Goal: Information Seeking & Learning: Learn about a topic

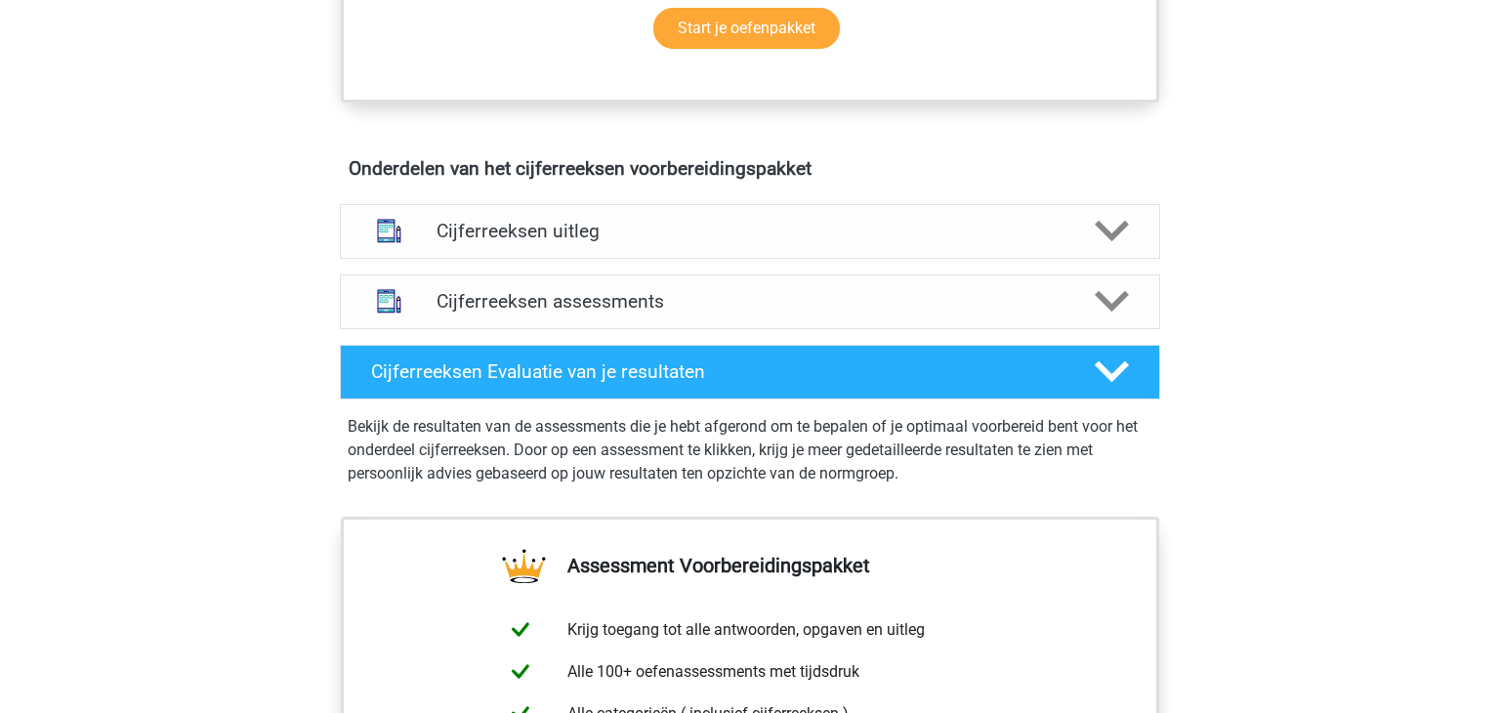
scroll to position [1043, 0]
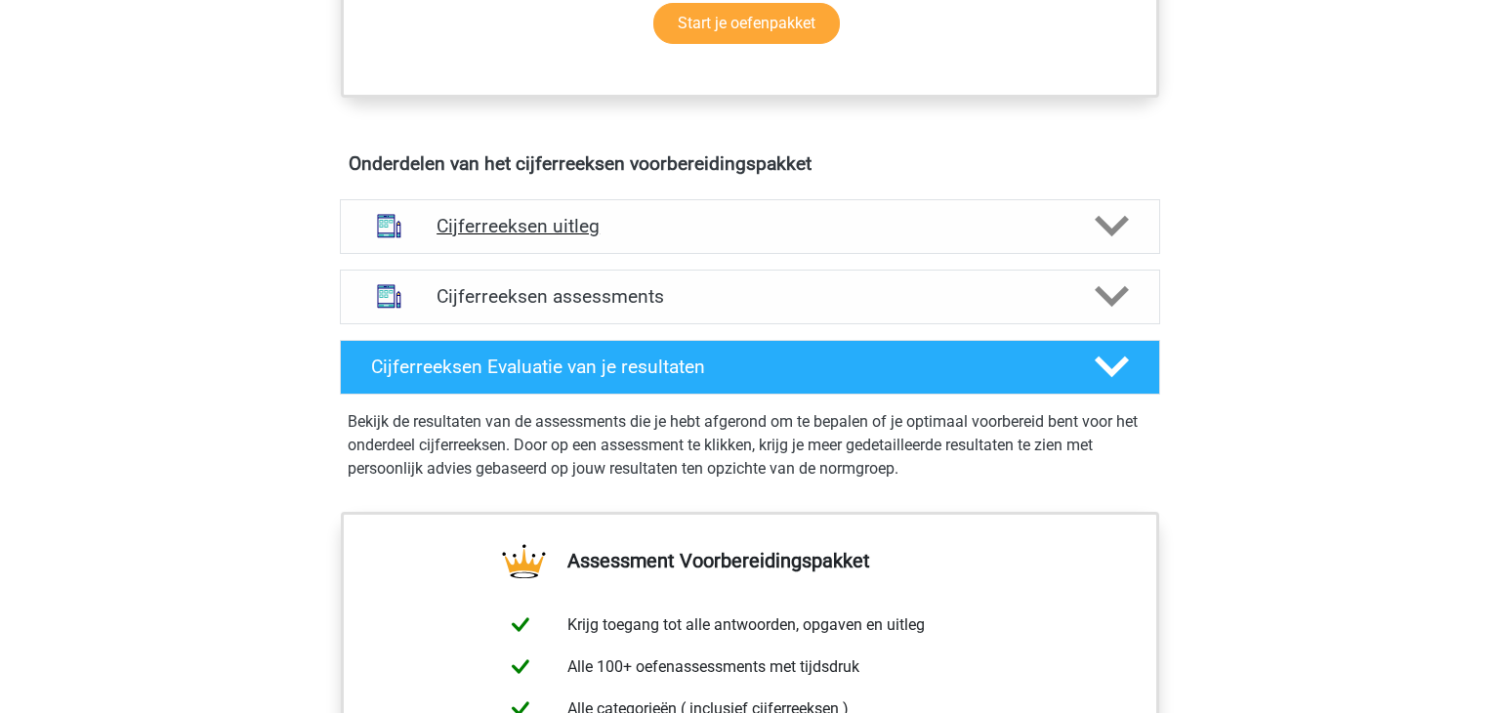
click at [579, 254] on div "Cijferreeksen uitleg" at bounding box center [750, 226] width 820 height 55
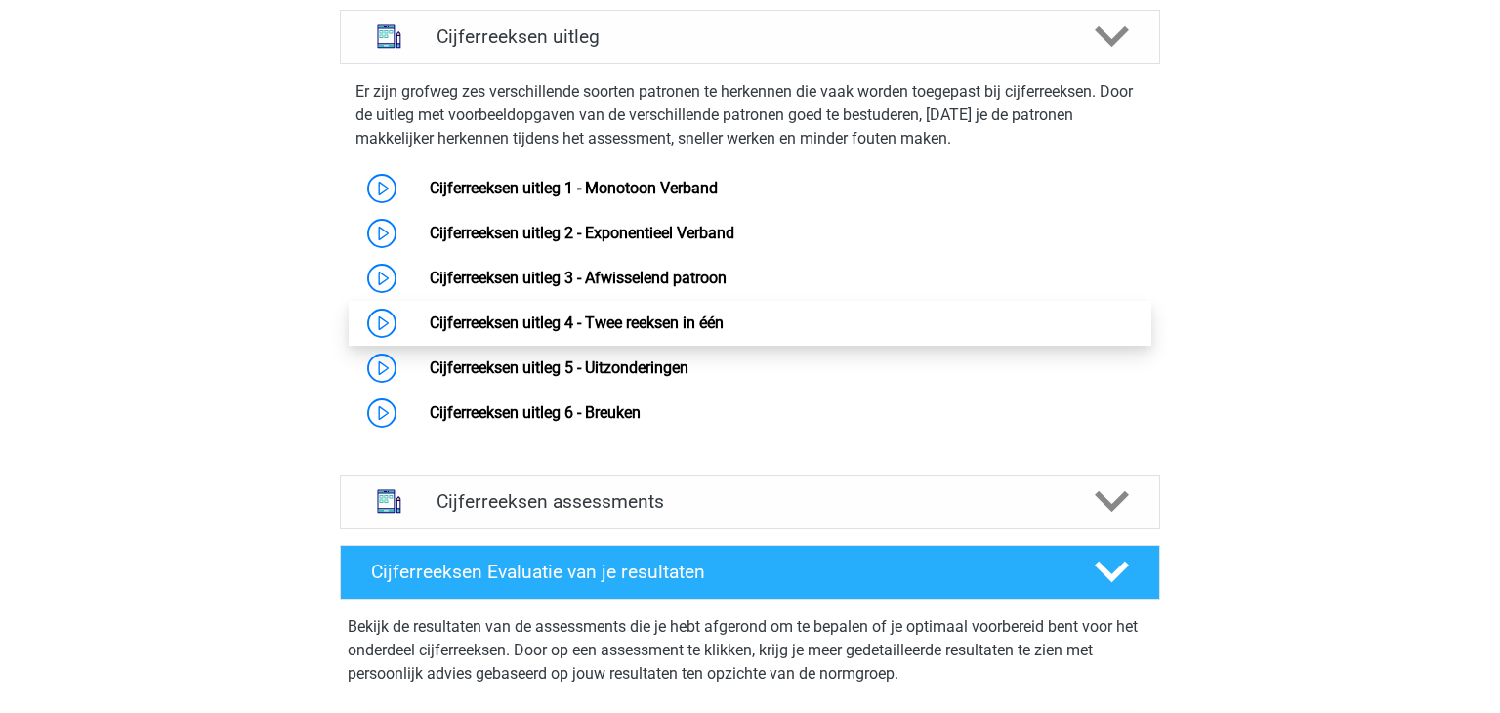
scroll to position [1242, 0]
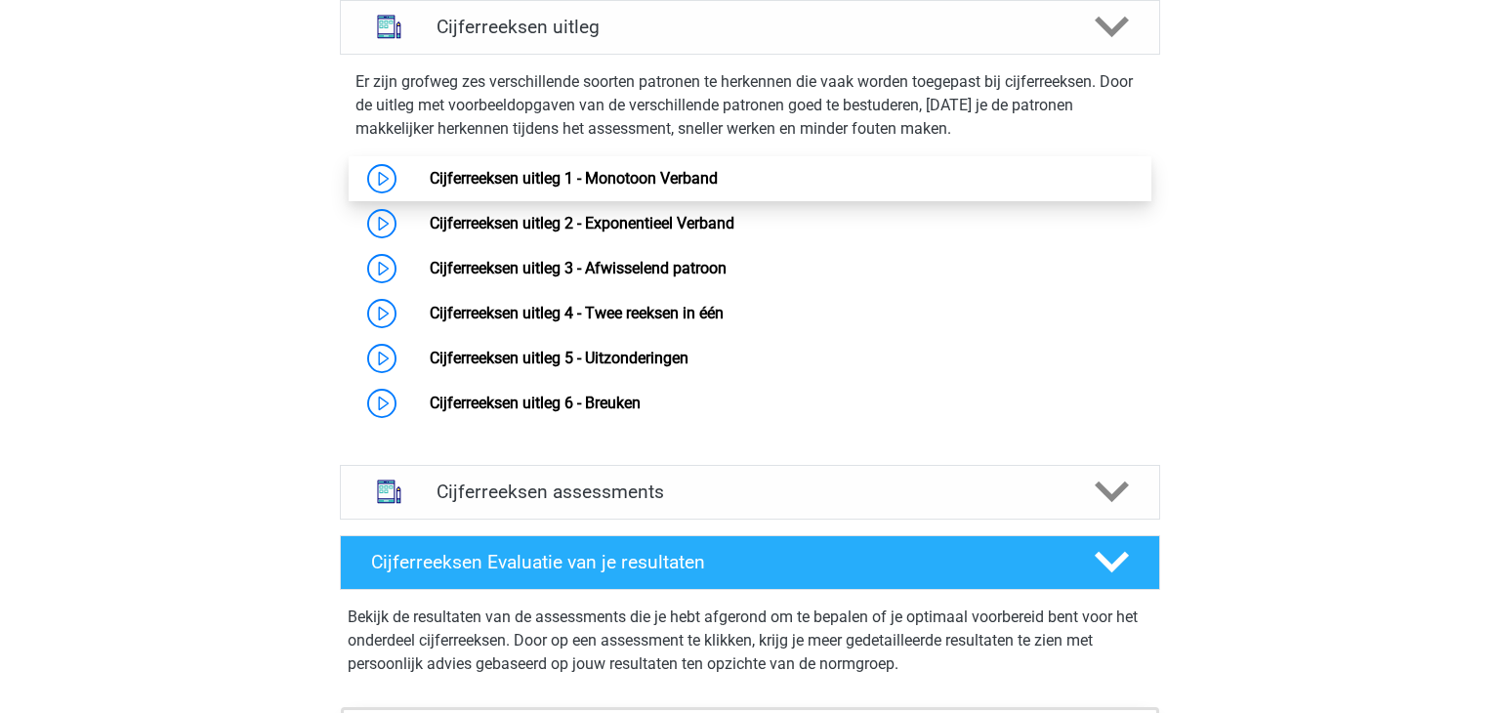
click at [627, 187] on link "Cijferreeksen uitleg 1 - Monotoon Verband" at bounding box center [574, 178] width 288 height 19
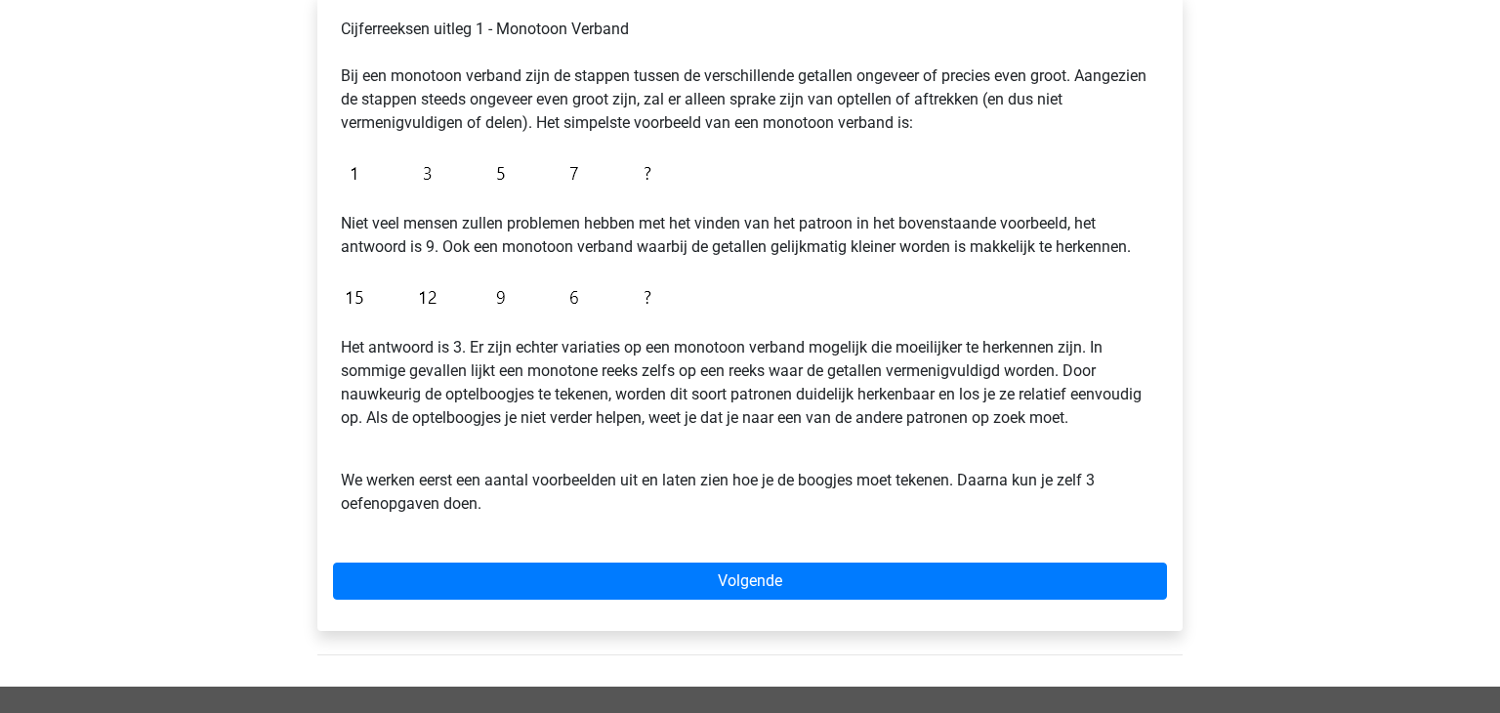
scroll to position [344, 0]
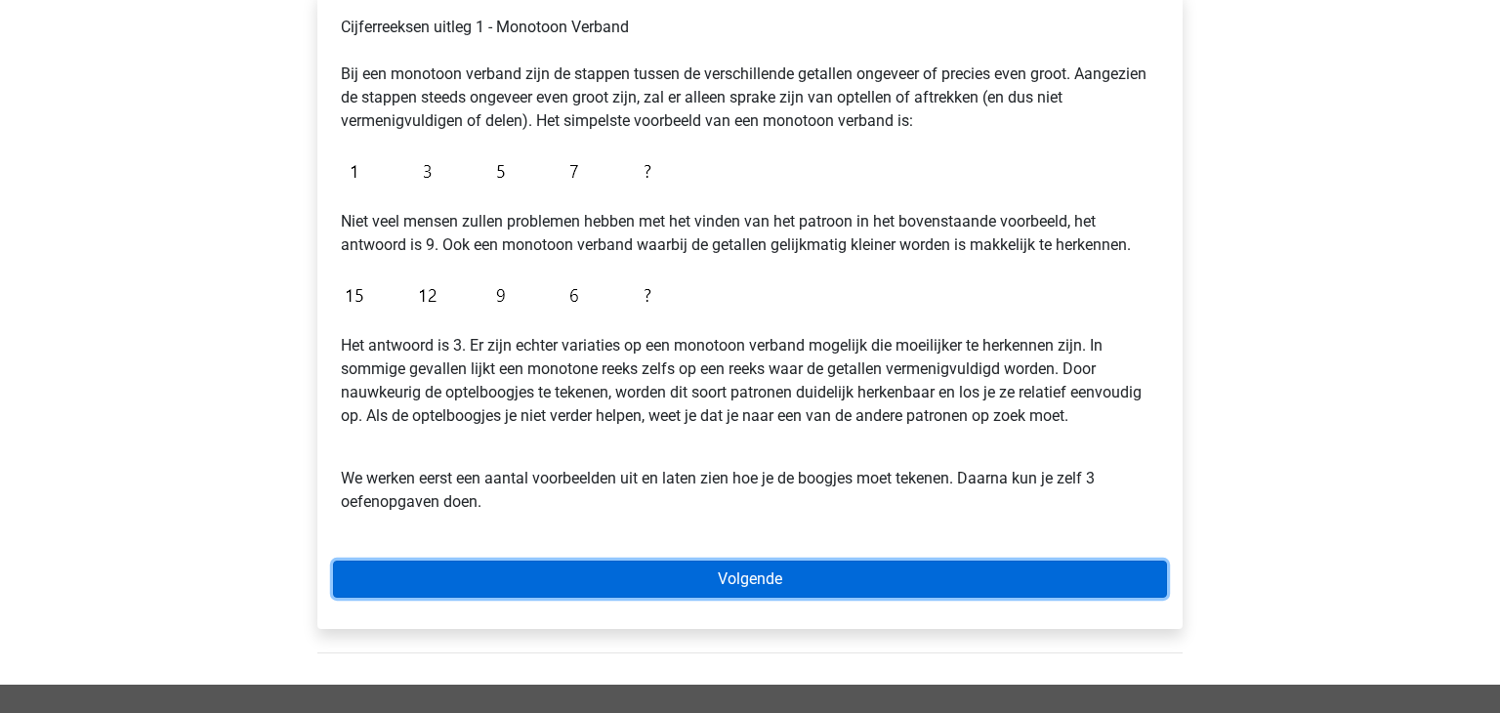
click at [672, 576] on link "Volgende" at bounding box center [750, 578] width 834 height 37
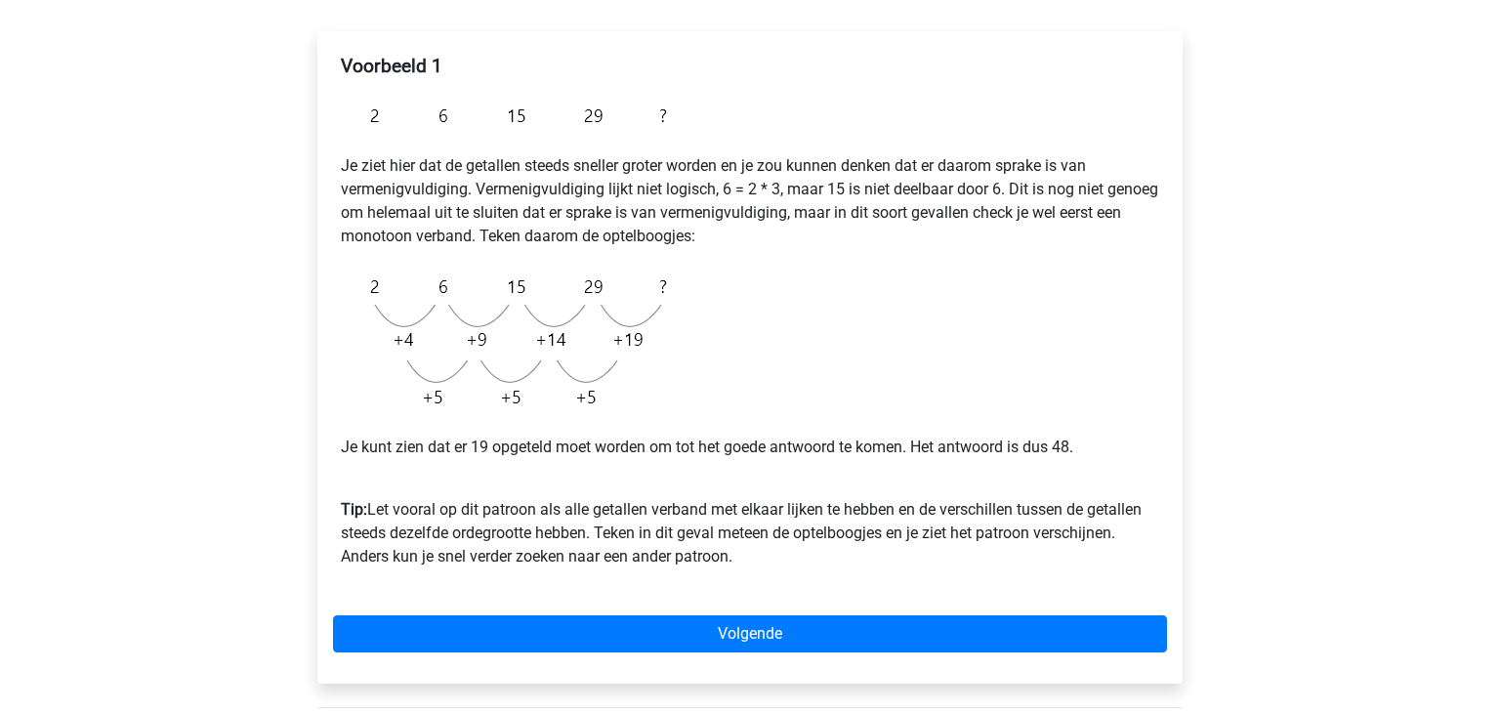
scroll to position [308, 0]
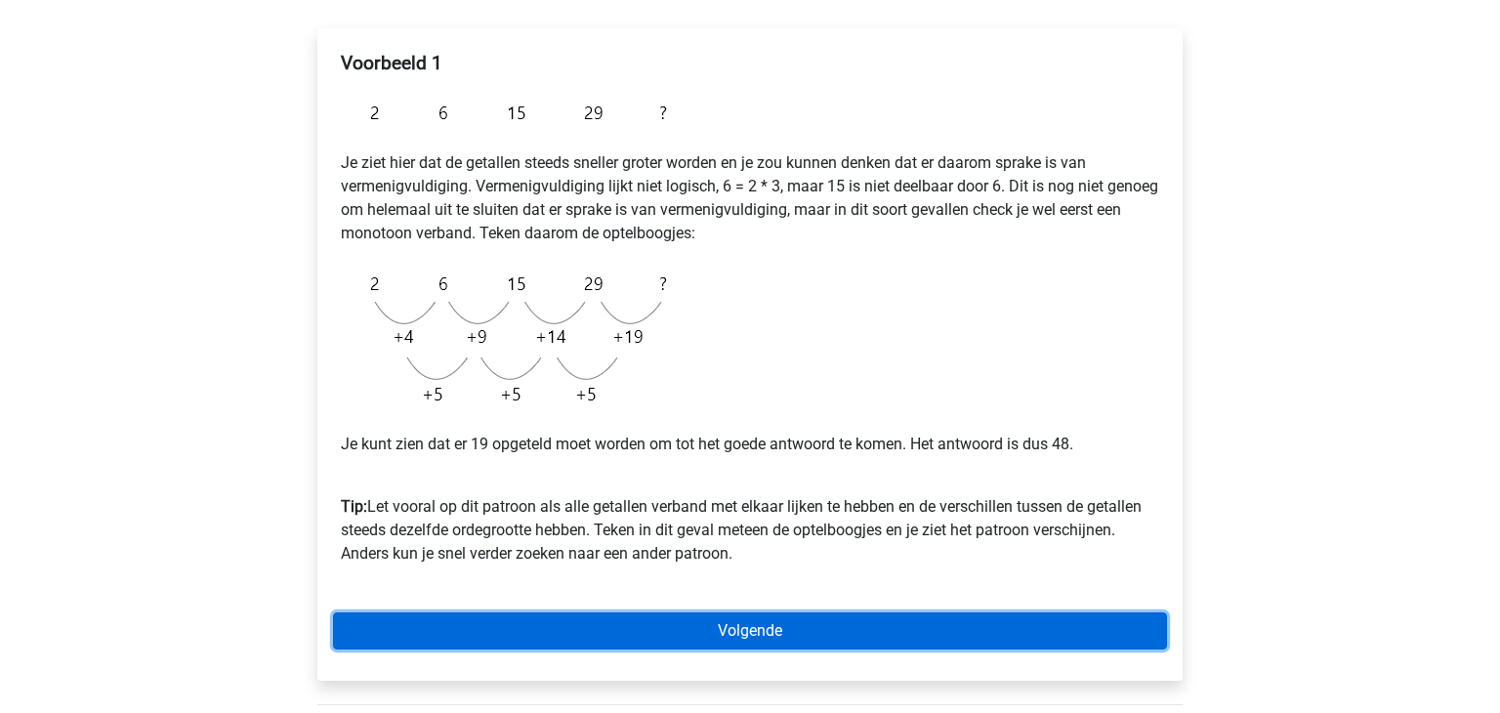
click at [659, 628] on link "Volgende" at bounding box center [750, 630] width 834 height 37
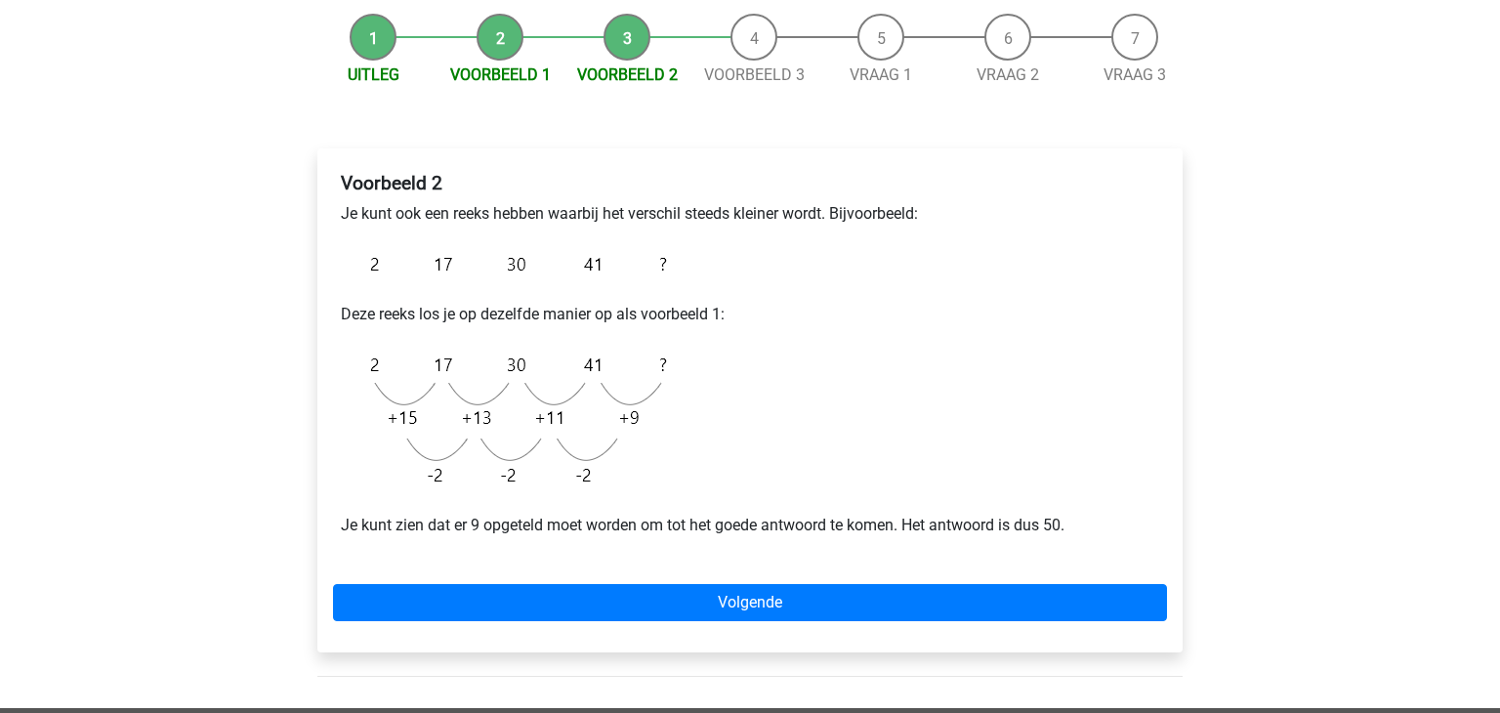
scroll to position [189, 0]
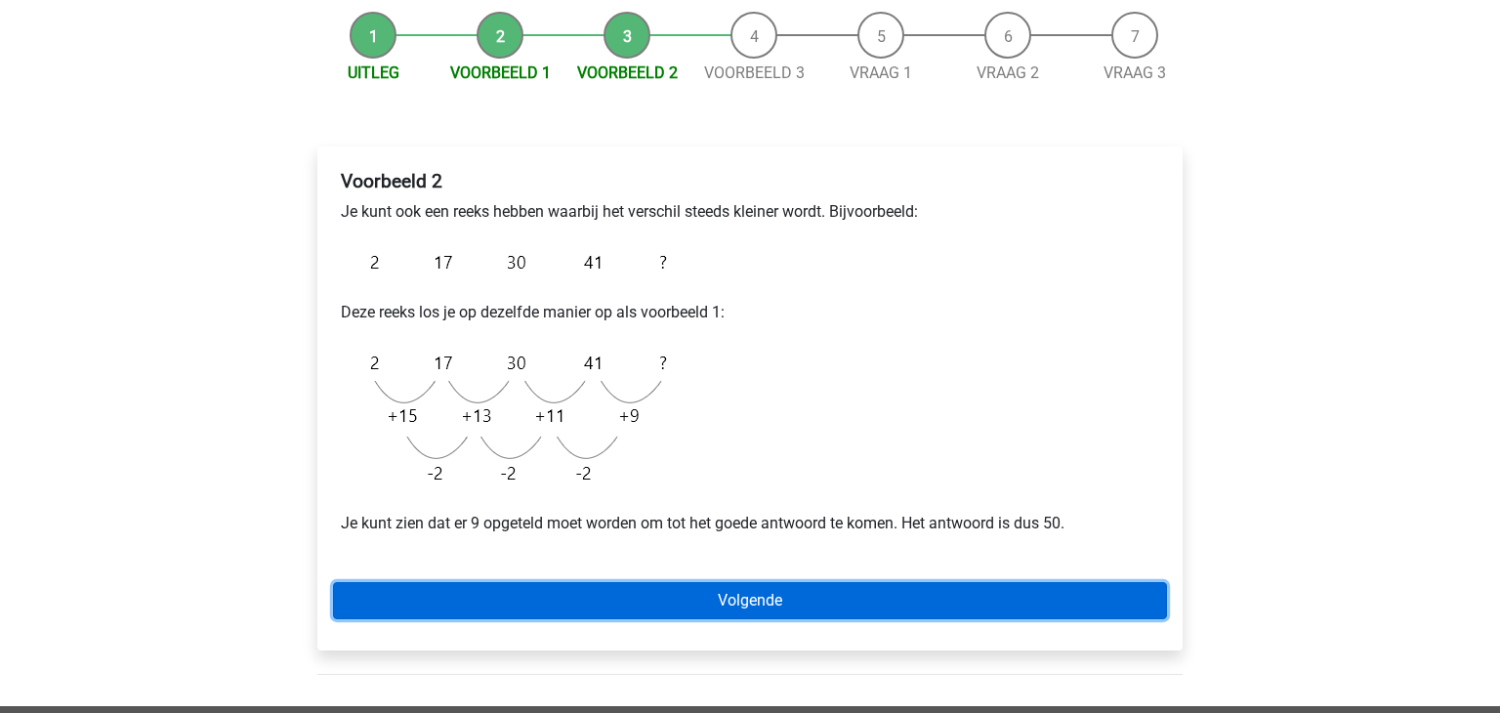
click at [824, 603] on link "Volgende" at bounding box center [750, 600] width 834 height 37
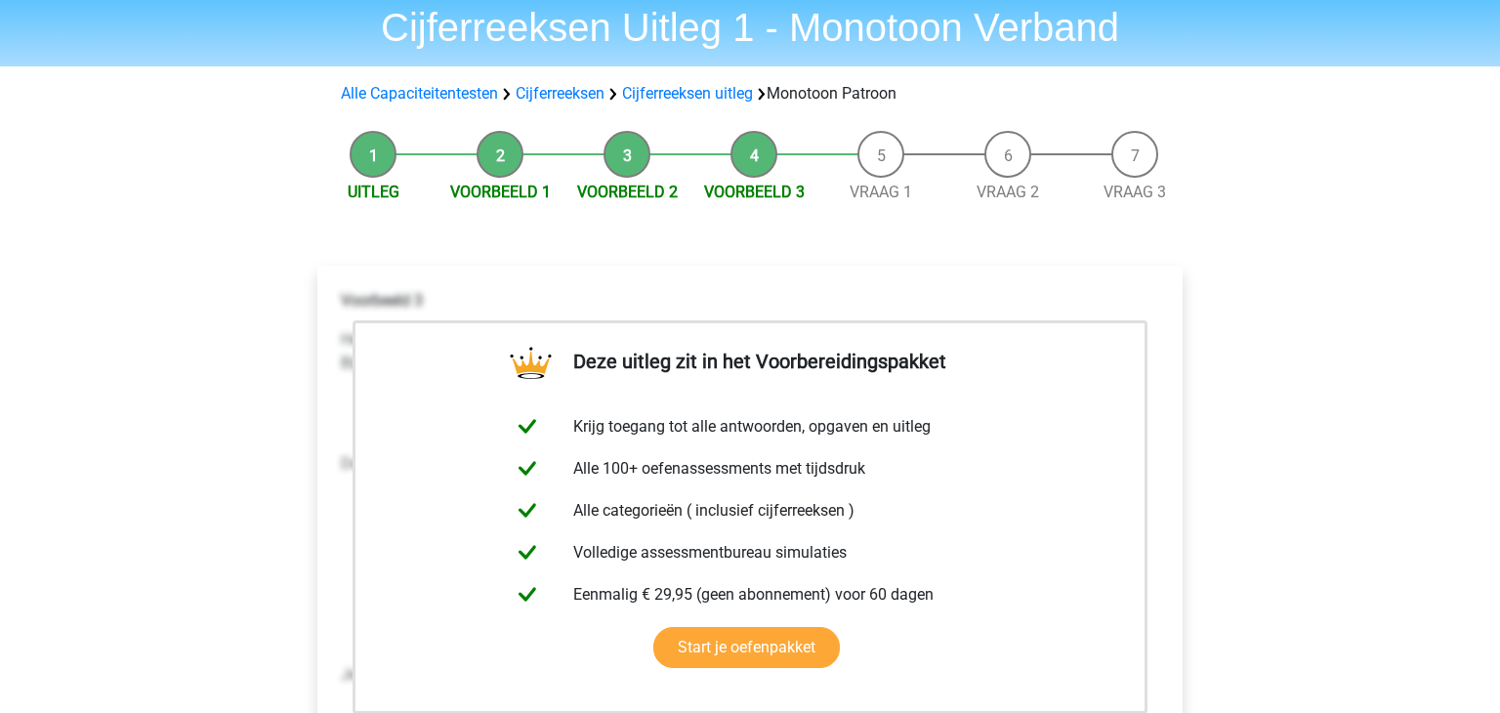
scroll to position [62, 0]
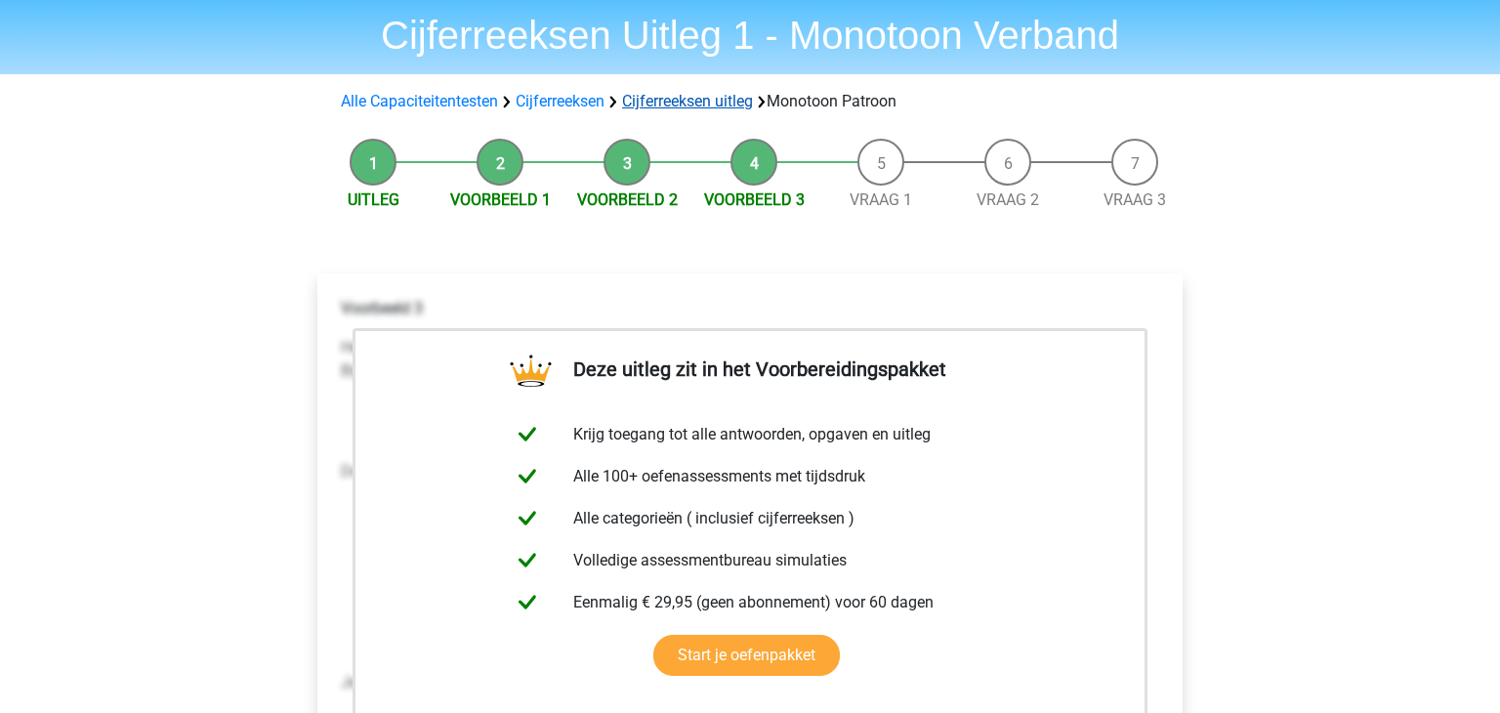
click at [685, 103] on link "Cijferreeksen uitleg" at bounding box center [687, 101] width 131 height 19
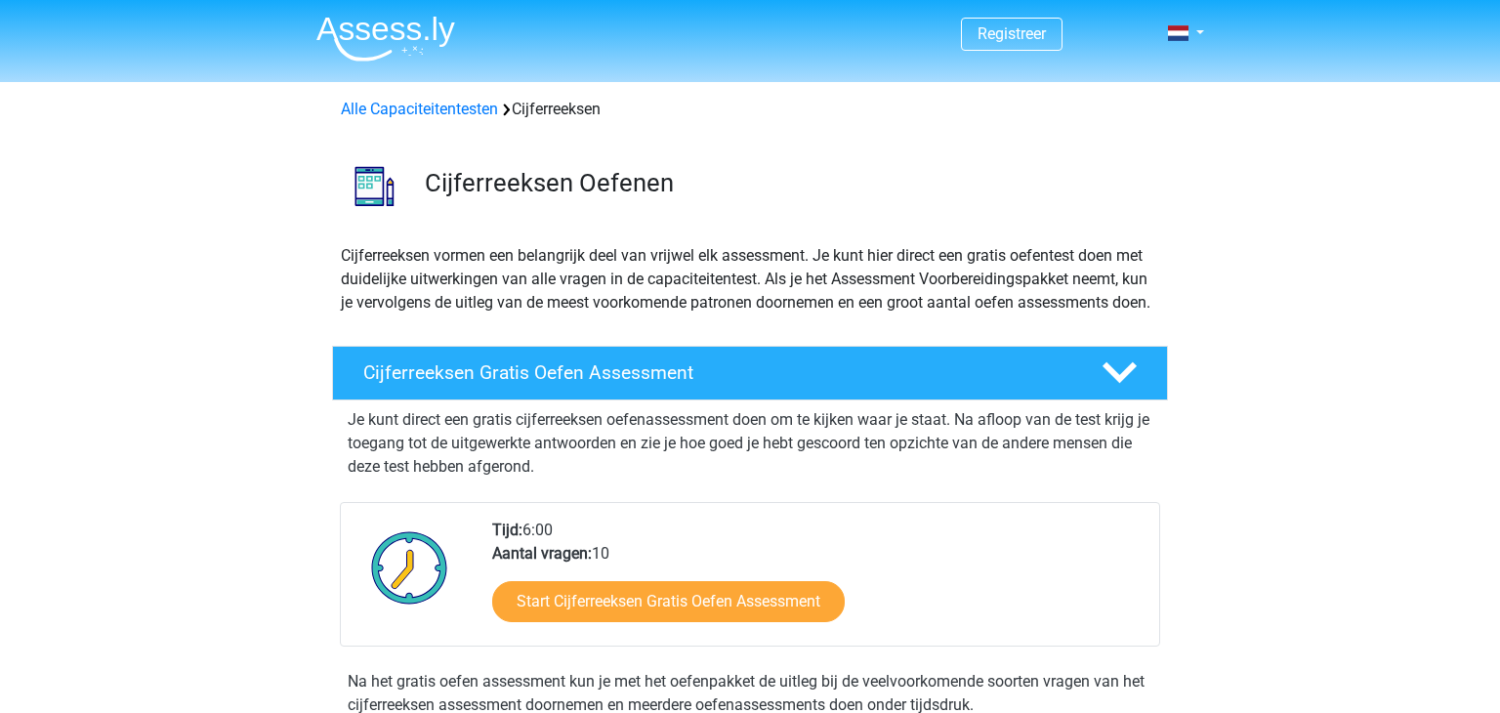
scroll to position [1254, 0]
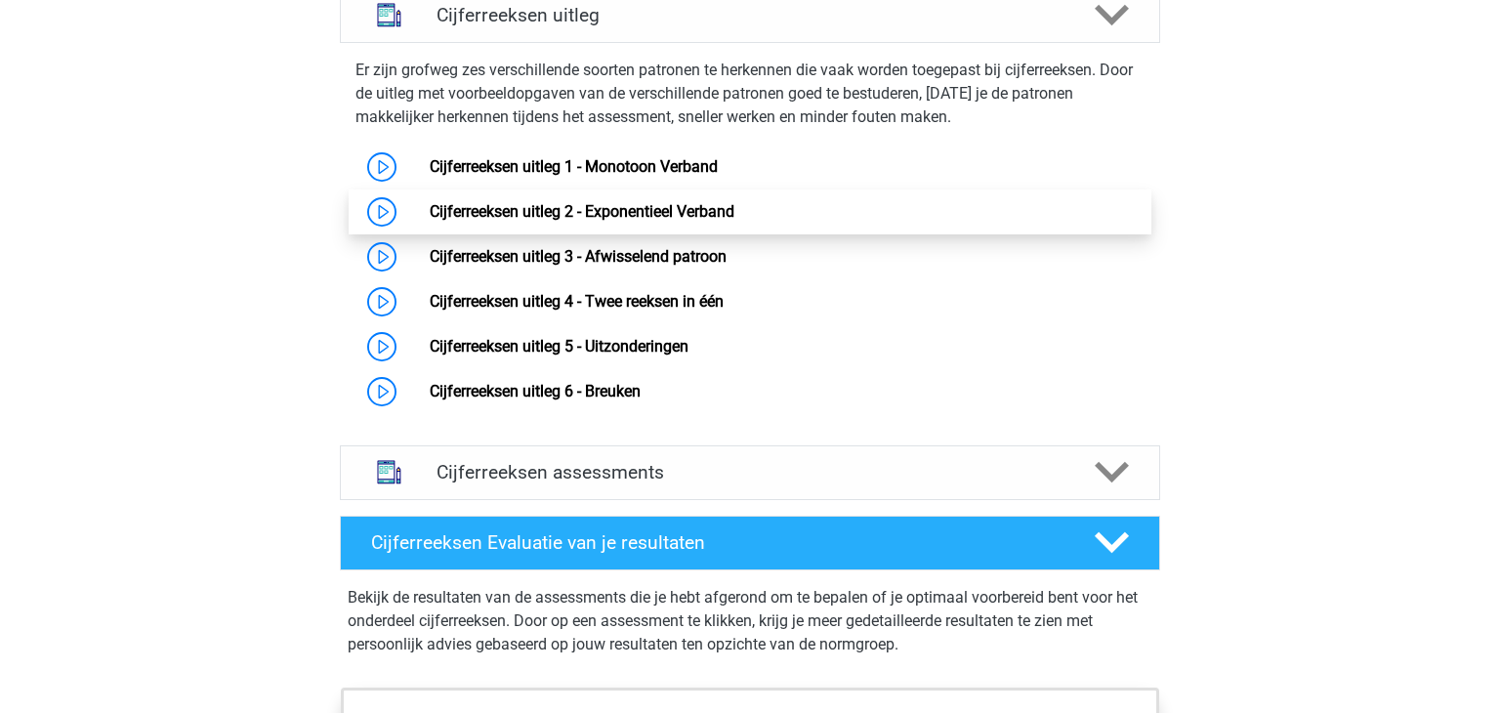
click at [608, 221] on link "Cijferreeksen uitleg 2 - Exponentieel Verband" at bounding box center [582, 211] width 305 height 19
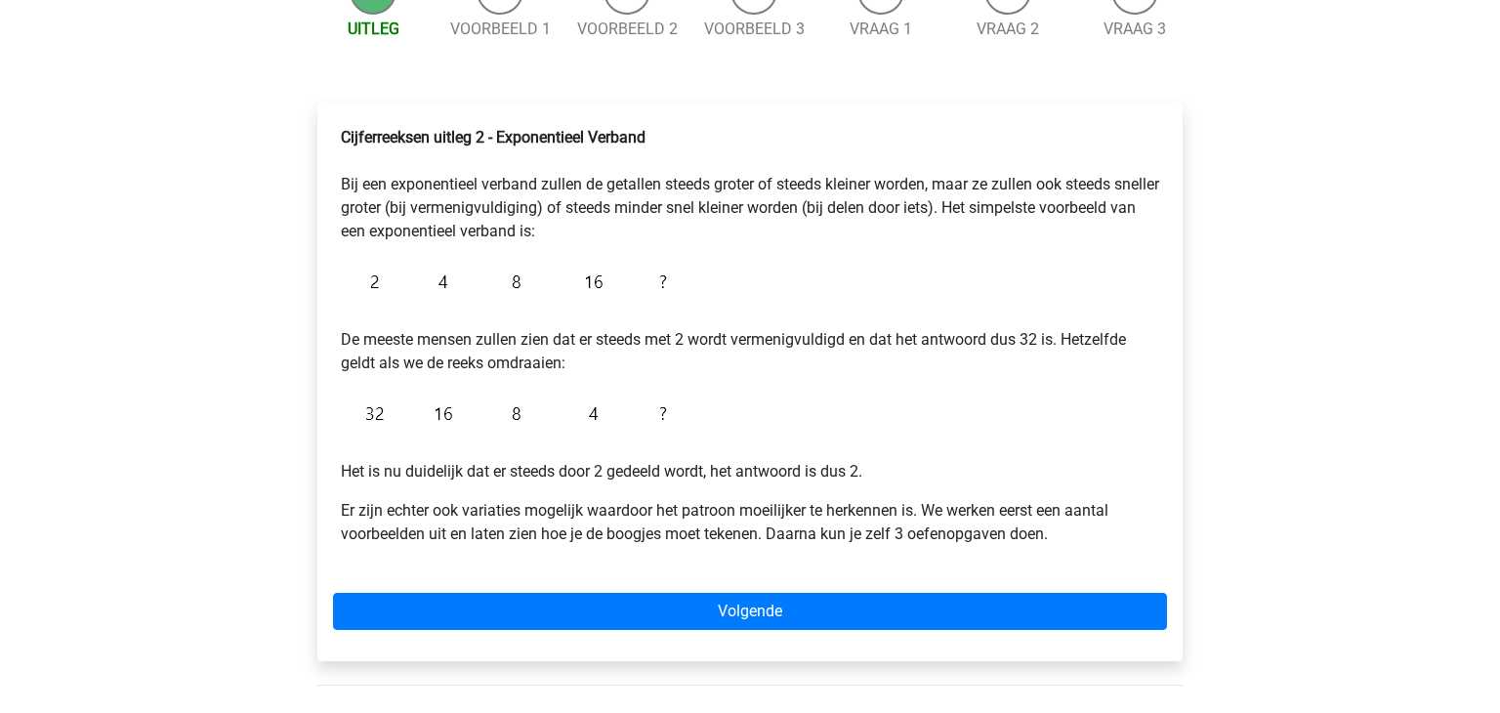
scroll to position [242, 0]
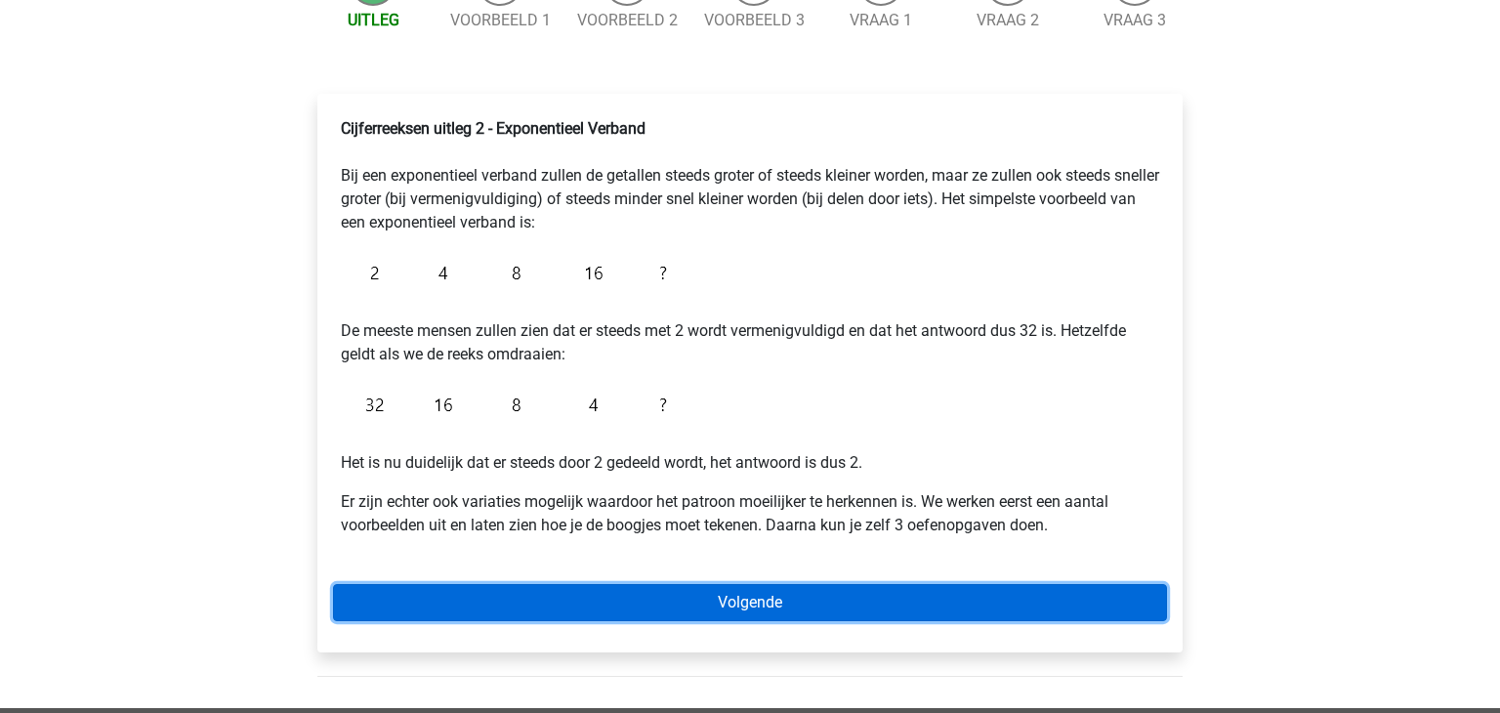
click at [637, 612] on link "Volgende" at bounding box center [750, 602] width 834 height 37
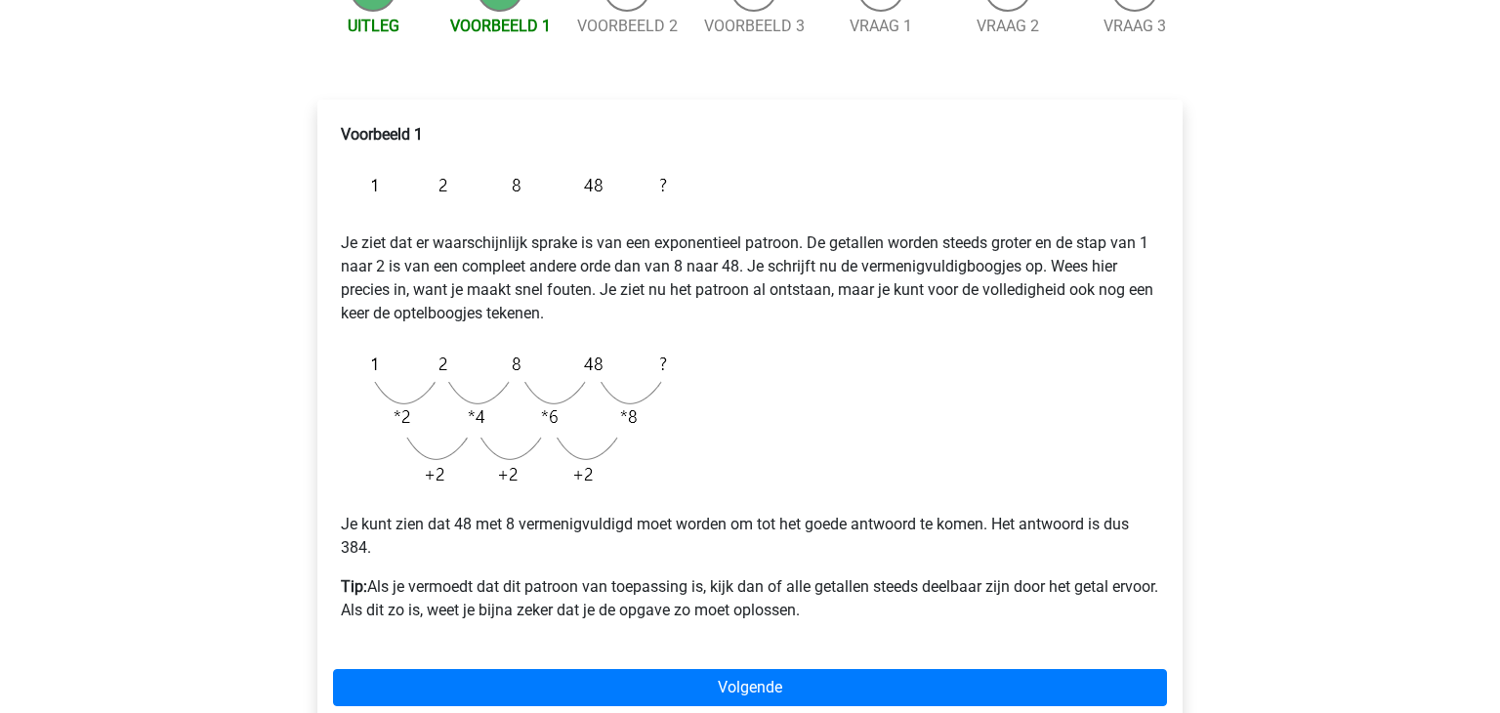
scroll to position [242, 0]
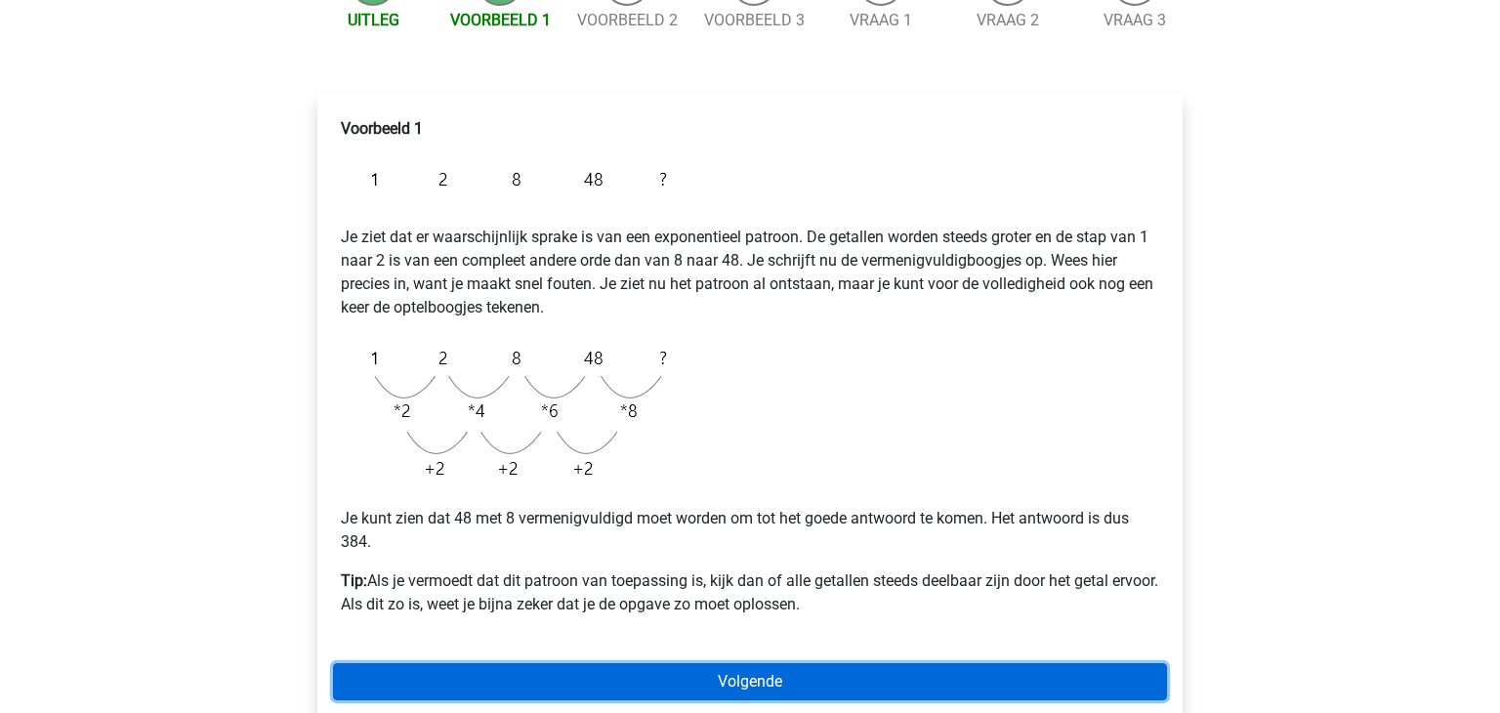
click at [681, 678] on link "Volgende" at bounding box center [750, 681] width 834 height 37
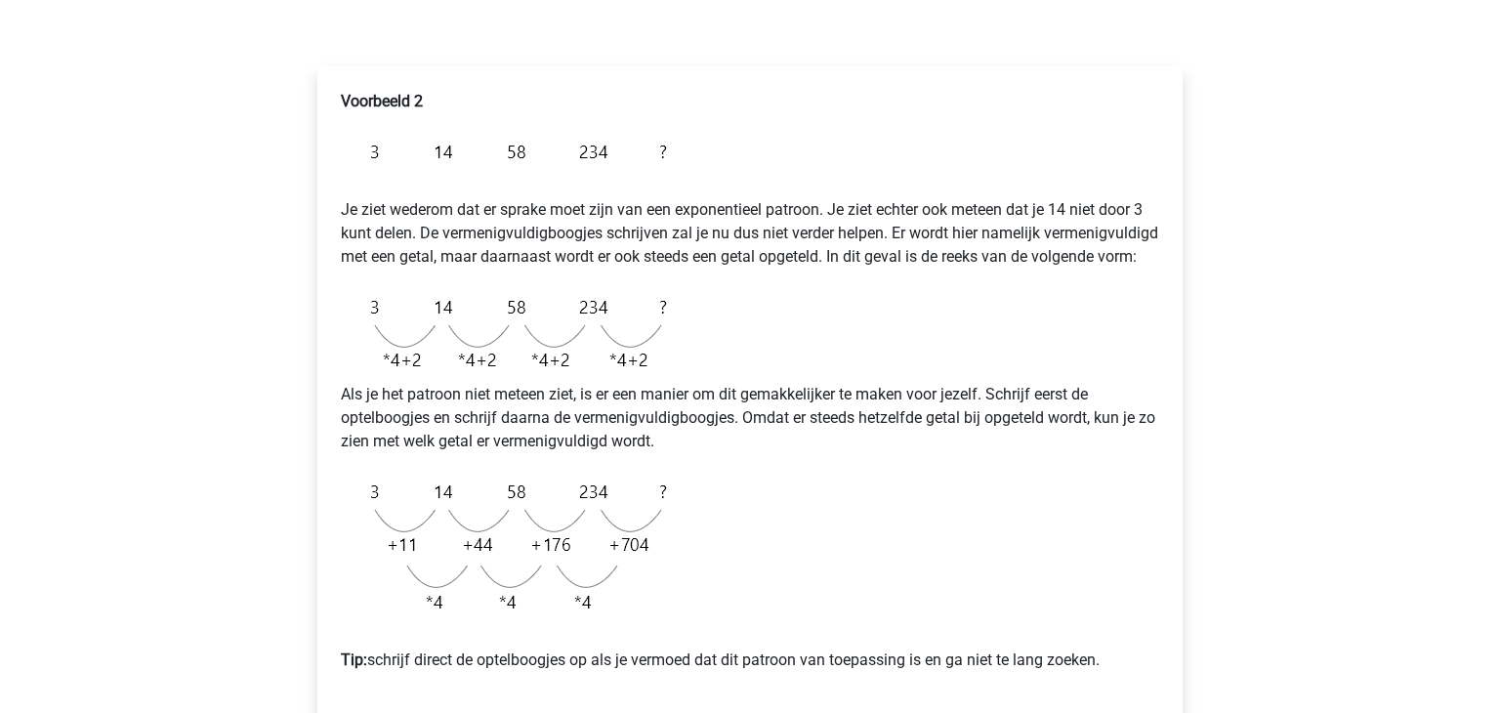
scroll to position [269, 0]
click at [786, 529] on div "Voorbeeld 2 Je ziet wederom dat er sprake moet zijn van een exponentieel patroo…" at bounding box center [750, 388] width 834 height 613
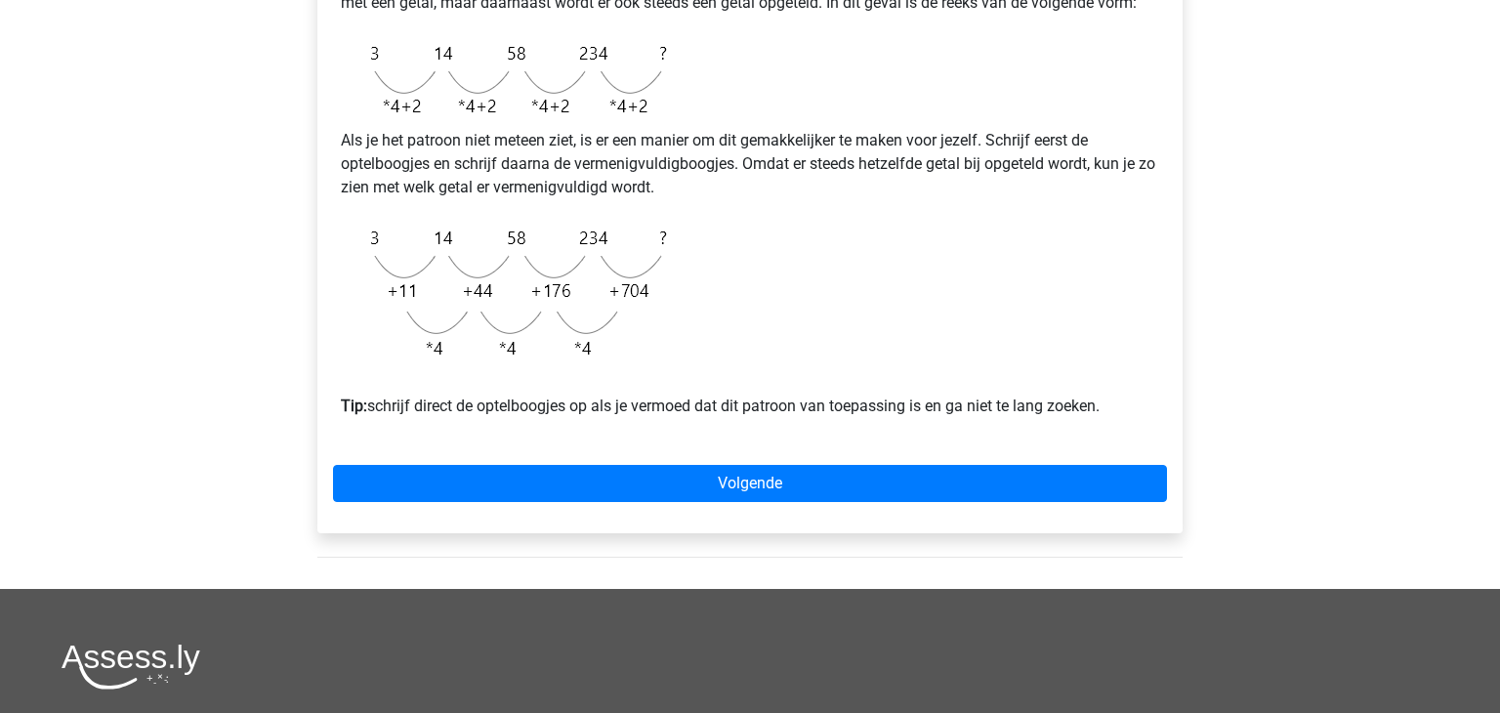
scroll to position [527, 0]
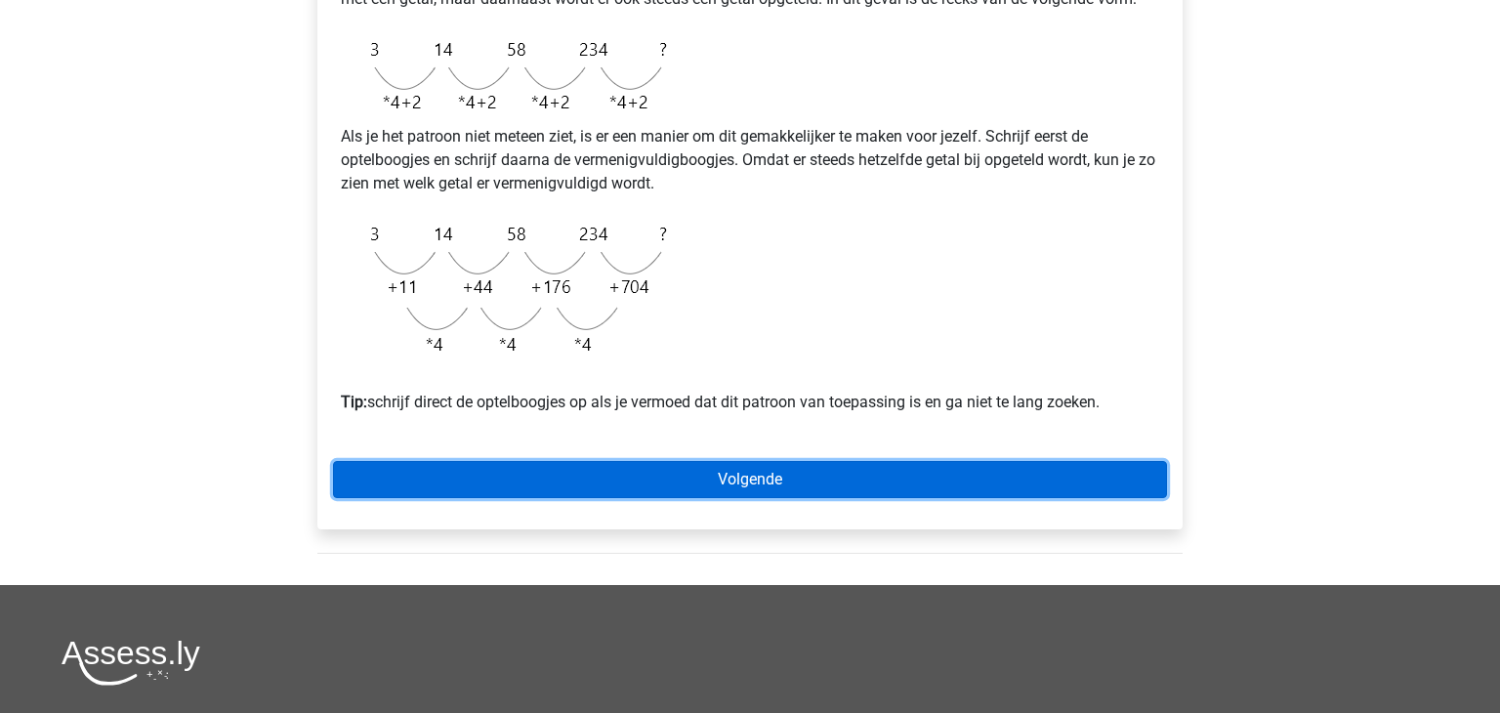
click at [748, 498] on link "Volgende" at bounding box center [750, 479] width 834 height 37
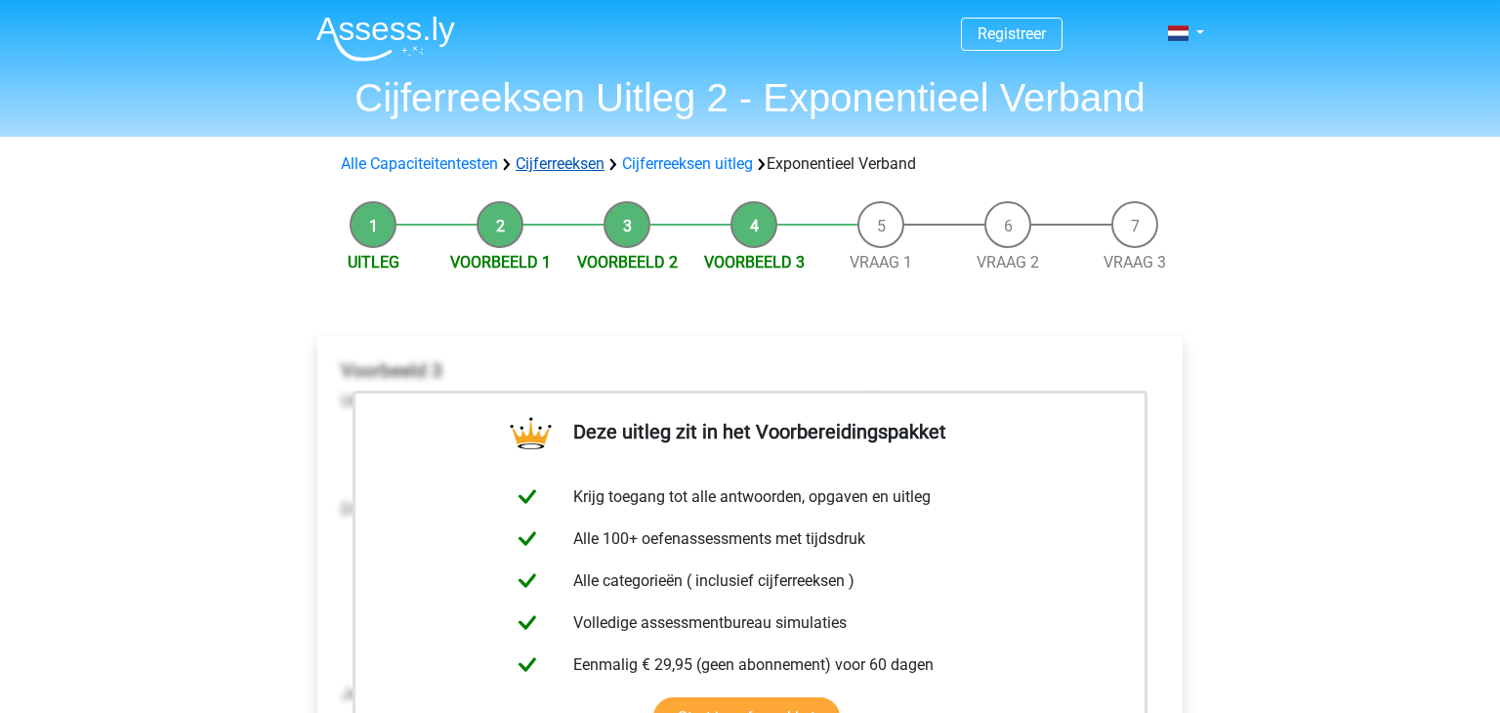
click at [593, 164] on link "Cijferreeksen" at bounding box center [560, 163] width 89 height 19
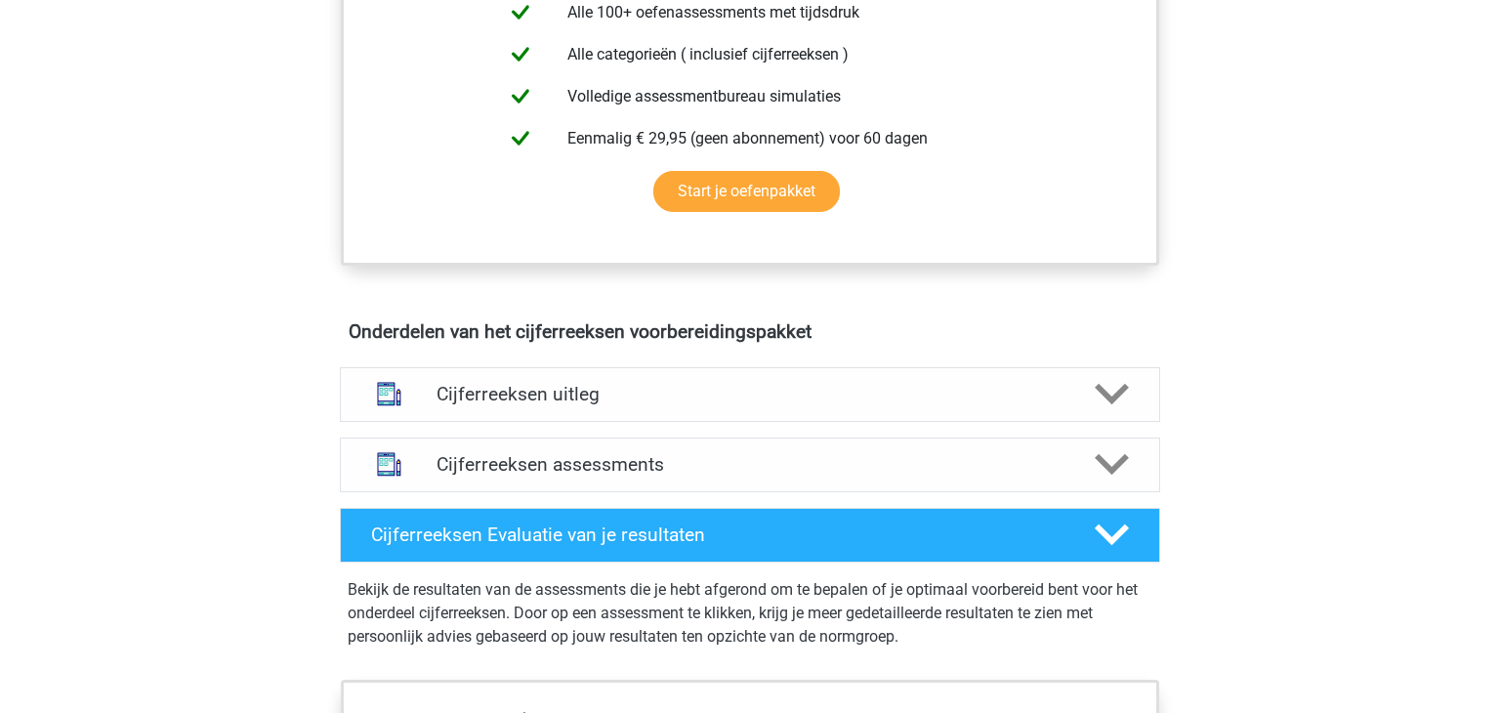
scroll to position [881, 0]
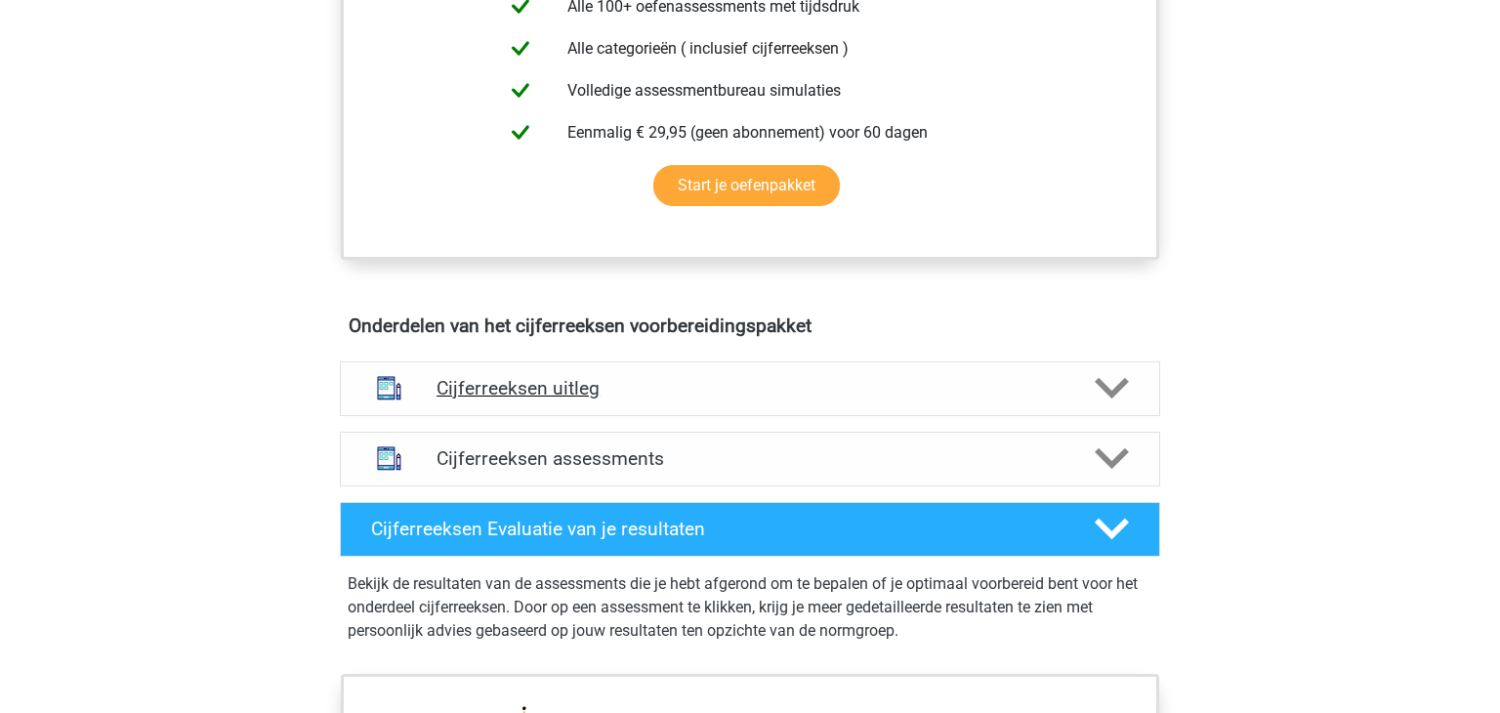
click at [638, 399] on h4 "Cijferreeksen uitleg" at bounding box center [749, 388] width 627 height 22
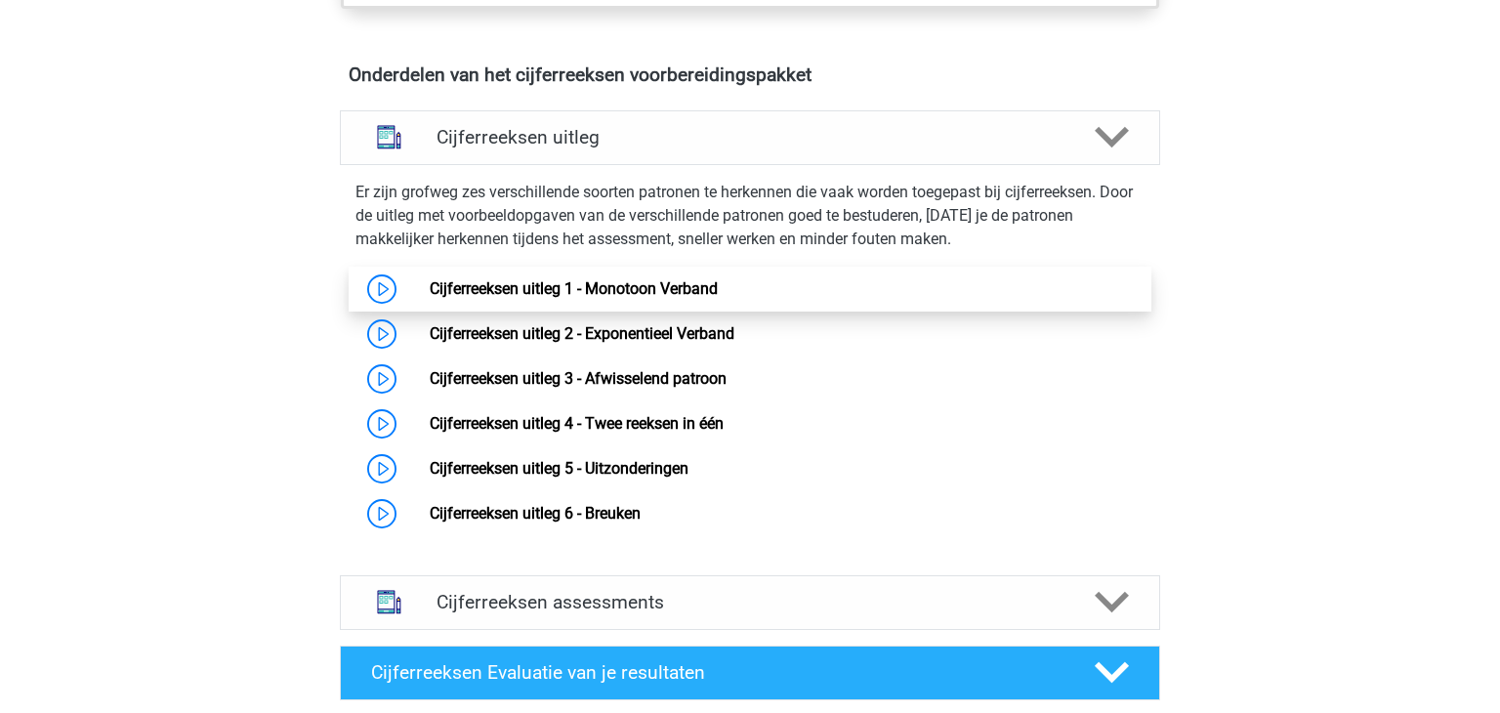
scroll to position [1135, 0]
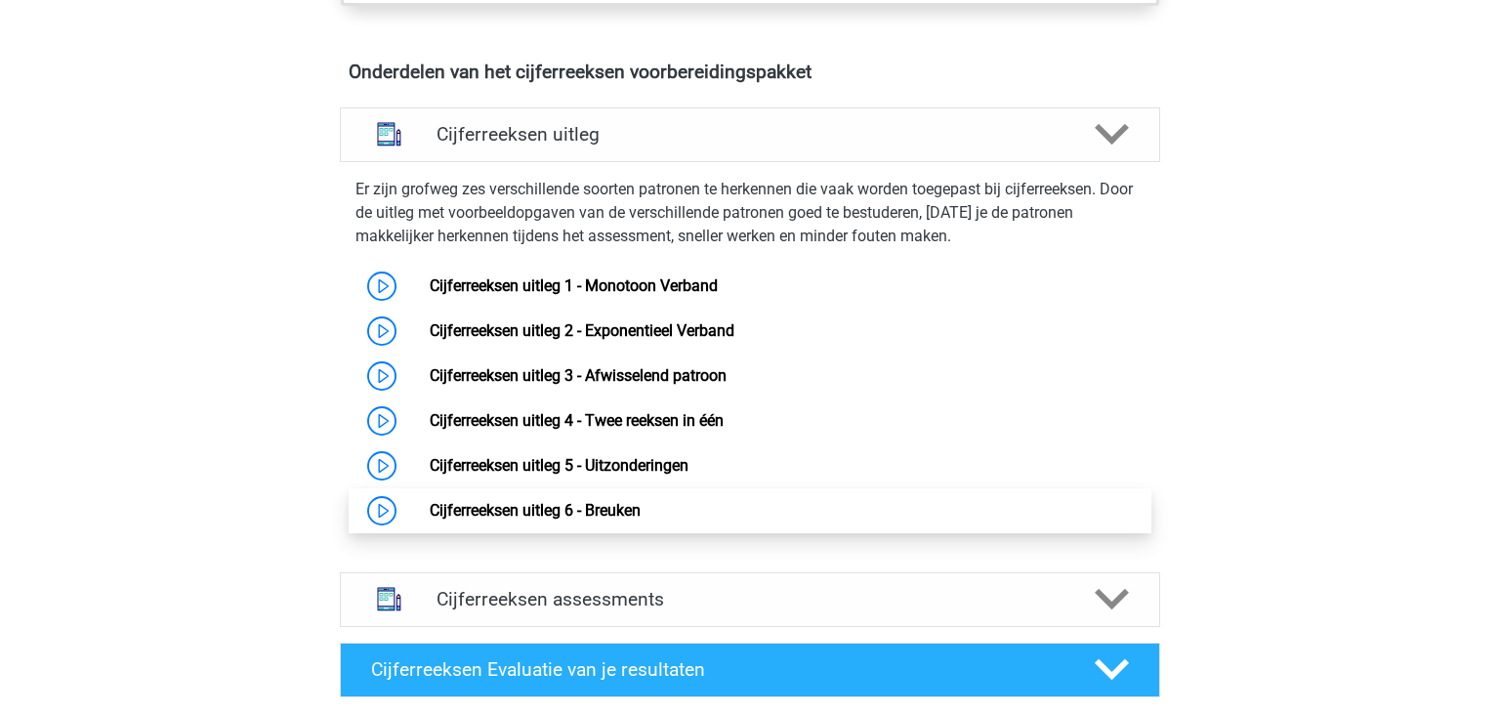
click at [559, 519] on link "Cijferreeksen uitleg 6 - Breuken" at bounding box center [535, 510] width 211 height 19
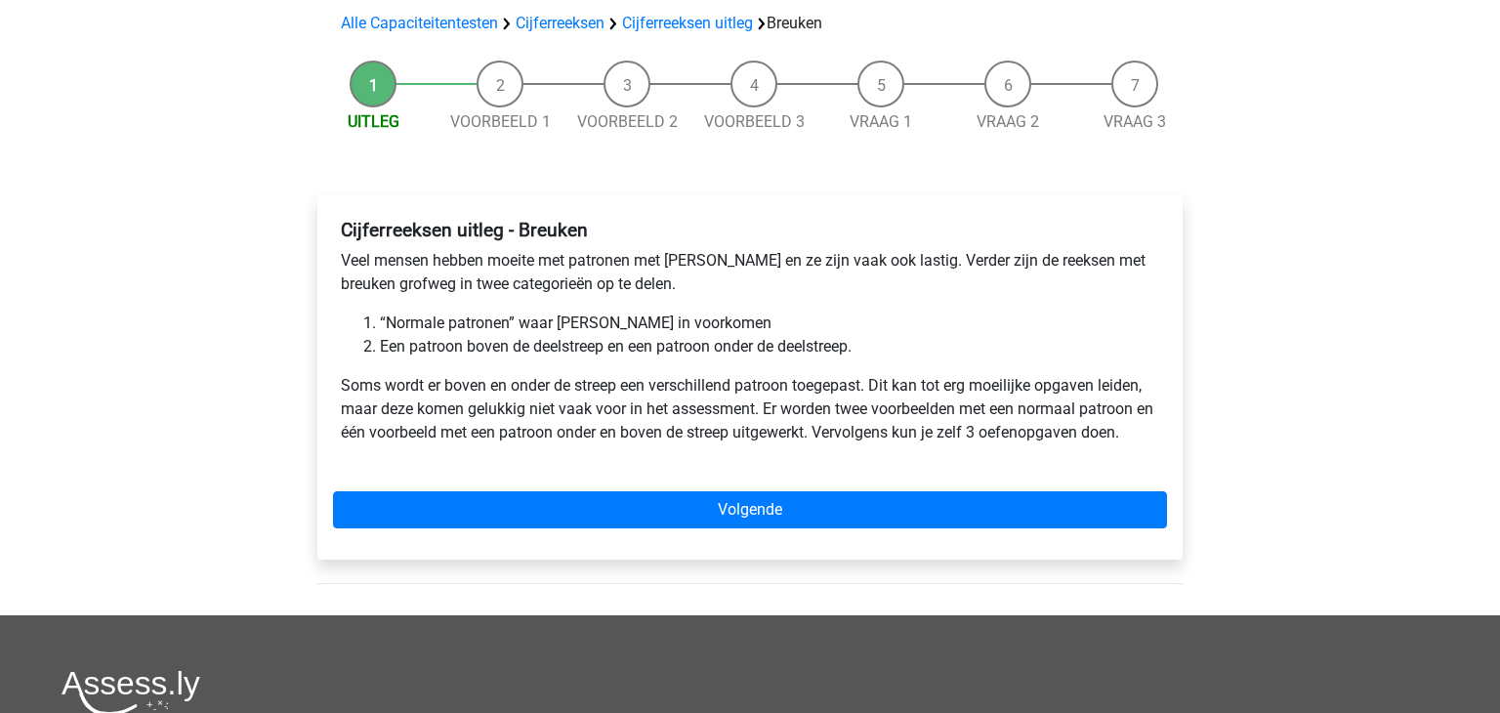
scroll to position [144, 0]
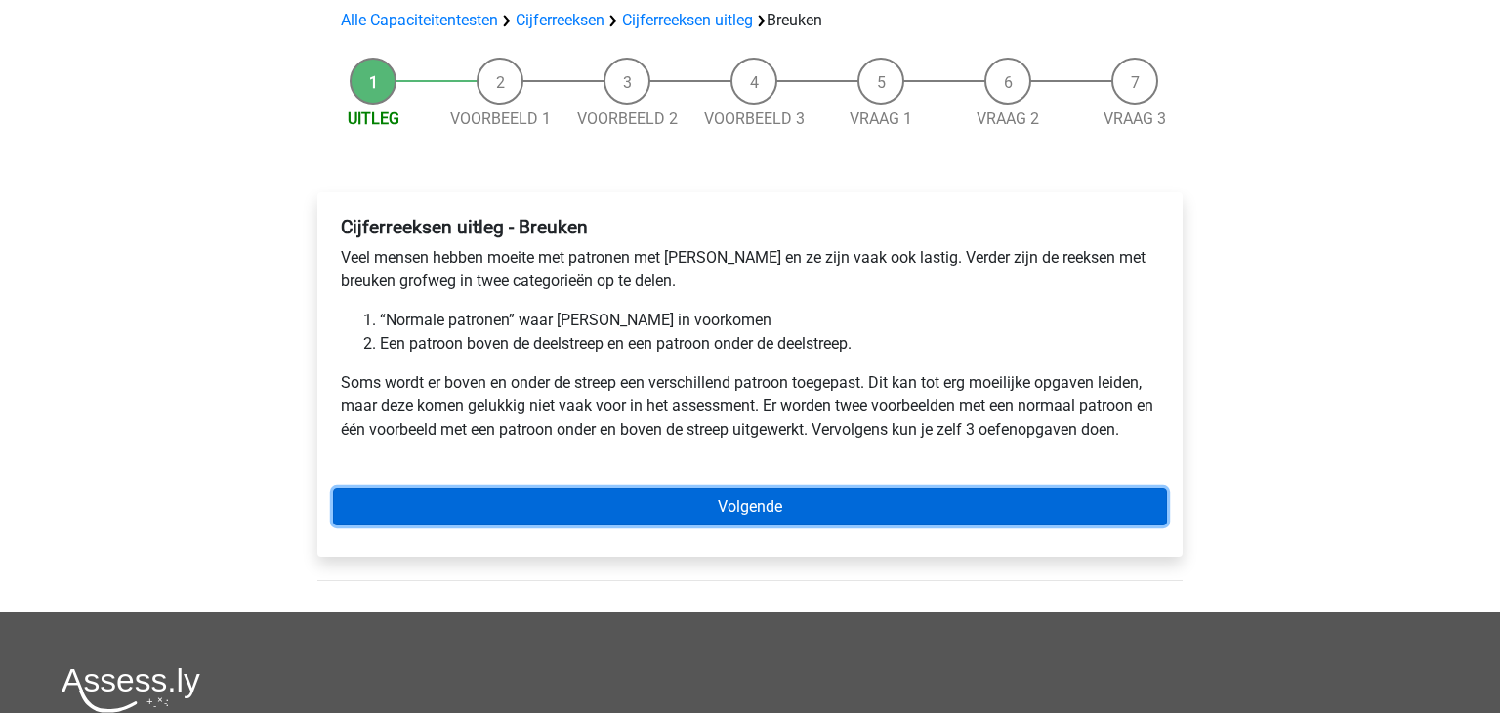
click at [597, 509] on link "Volgende" at bounding box center [750, 506] width 834 height 37
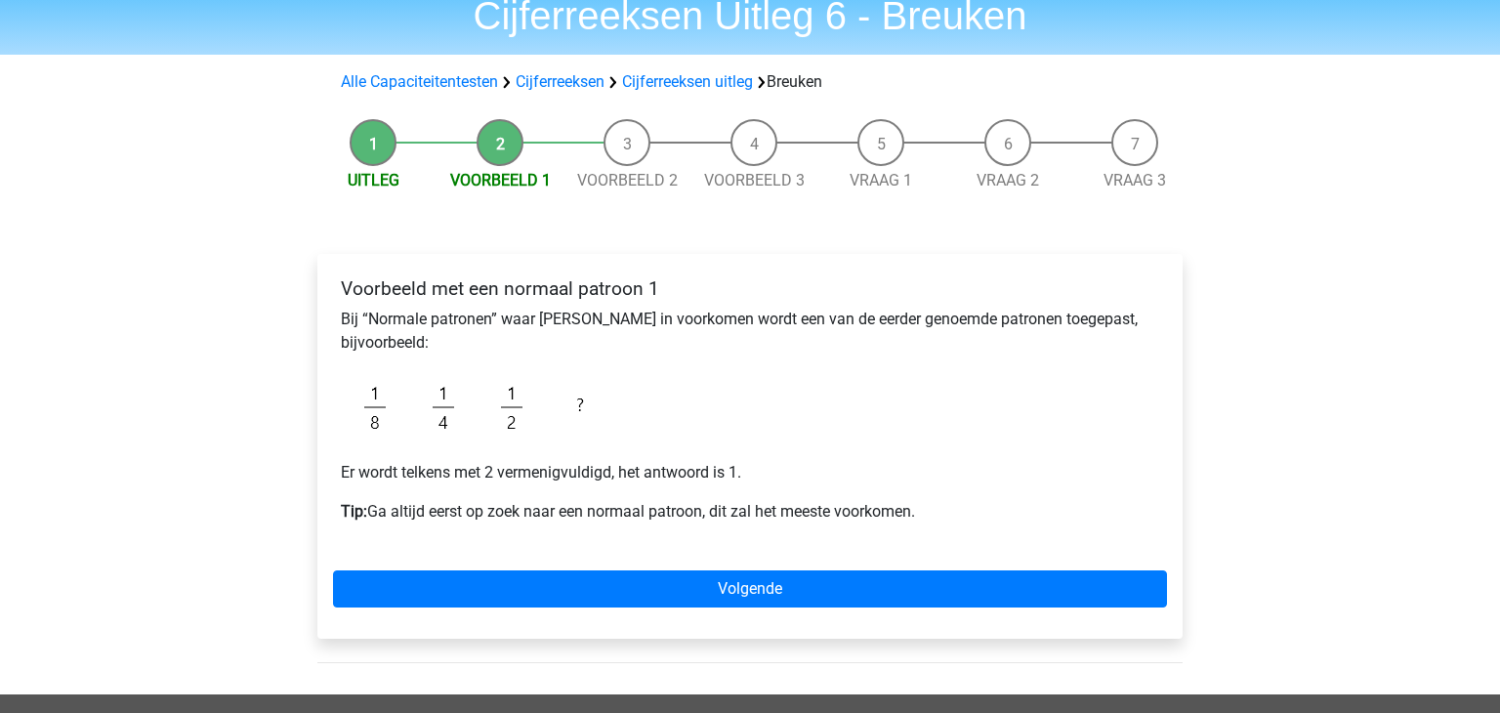
scroll to position [83, 0]
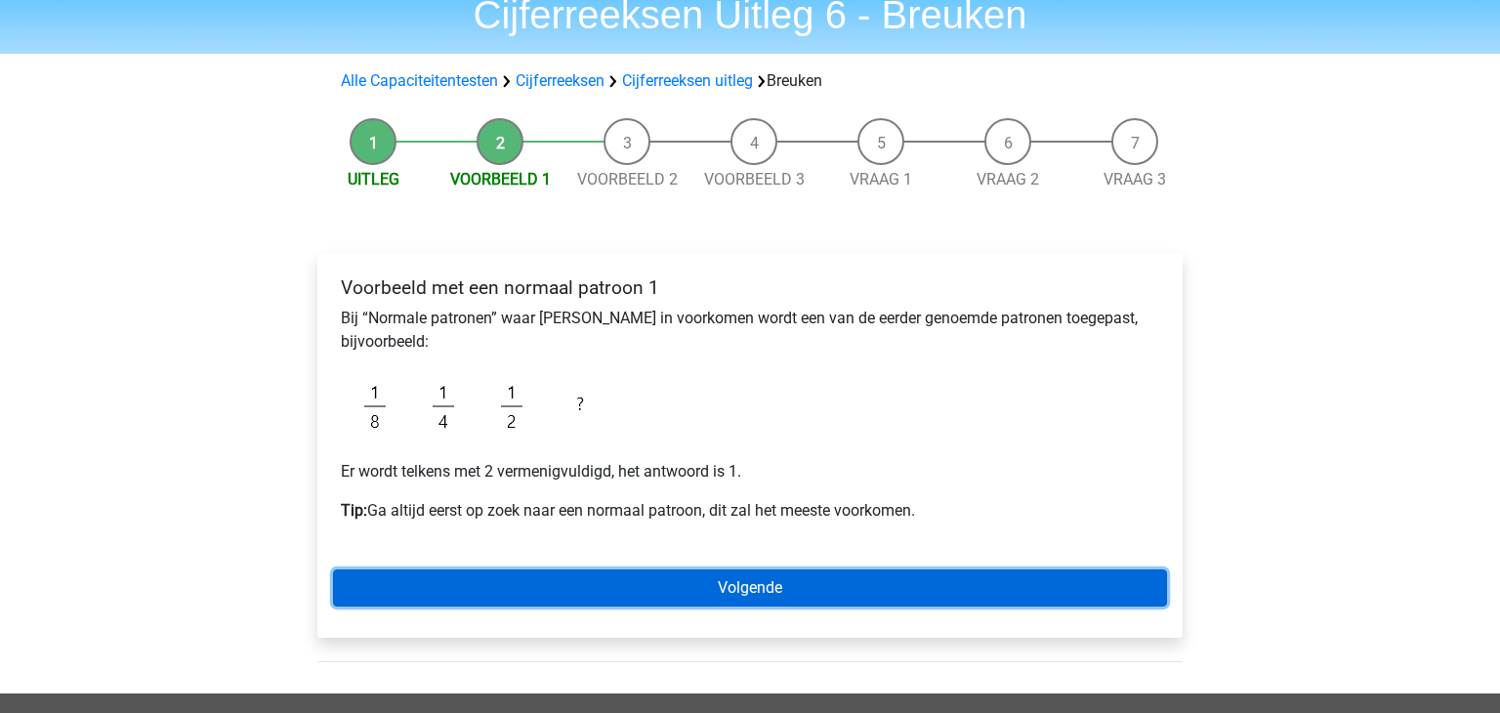
click at [608, 581] on link "Volgende" at bounding box center [750, 587] width 834 height 37
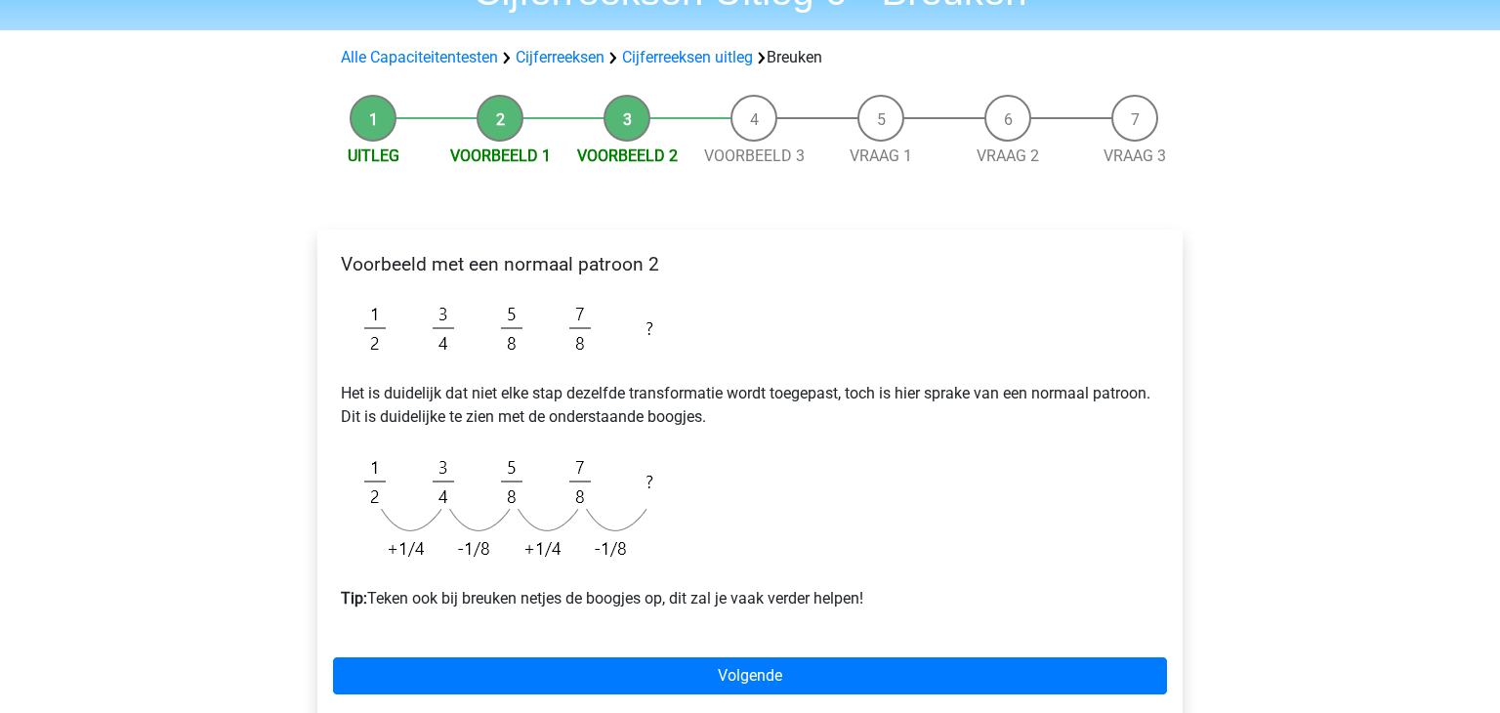
scroll to position [107, 0]
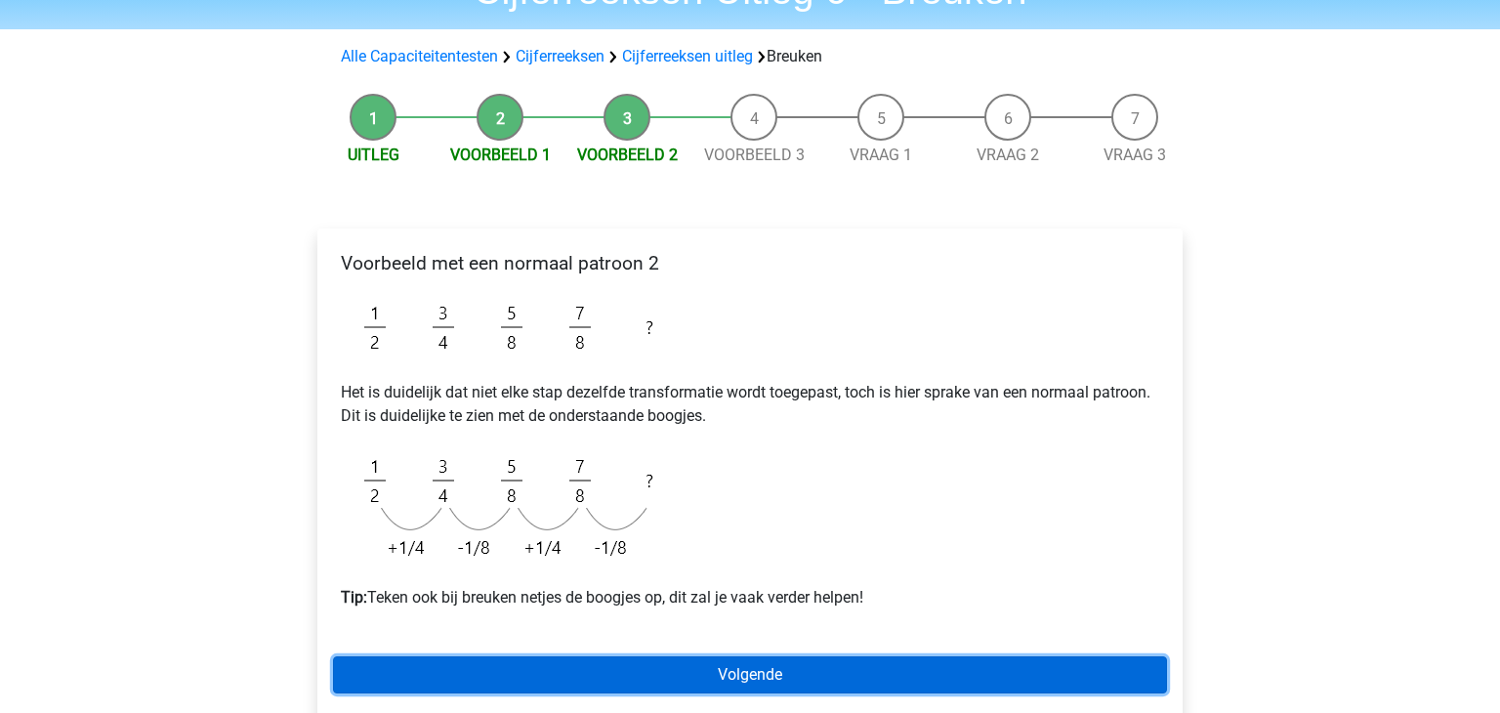
click at [630, 680] on link "Volgende" at bounding box center [750, 674] width 834 height 37
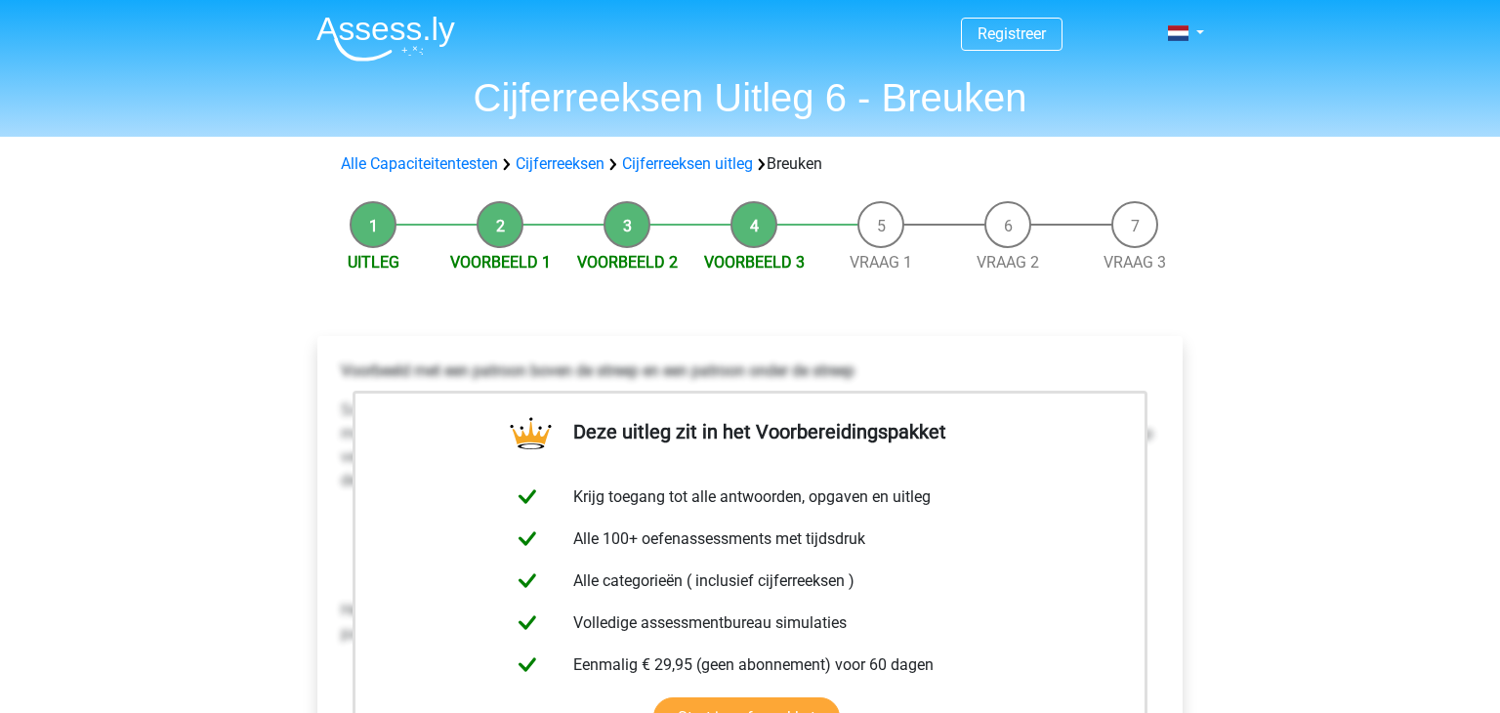
click at [1136, 360] on p "Voorbeeld met een patroon boven de streep en een patroon onder de streep" at bounding box center [750, 370] width 818 height 23
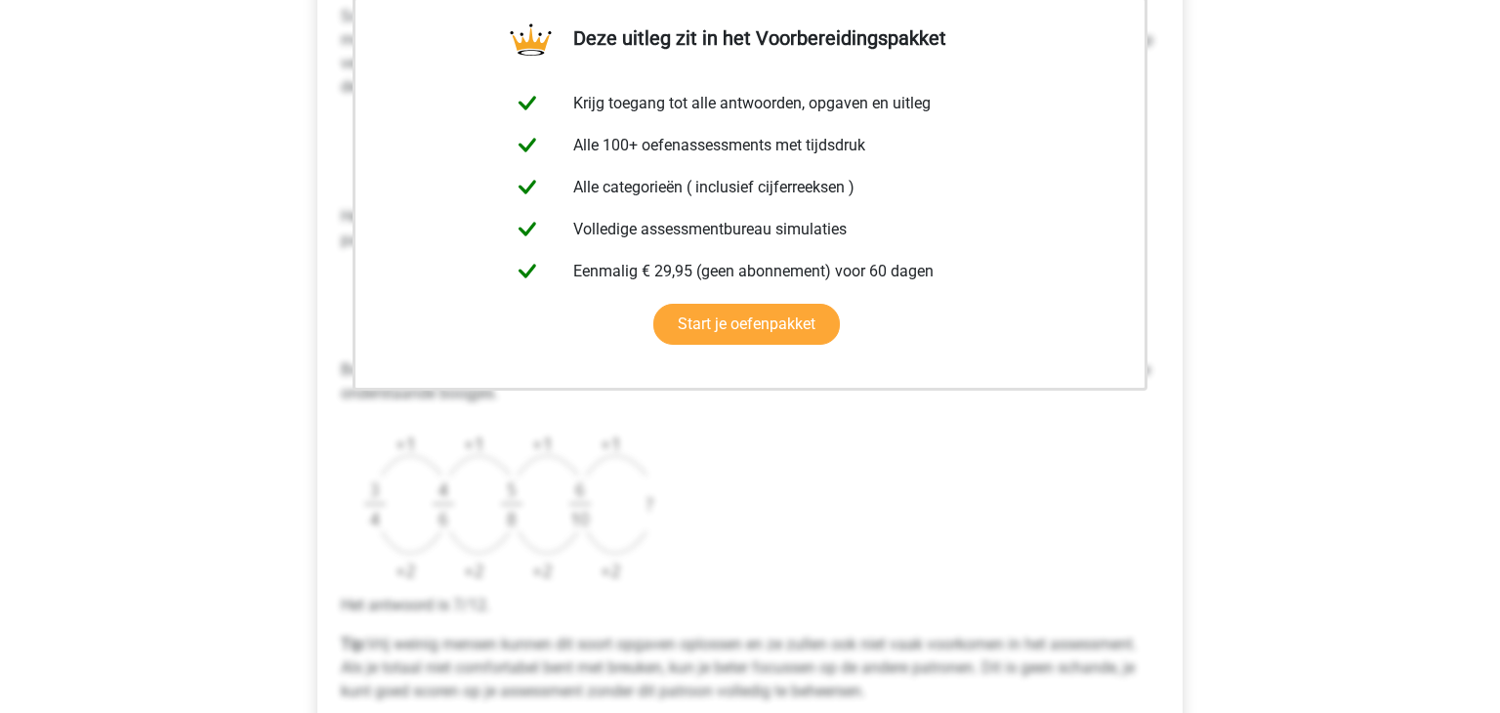
scroll to position [397, 0]
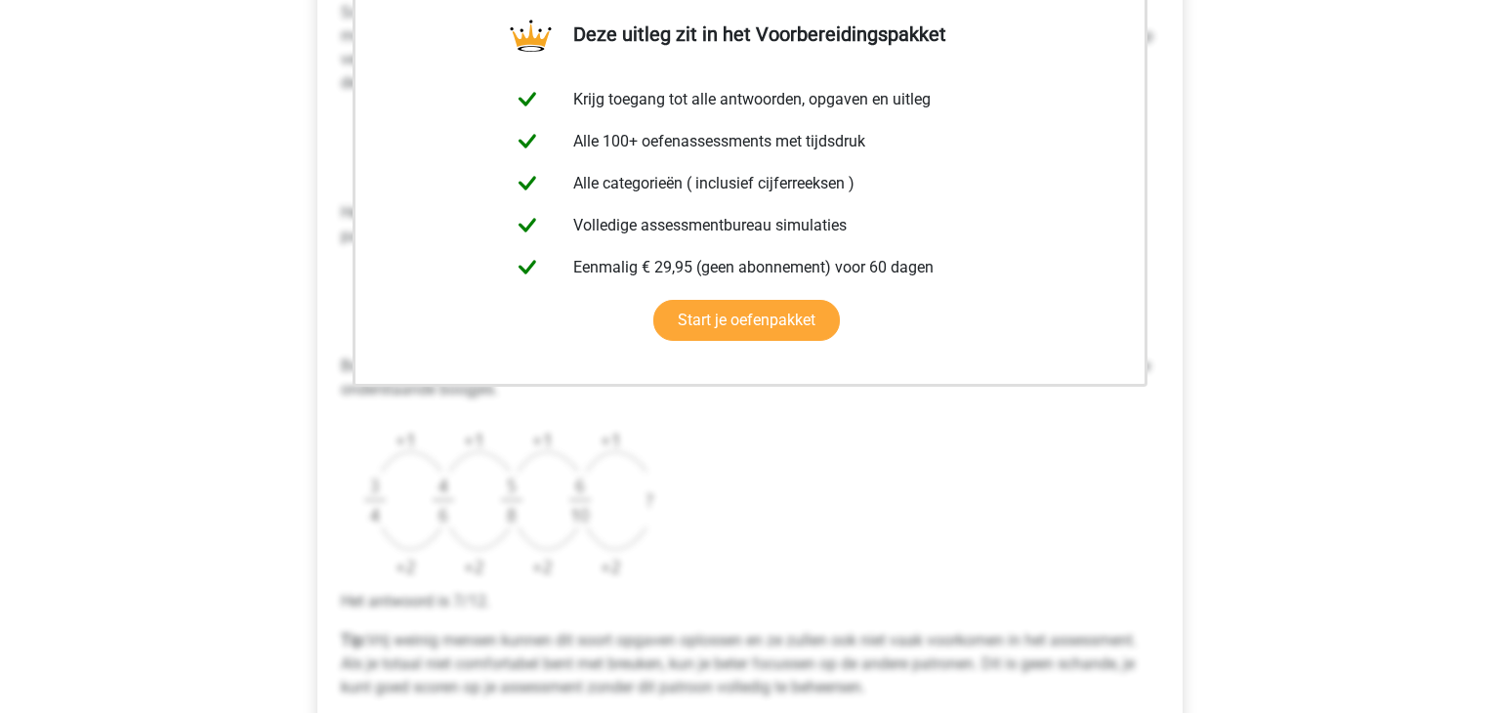
click at [709, 538] on div "Voorbeeld met een patroon boven de streep en een patroon onder de streep Scan e…" at bounding box center [750, 338] width 834 height 768
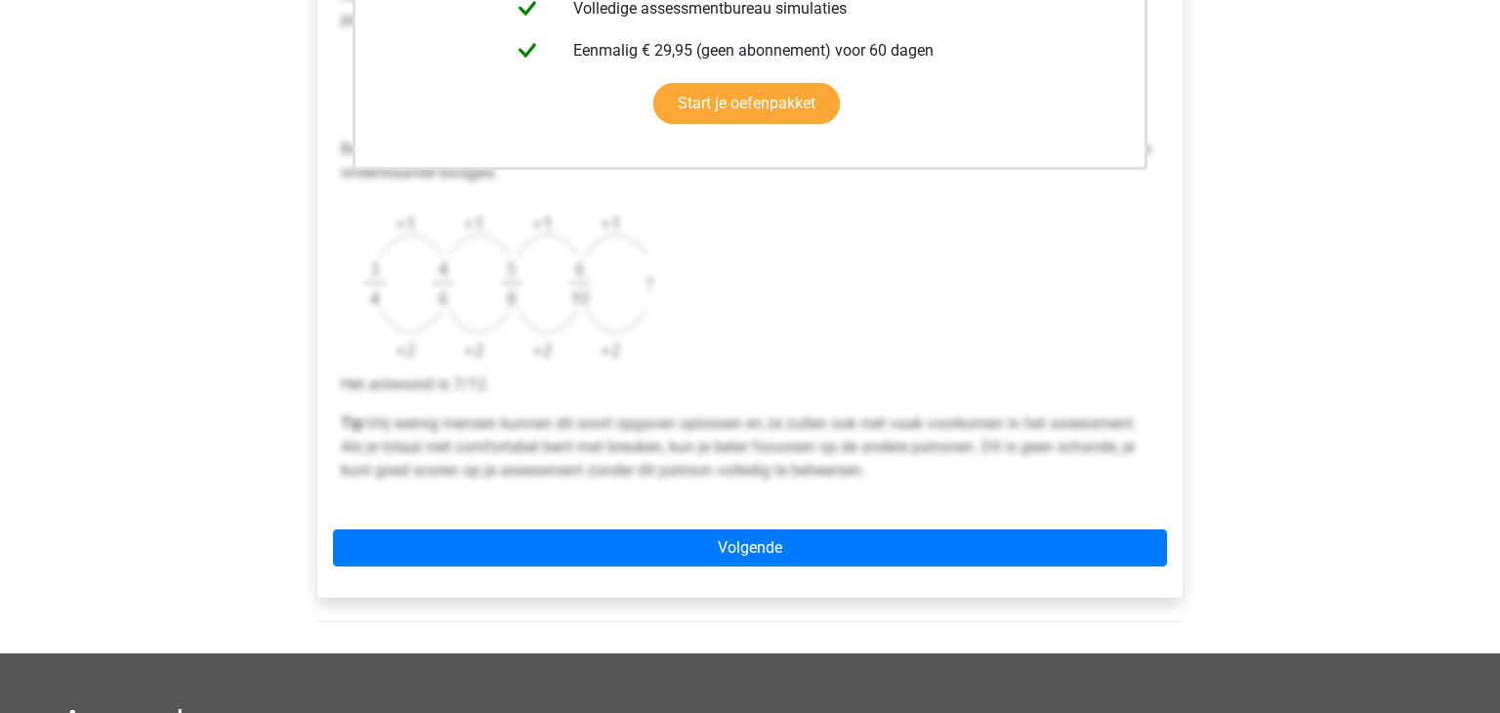
scroll to position [615, 0]
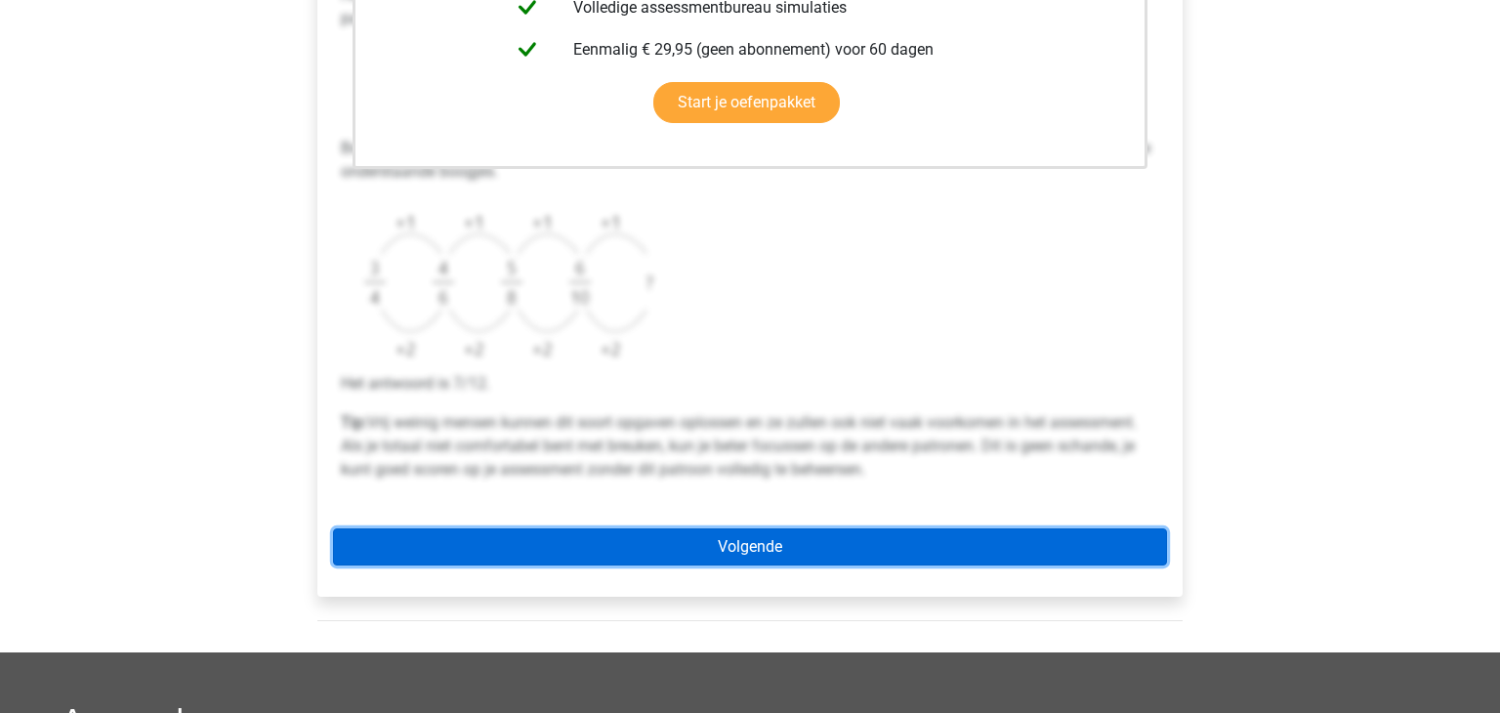
click at [700, 563] on link "Volgende" at bounding box center [750, 546] width 834 height 37
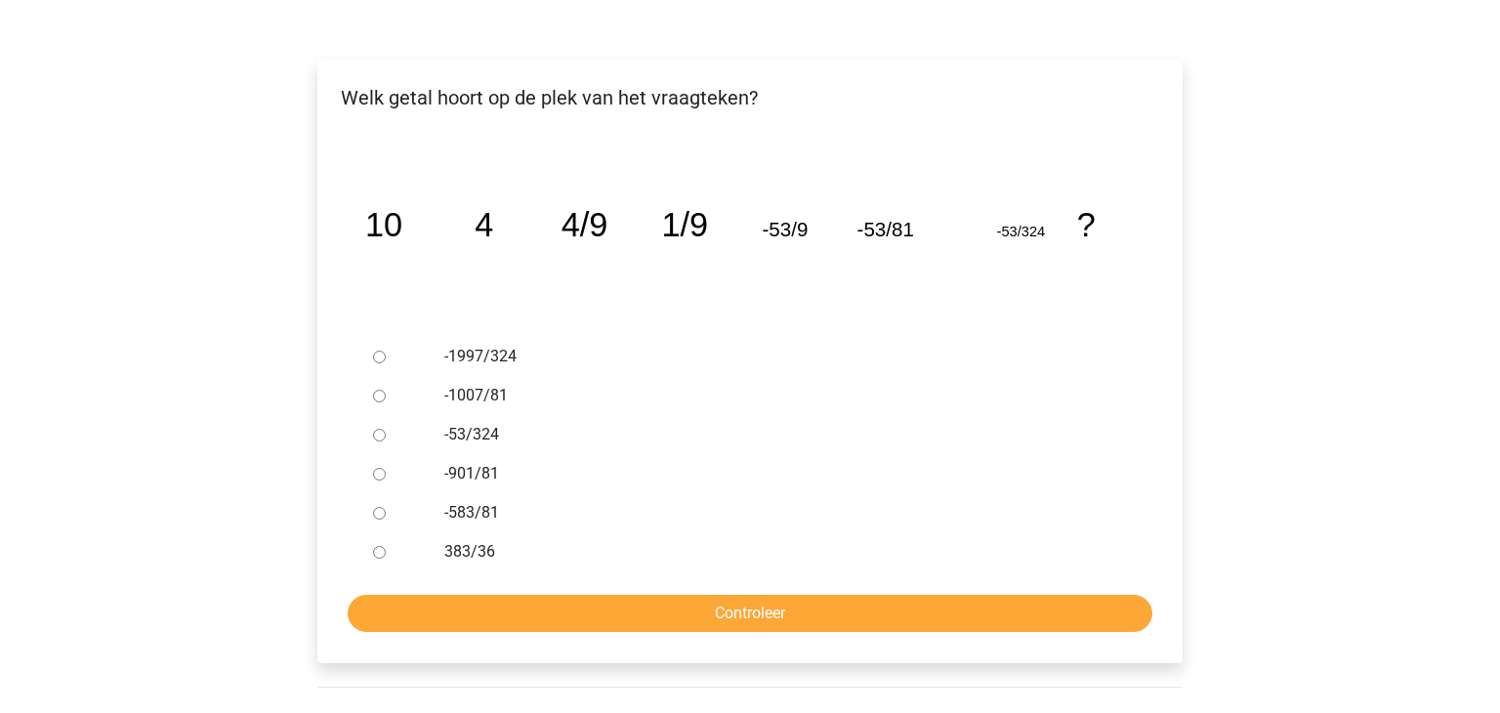
scroll to position [280, 0]
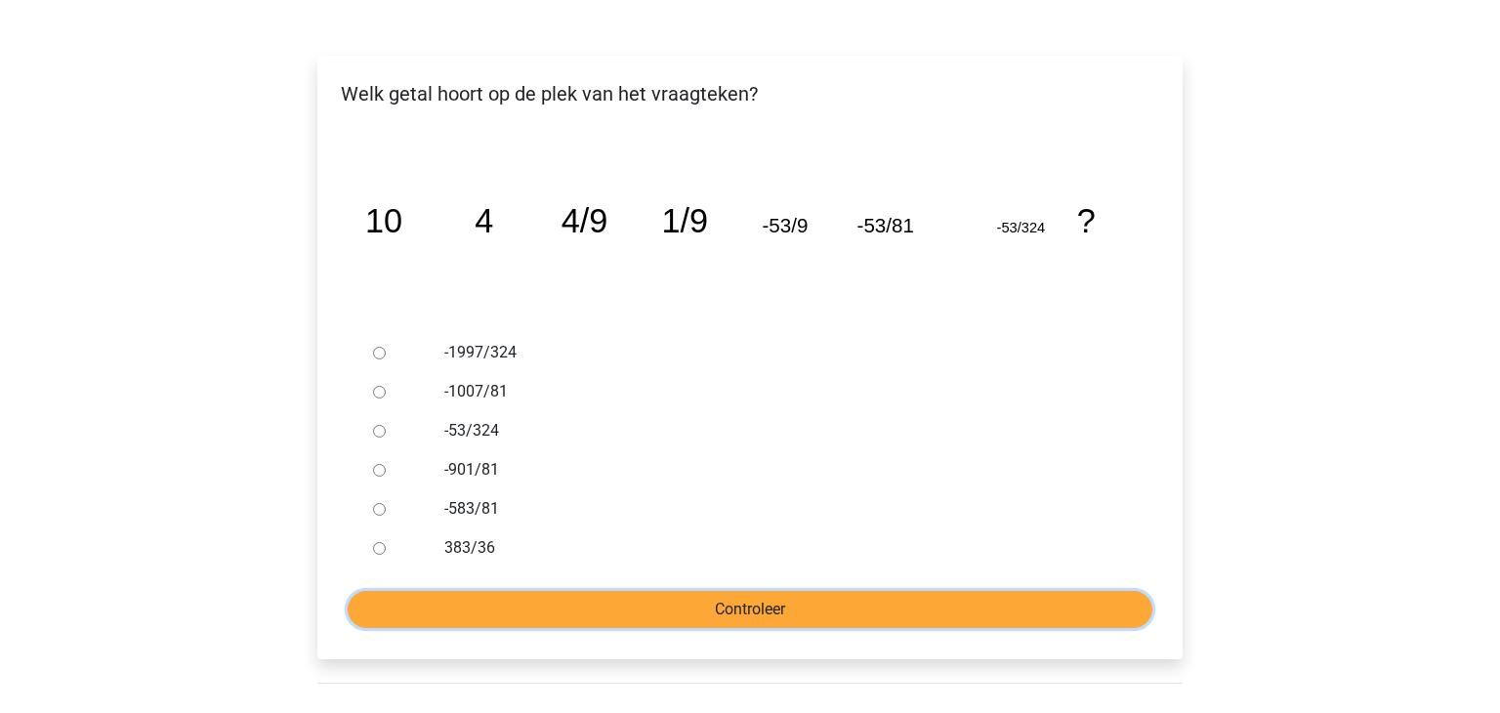
click at [627, 594] on input "Controleer" at bounding box center [750, 609] width 805 height 37
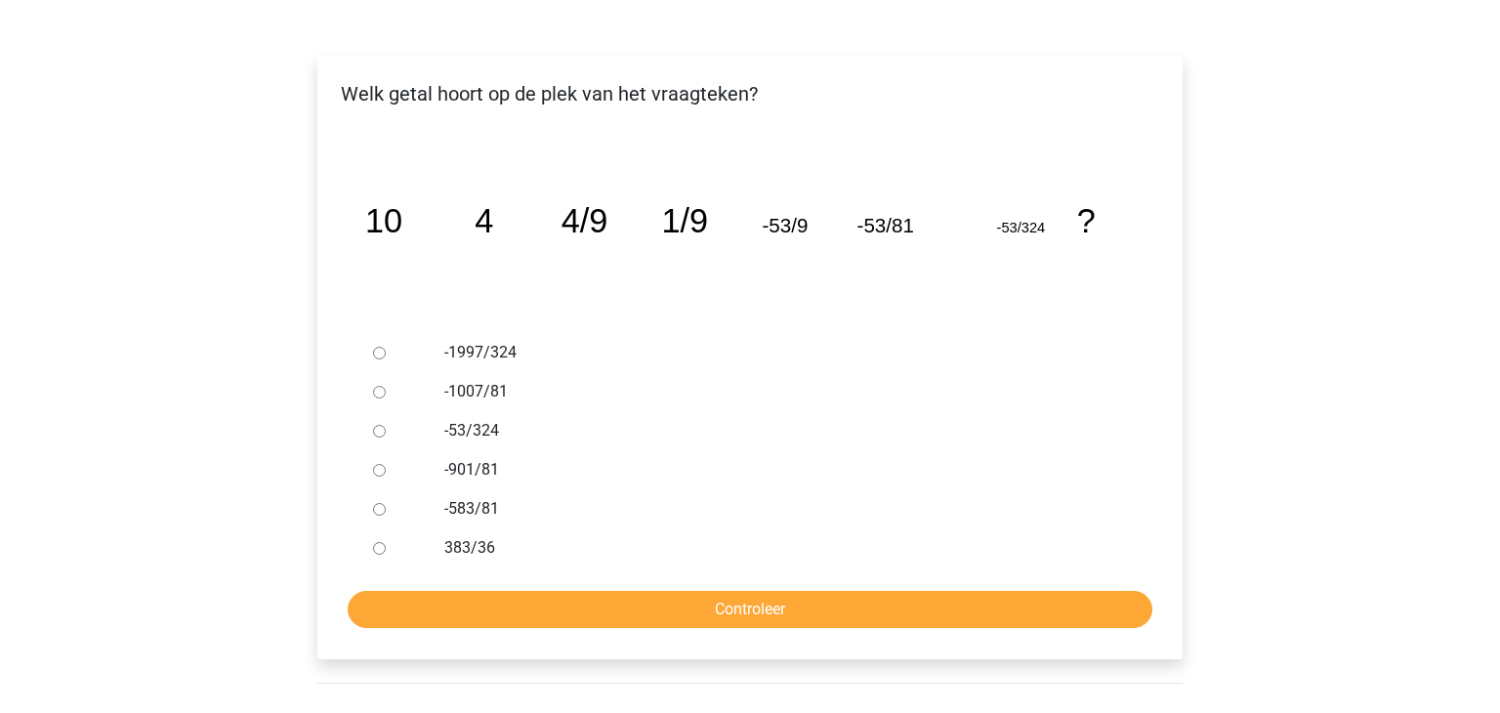
click at [563, 394] on label "-1007/81" at bounding box center [782, 391] width 676 height 23
click at [386, 394] on input "-1007/81" at bounding box center [379, 392] width 13 height 13
radio input "true"
click at [382, 429] on input "-53/324" at bounding box center [379, 431] width 13 height 13
radio input "true"
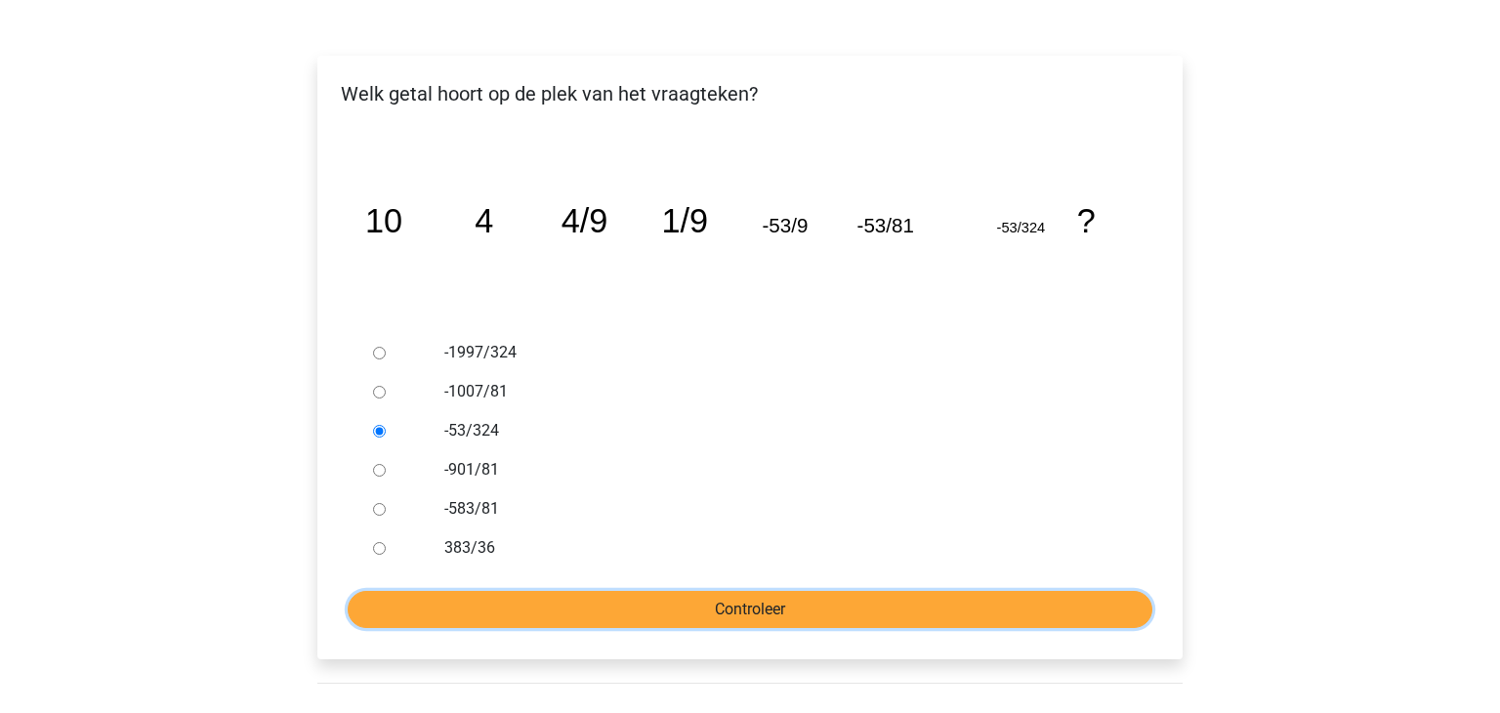
click at [700, 617] on input "Controleer" at bounding box center [750, 609] width 805 height 37
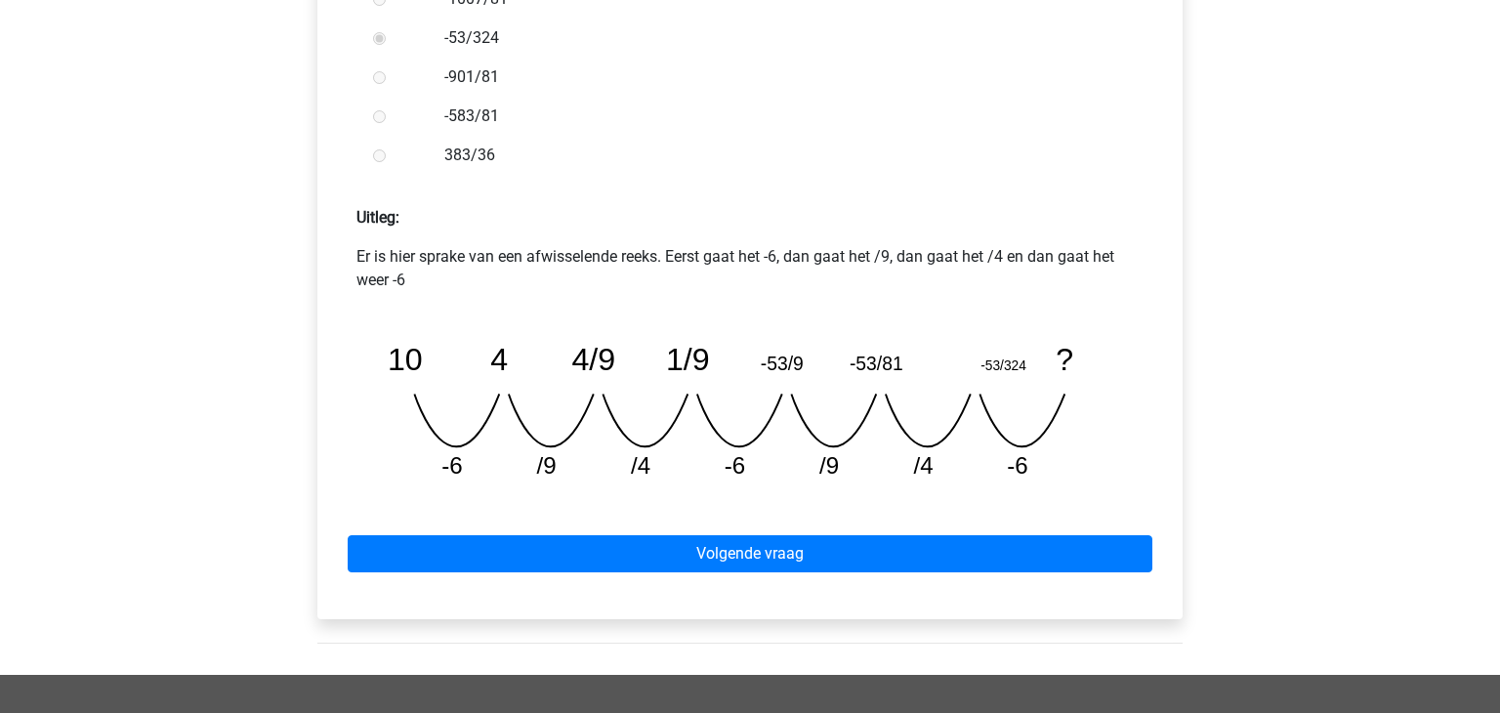
scroll to position [681, 0]
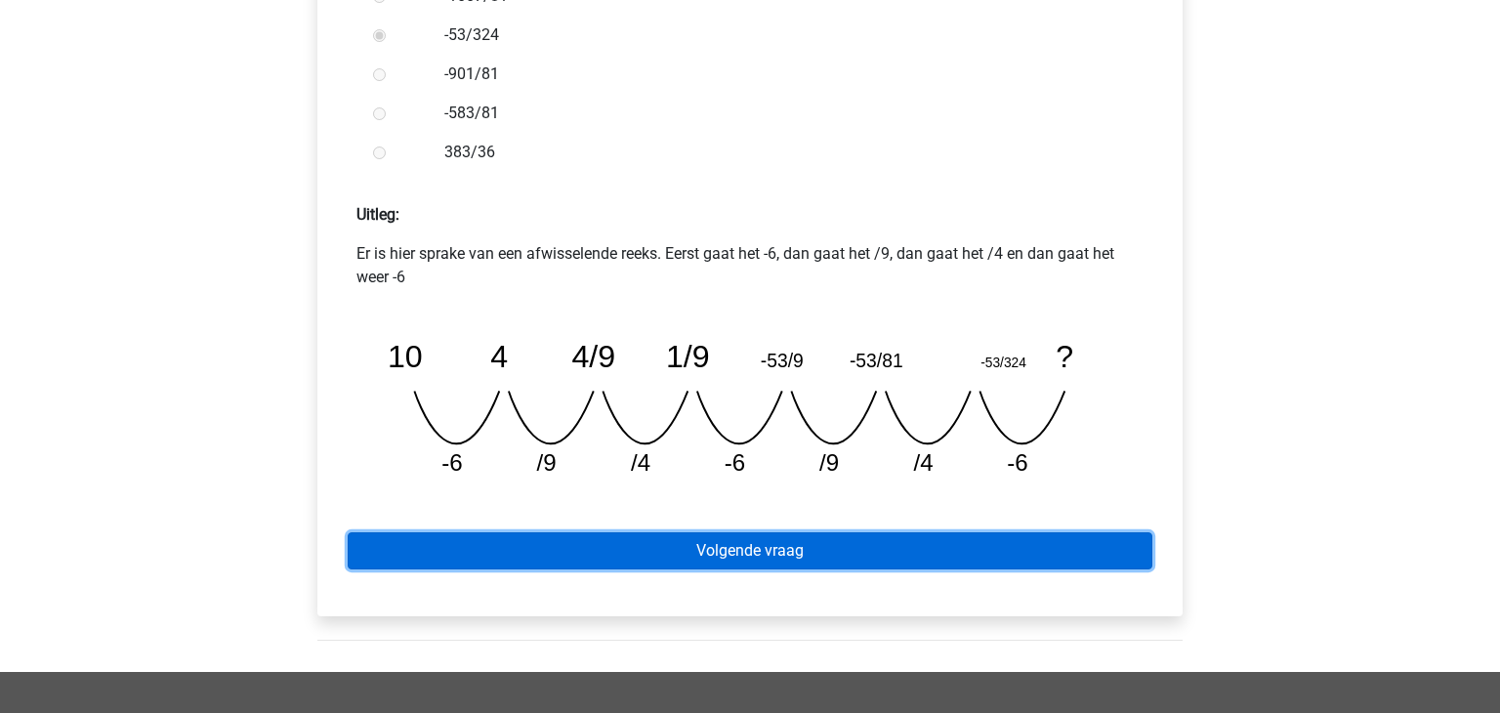
click at [624, 554] on link "Volgende vraag" at bounding box center [750, 550] width 805 height 37
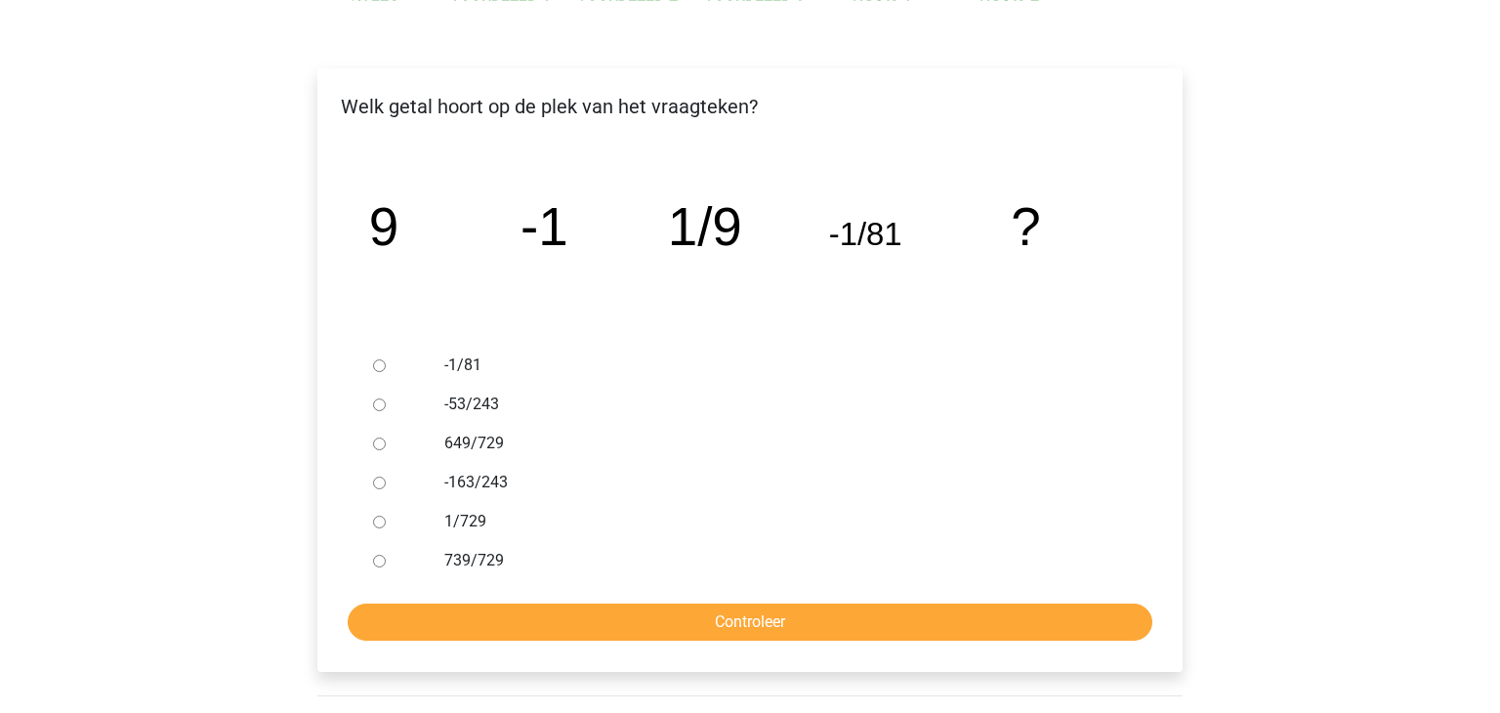
scroll to position [269, 0]
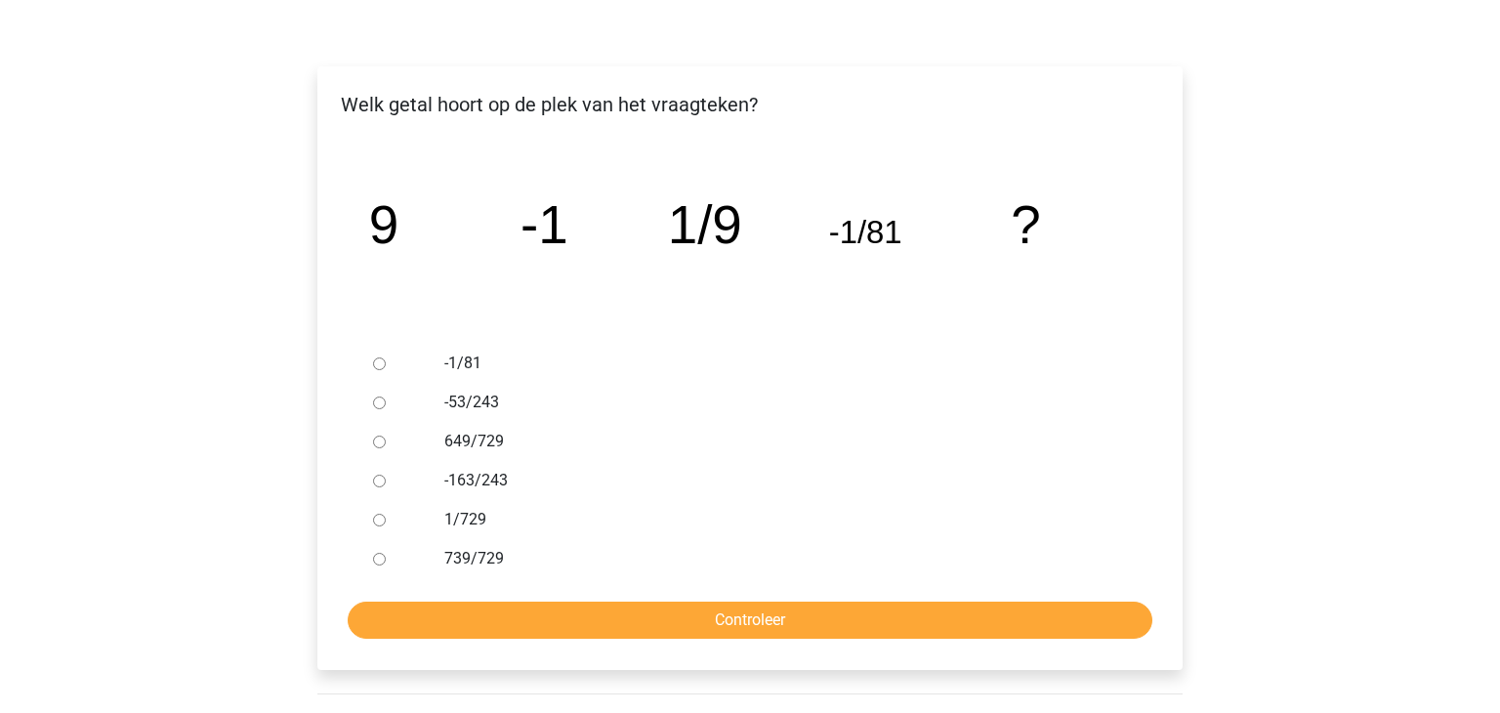
click at [377, 481] on input "-163/243" at bounding box center [379, 481] width 13 height 13
radio input "true"
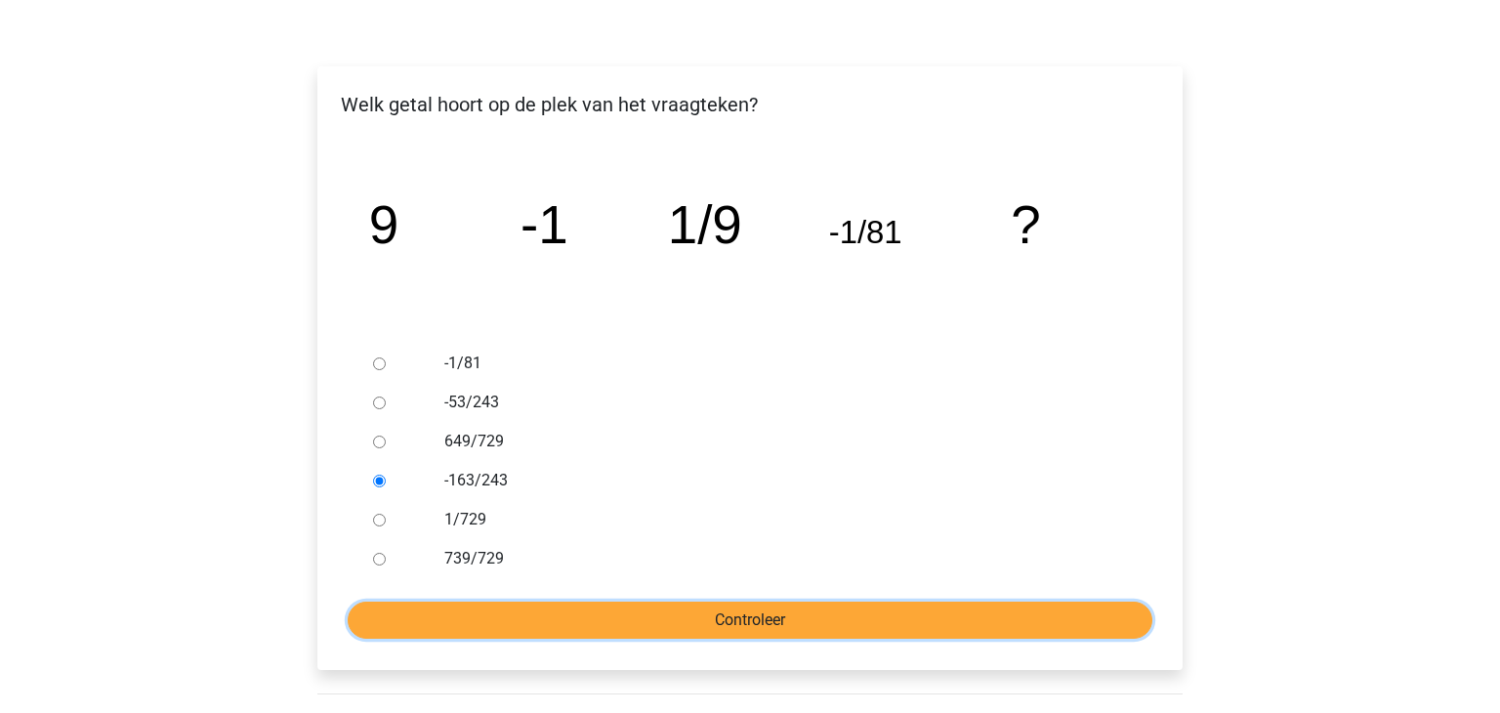
click at [548, 604] on input "Controleer" at bounding box center [750, 619] width 805 height 37
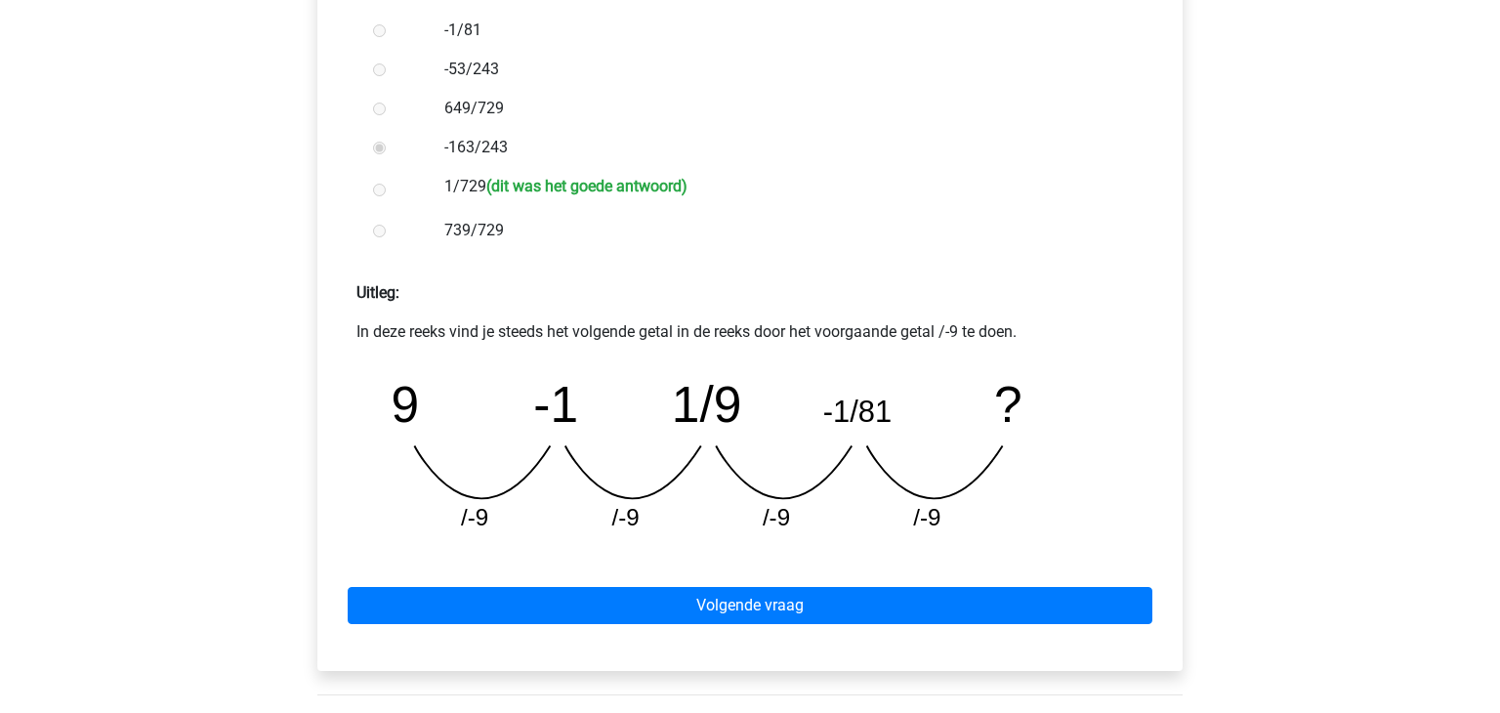
scroll to position [613, 0]
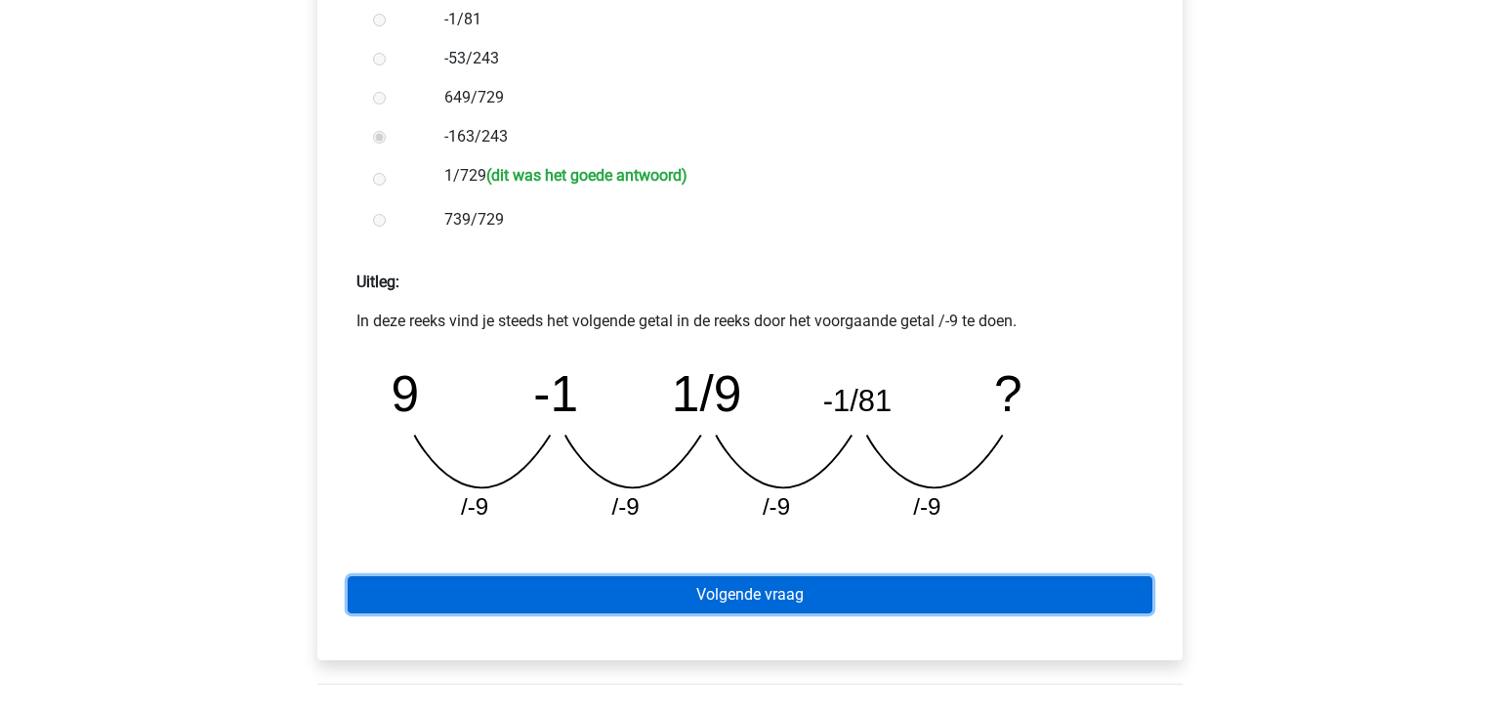
click at [590, 584] on link "Volgende vraag" at bounding box center [750, 594] width 805 height 37
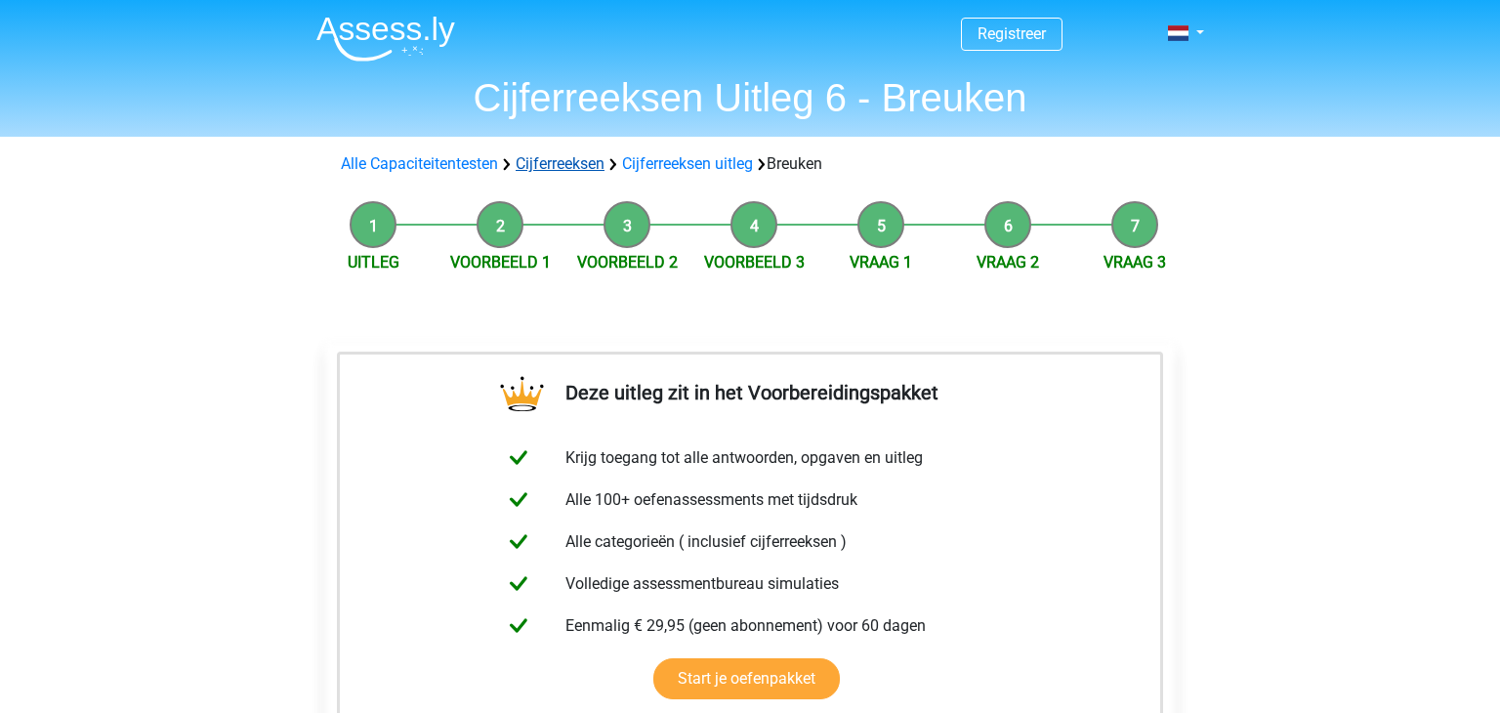
click at [561, 164] on link "Cijferreeksen" at bounding box center [560, 163] width 89 height 19
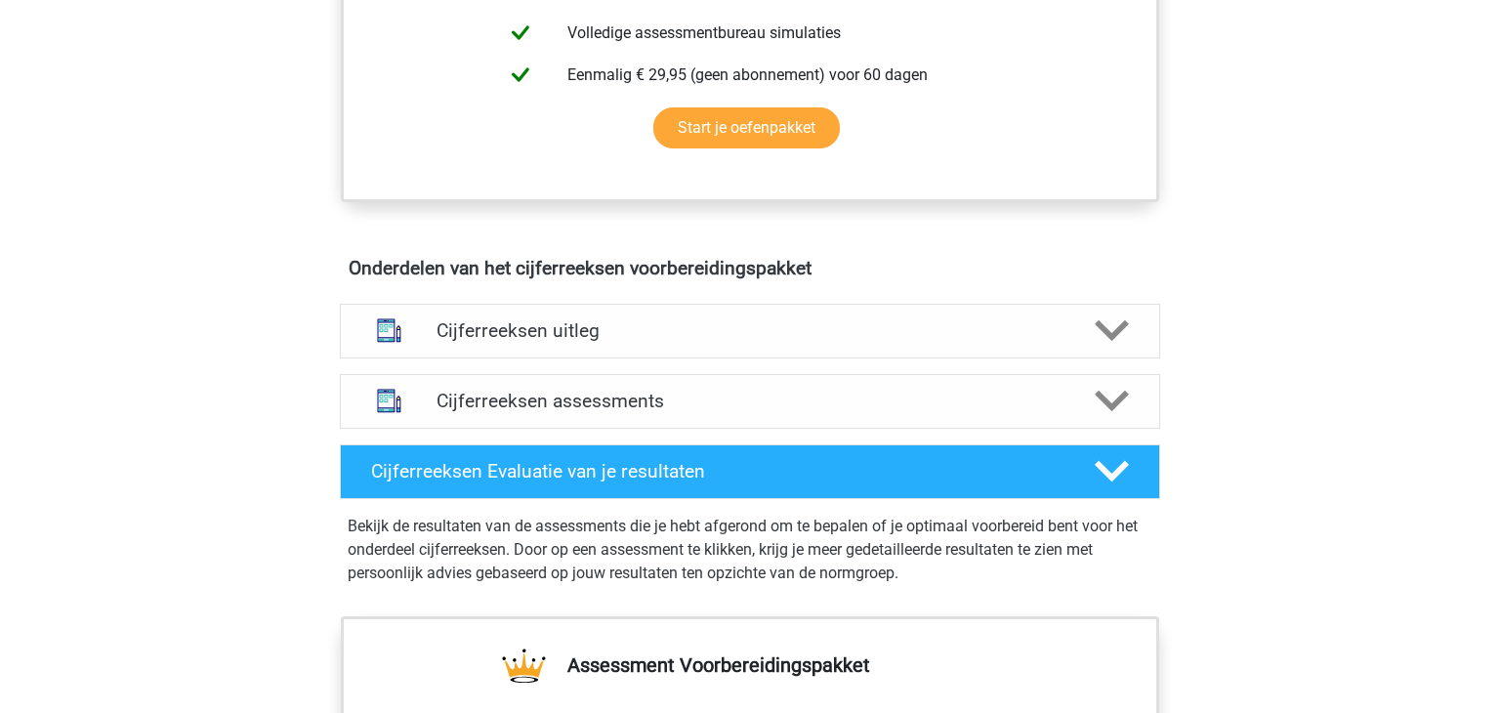
scroll to position [962, 0]
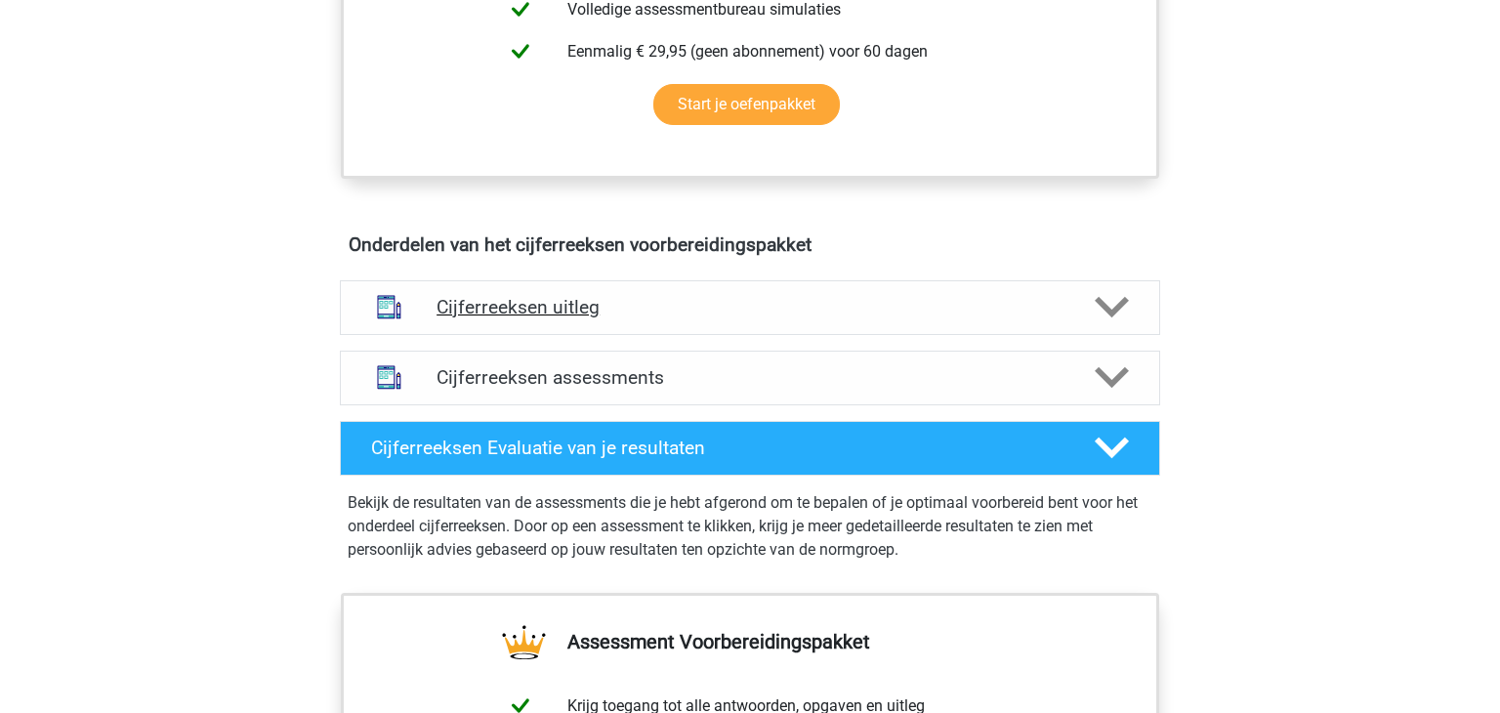
click at [593, 318] on h4 "Cijferreeksen uitleg" at bounding box center [749, 307] width 627 height 22
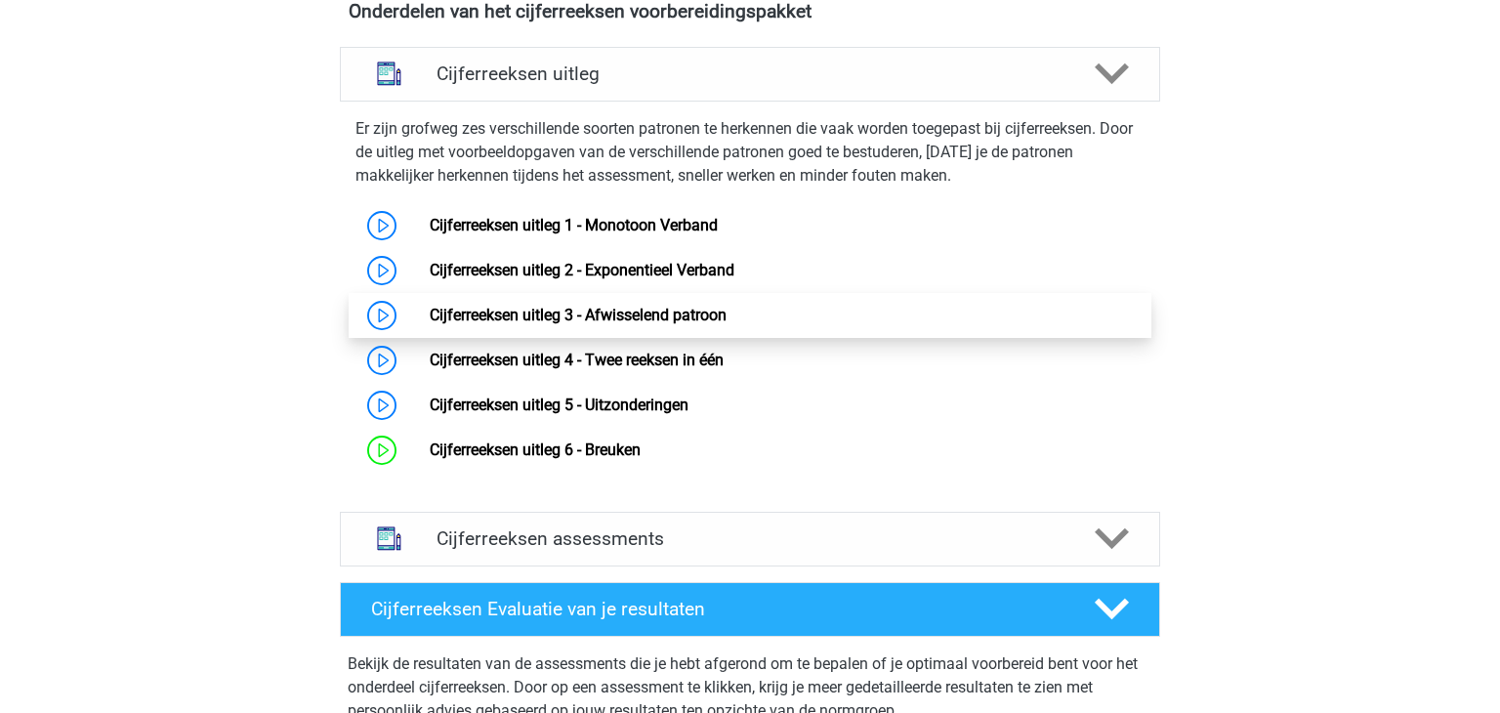
scroll to position [1200, 0]
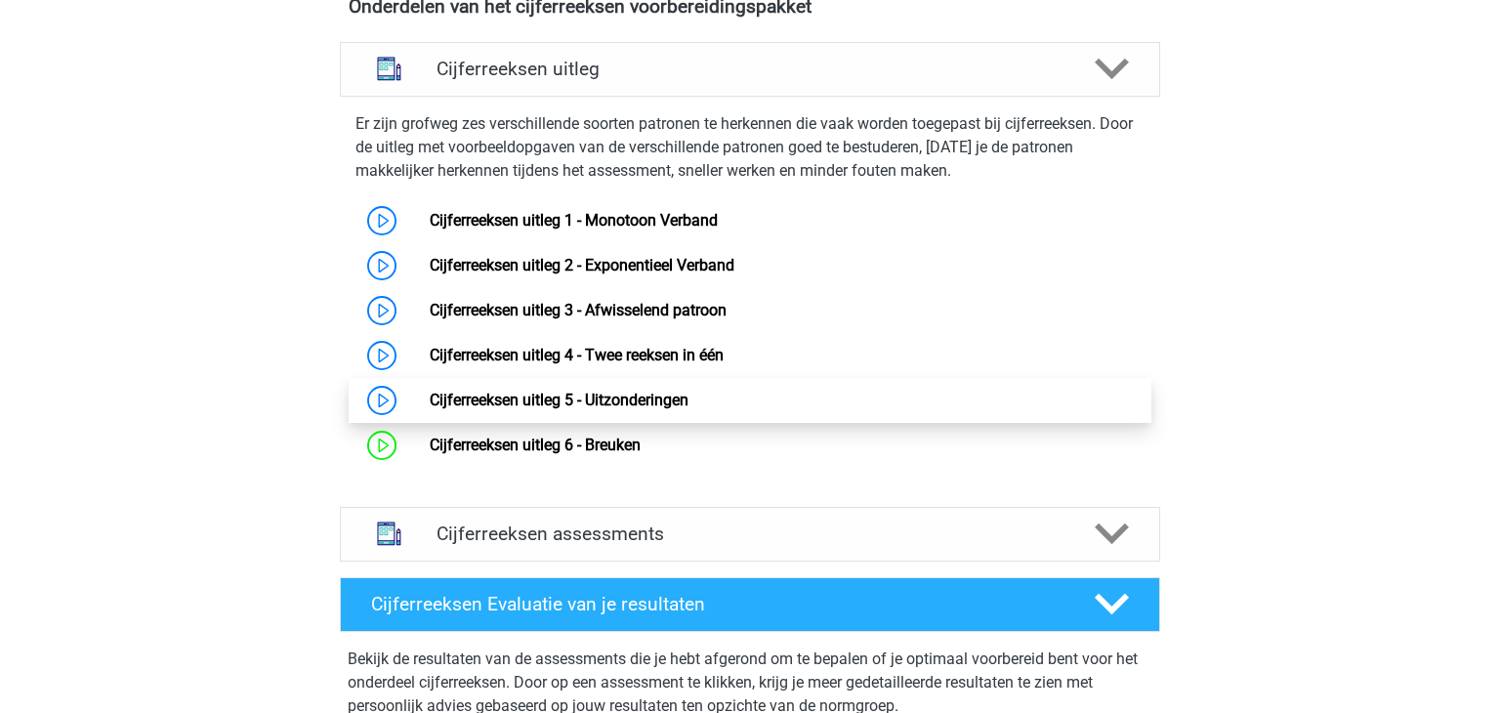
click at [495, 409] on link "Cijferreeksen uitleg 5 - Uitzonderingen" at bounding box center [559, 400] width 259 height 19
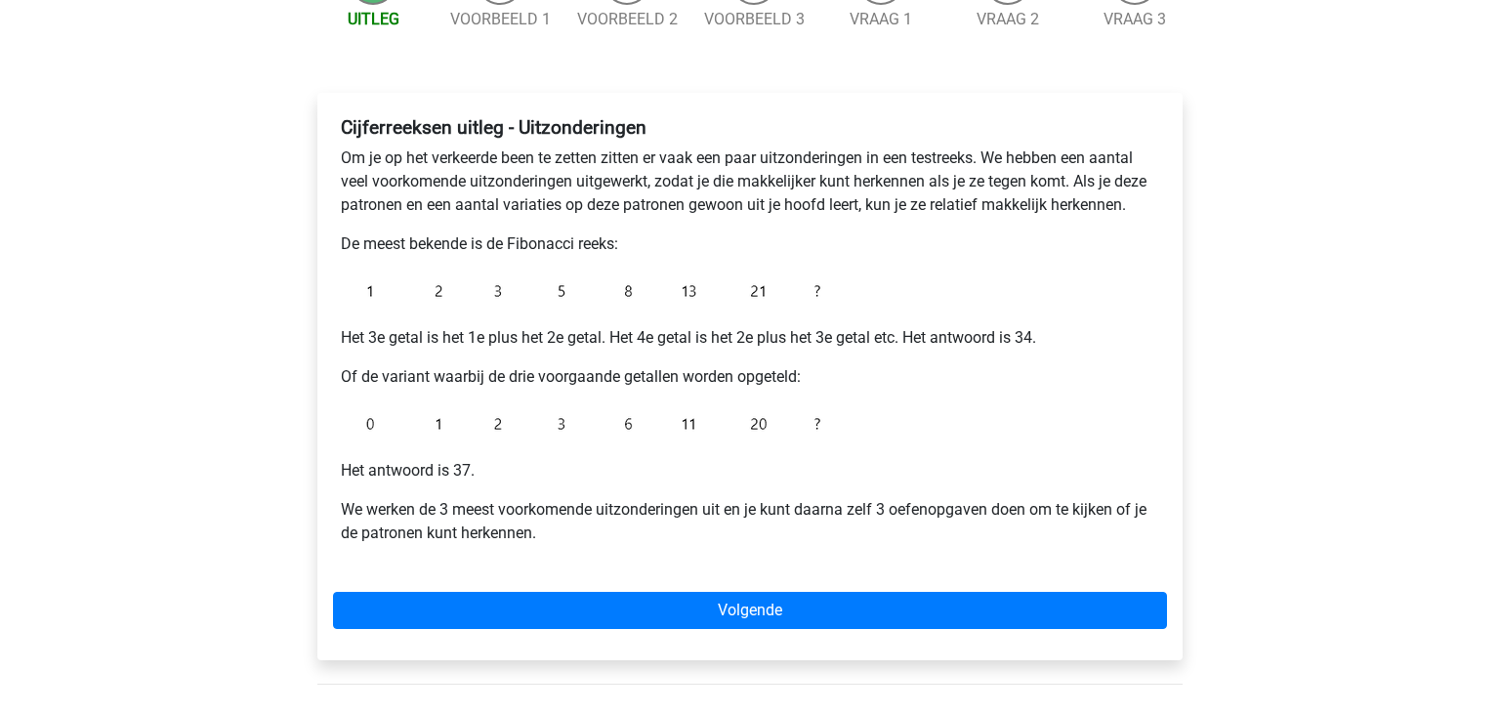
scroll to position [242, 0]
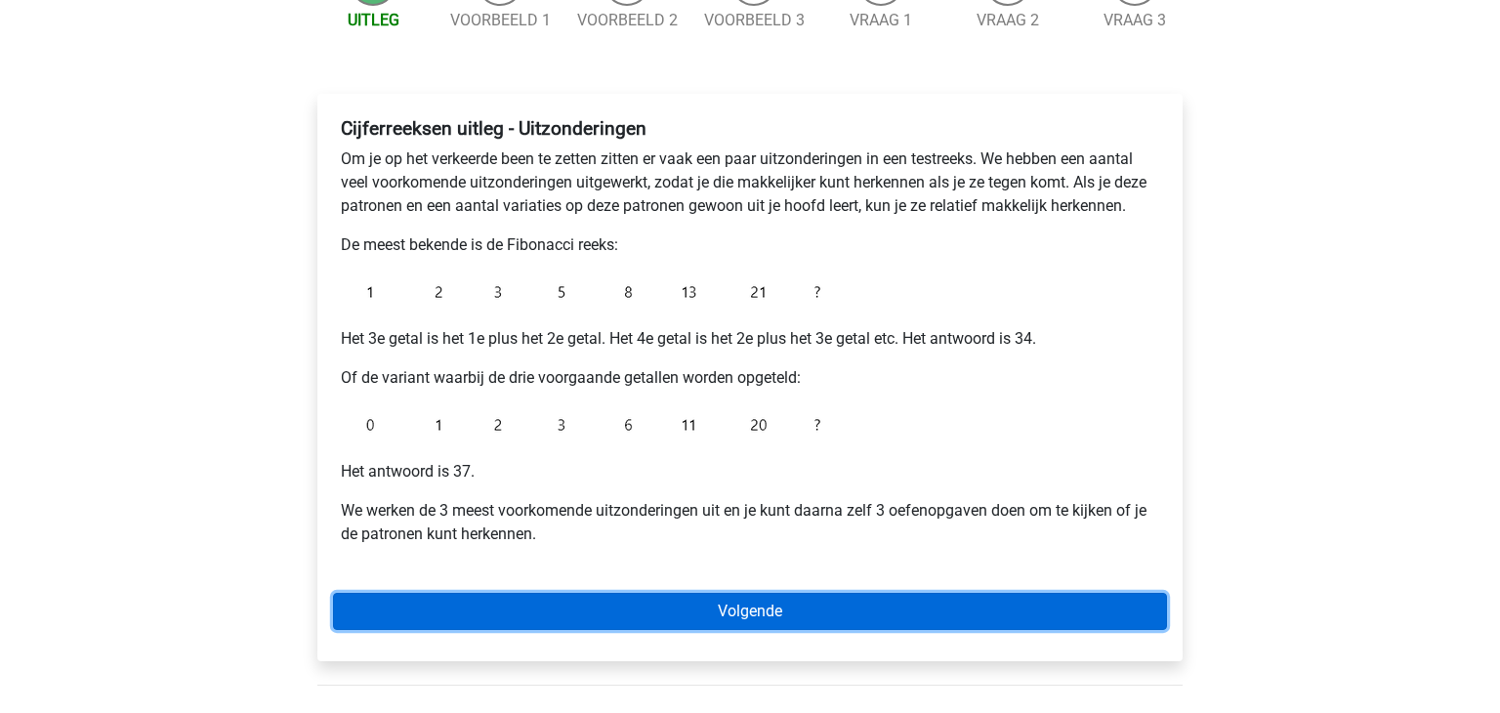
click at [564, 604] on link "Volgende" at bounding box center [750, 611] width 834 height 37
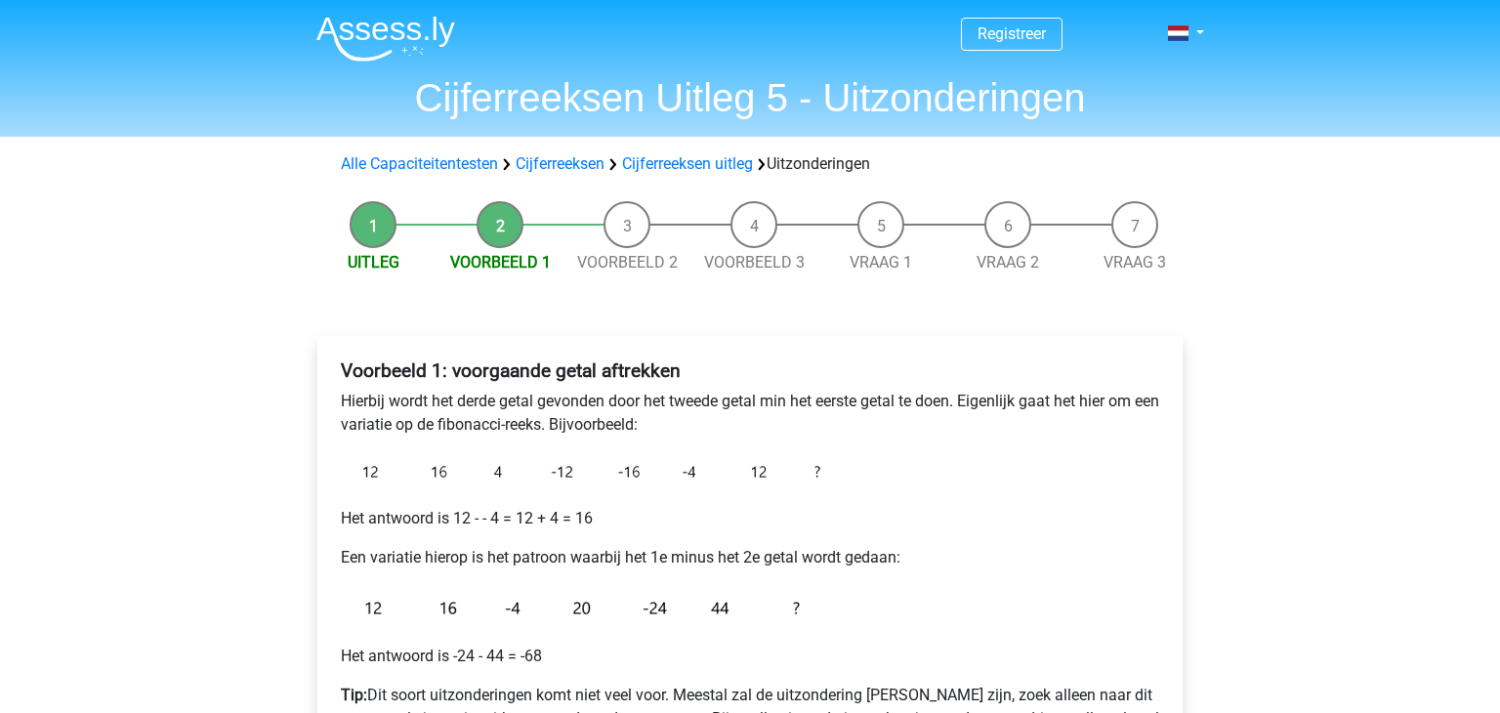
click at [564, 604] on img at bounding box center [585, 607] width 488 height 44
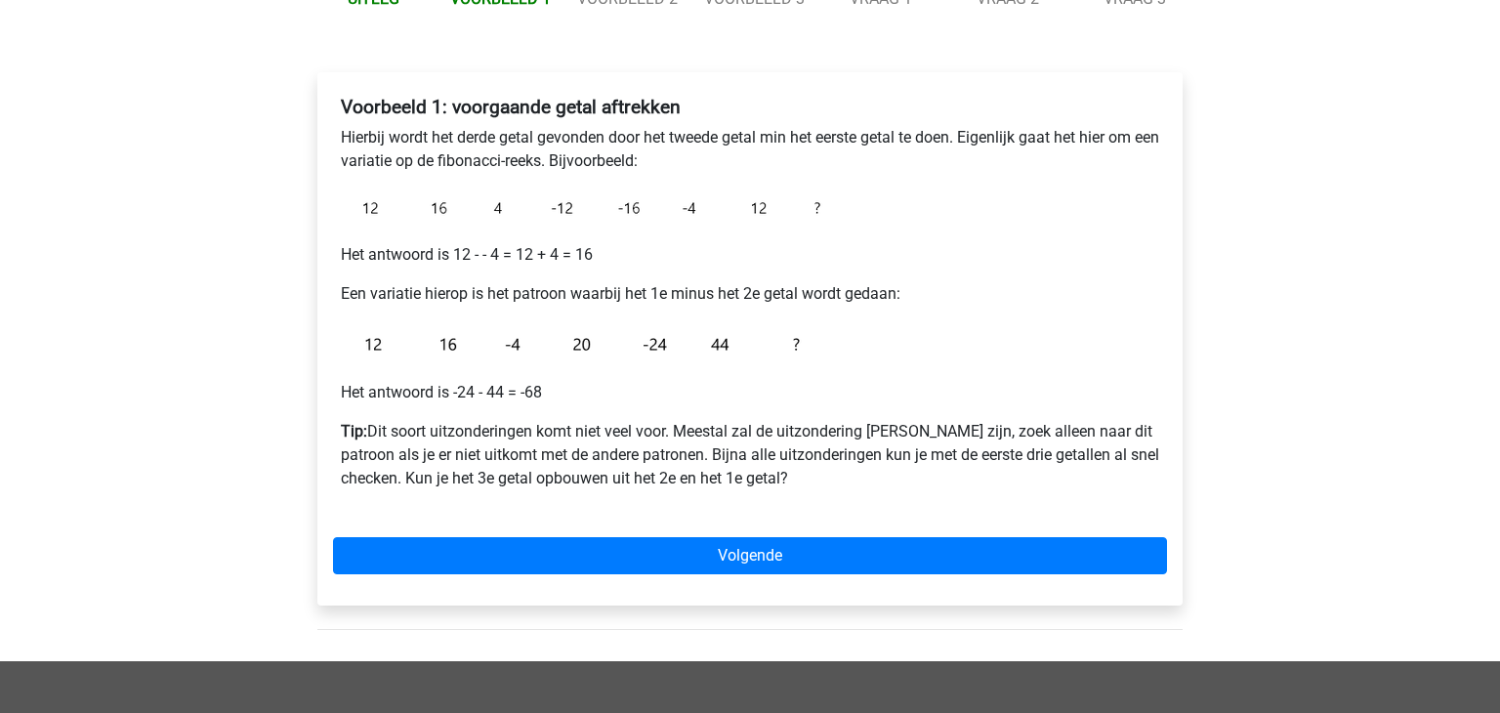
scroll to position [269, 0]
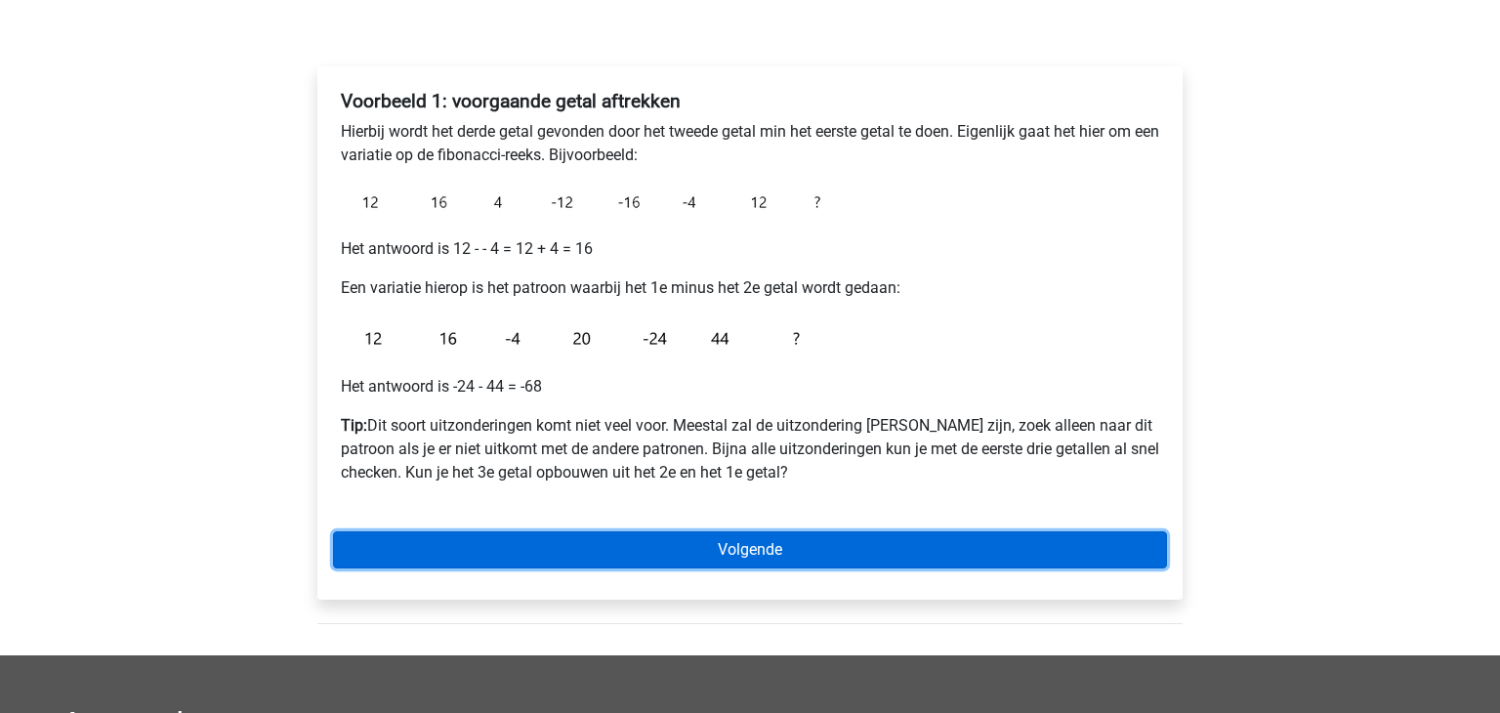
click at [591, 548] on link "Volgende" at bounding box center [750, 549] width 834 height 37
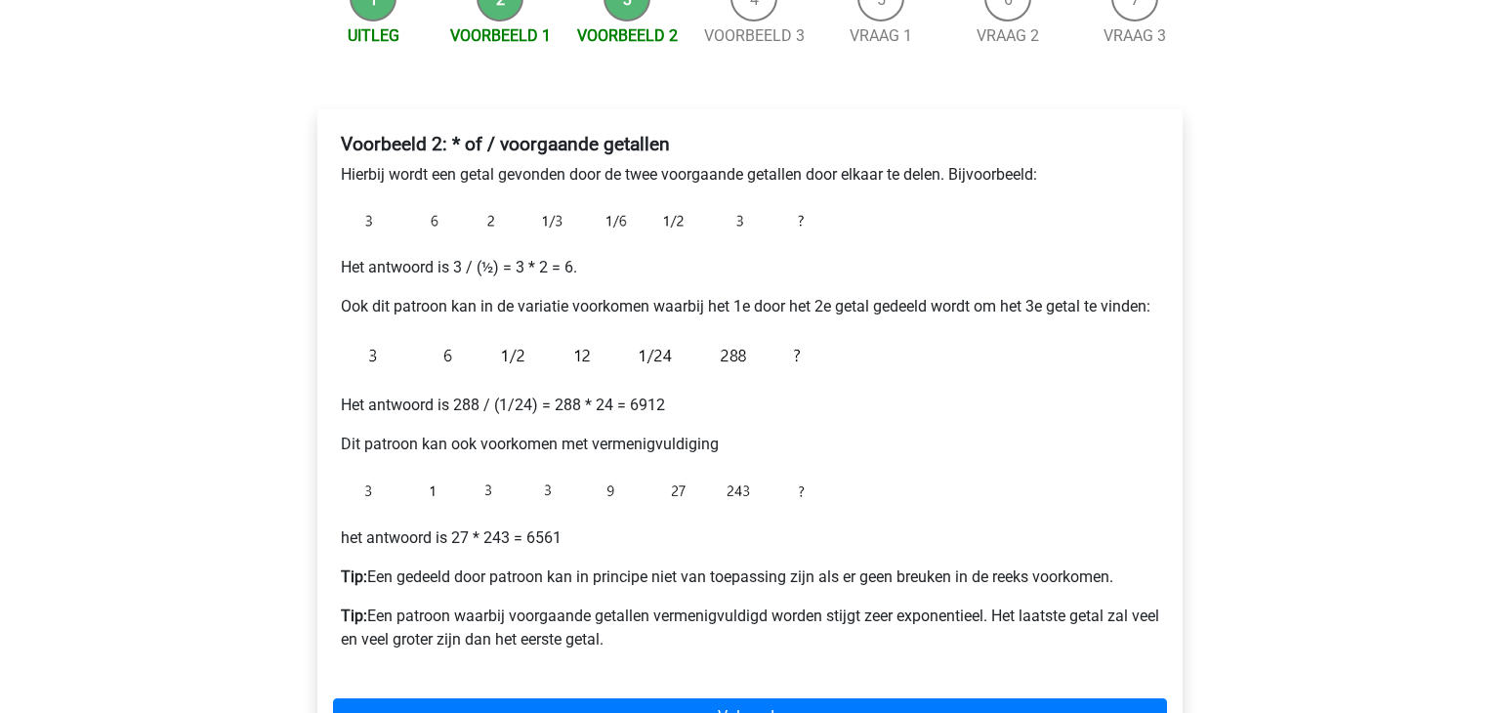
scroll to position [222, 0]
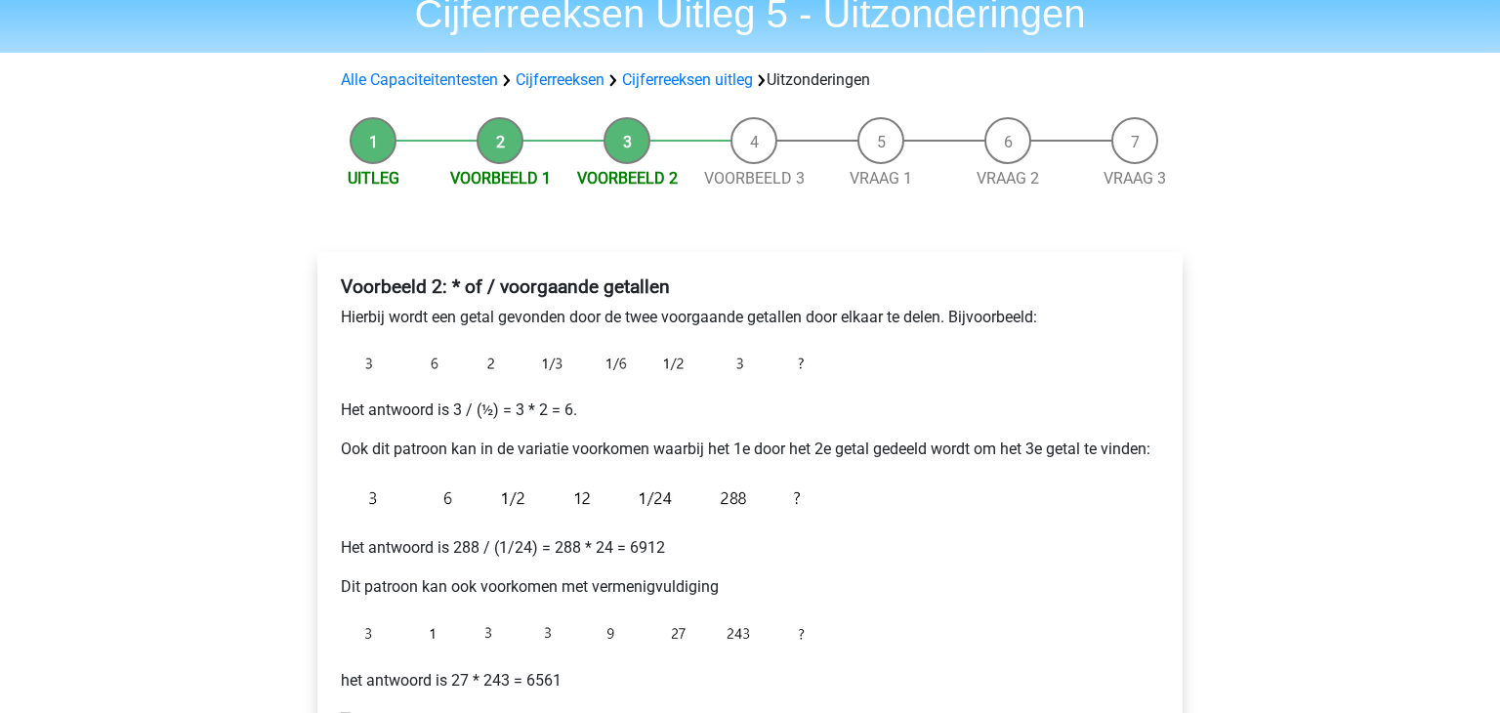
scroll to position [83, 0]
click at [497, 149] on li "Voorbeeld 1" at bounding box center [499, 154] width 127 height 73
click at [712, 79] on link "Cijferreeksen uitleg" at bounding box center [687, 80] width 131 height 19
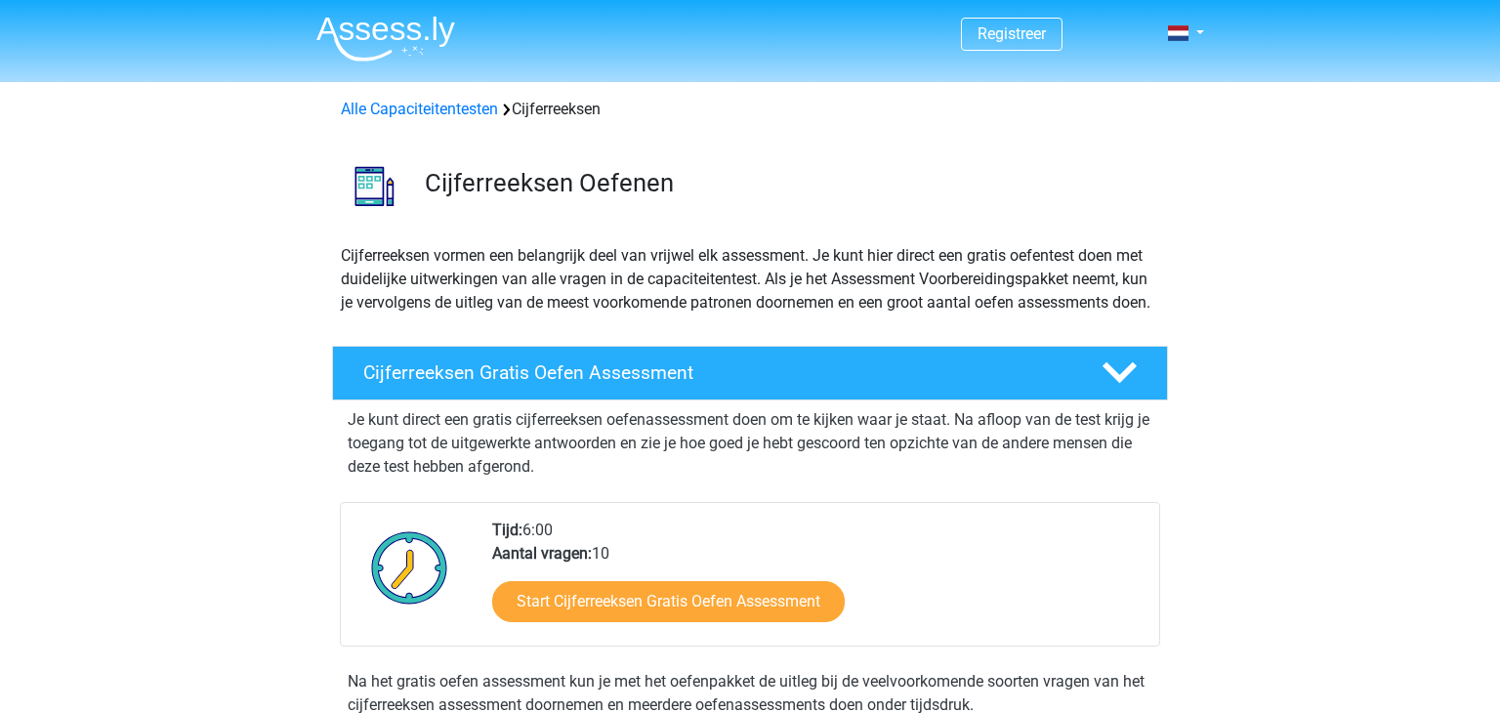
scroll to position [1254, 0]
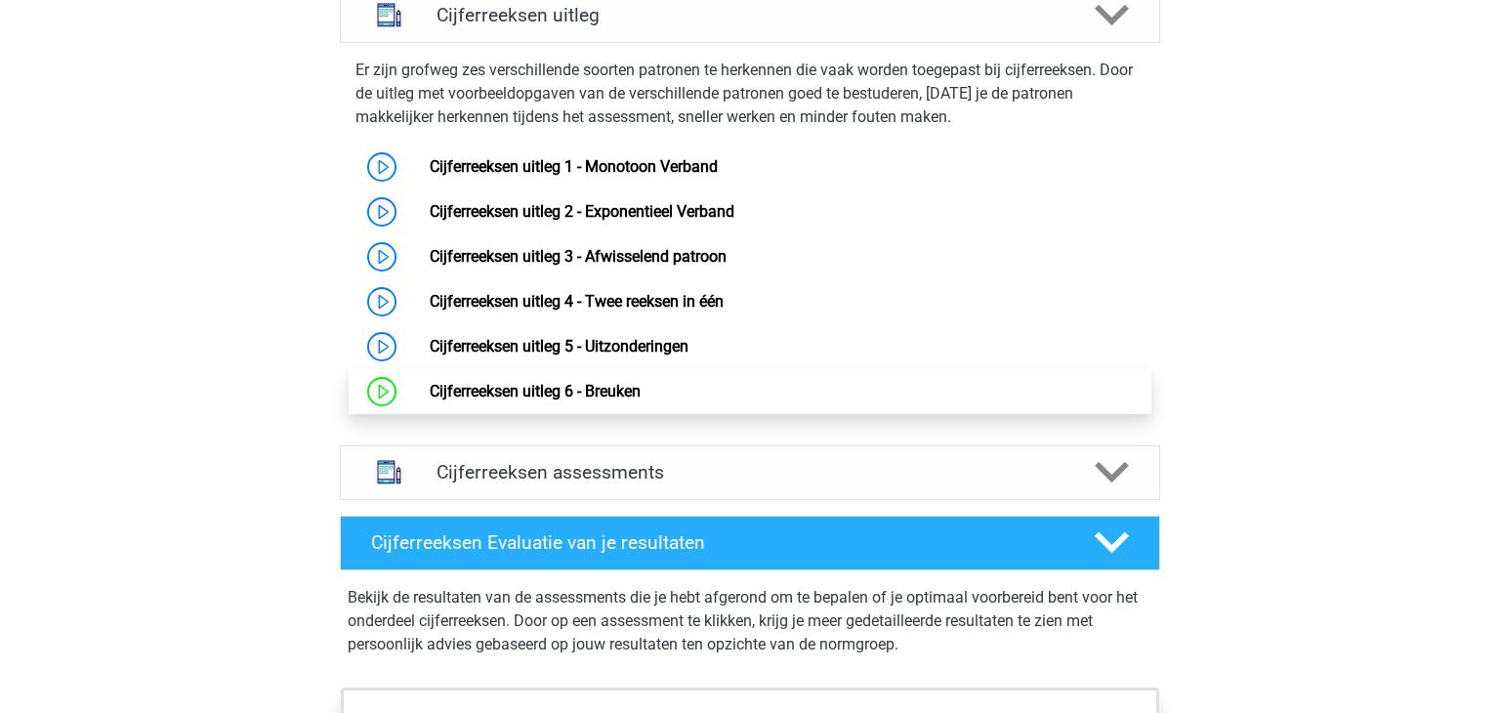
click at [498, 400] on link "Cijferreeksen uitleg 6 - Breuken" at bounding box center [535, 391] width 211 height 19
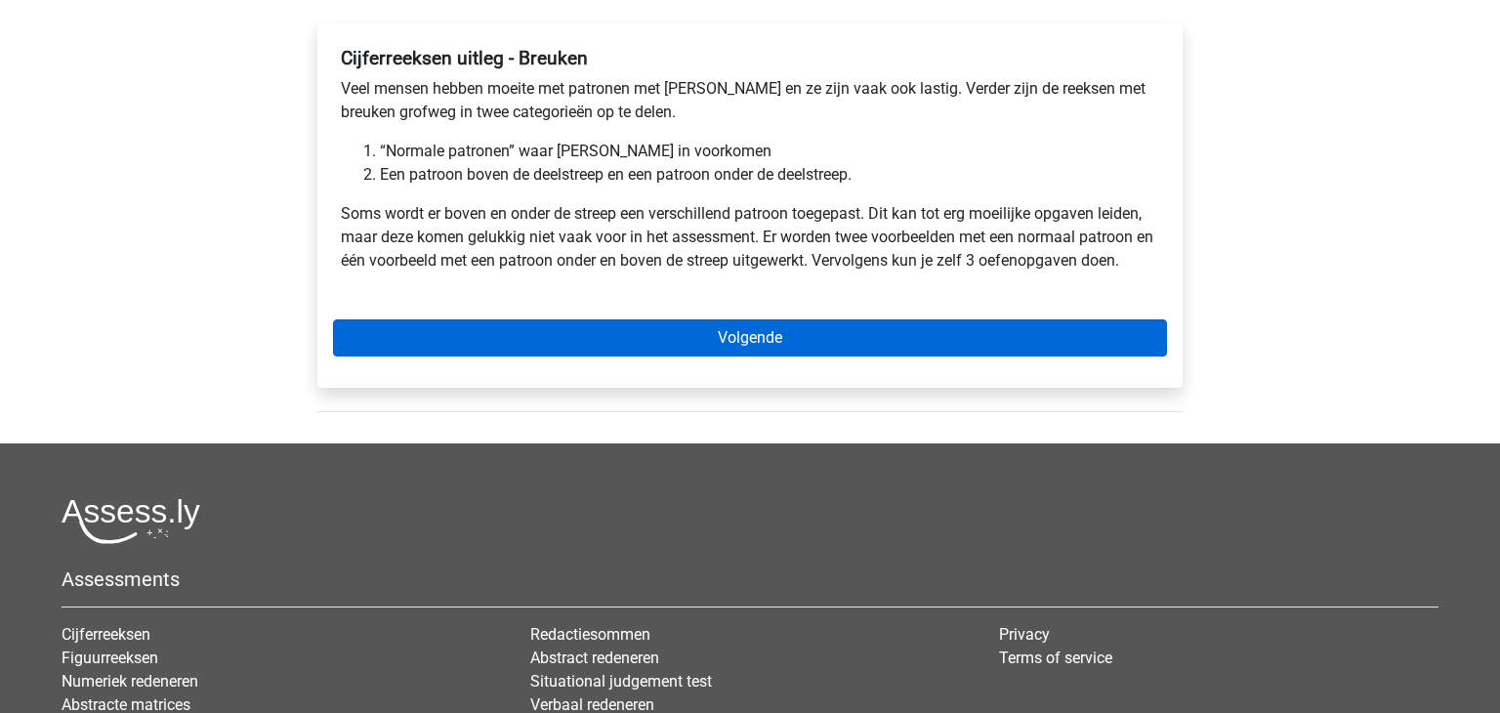
scroll to position [312, 0]
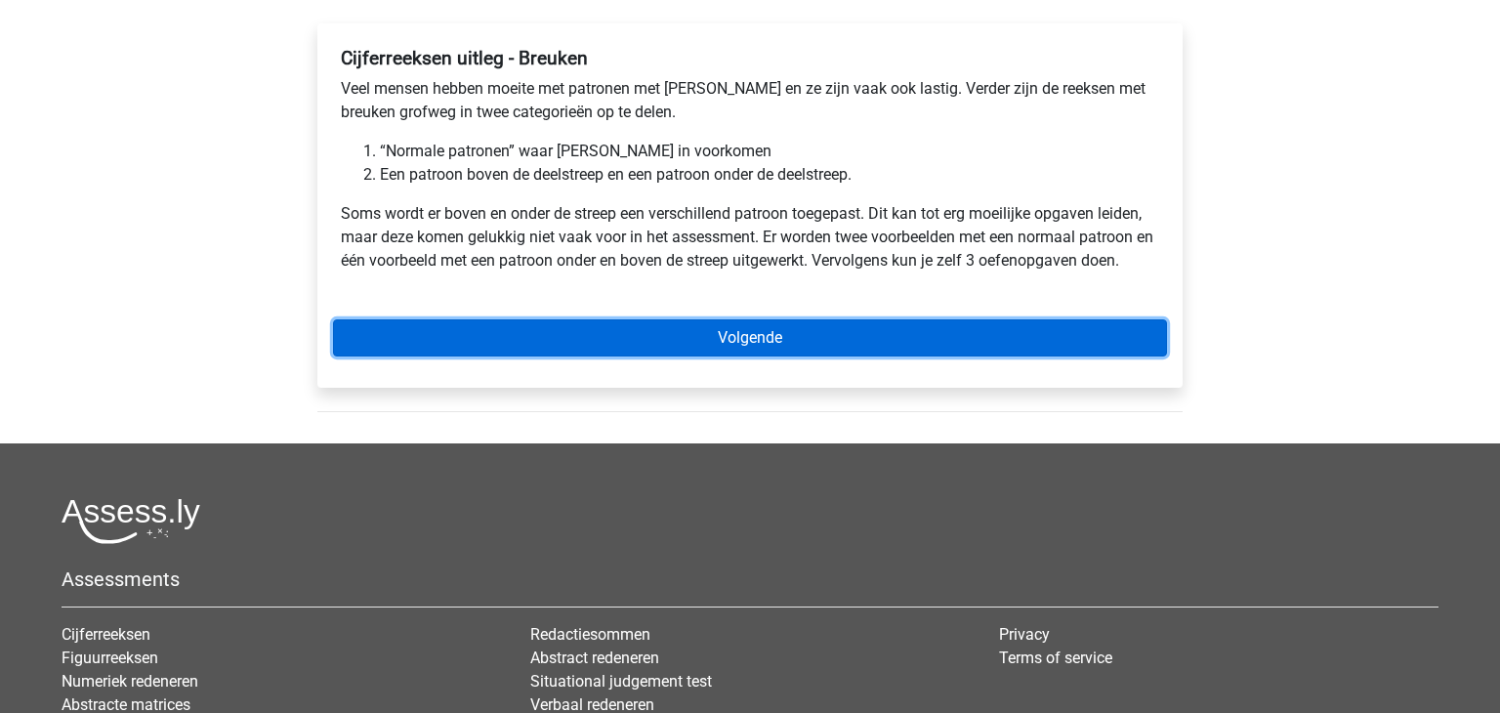
click at [691, 342] on link "Volgende" at bounding box center [750, 337] width 834 height 37
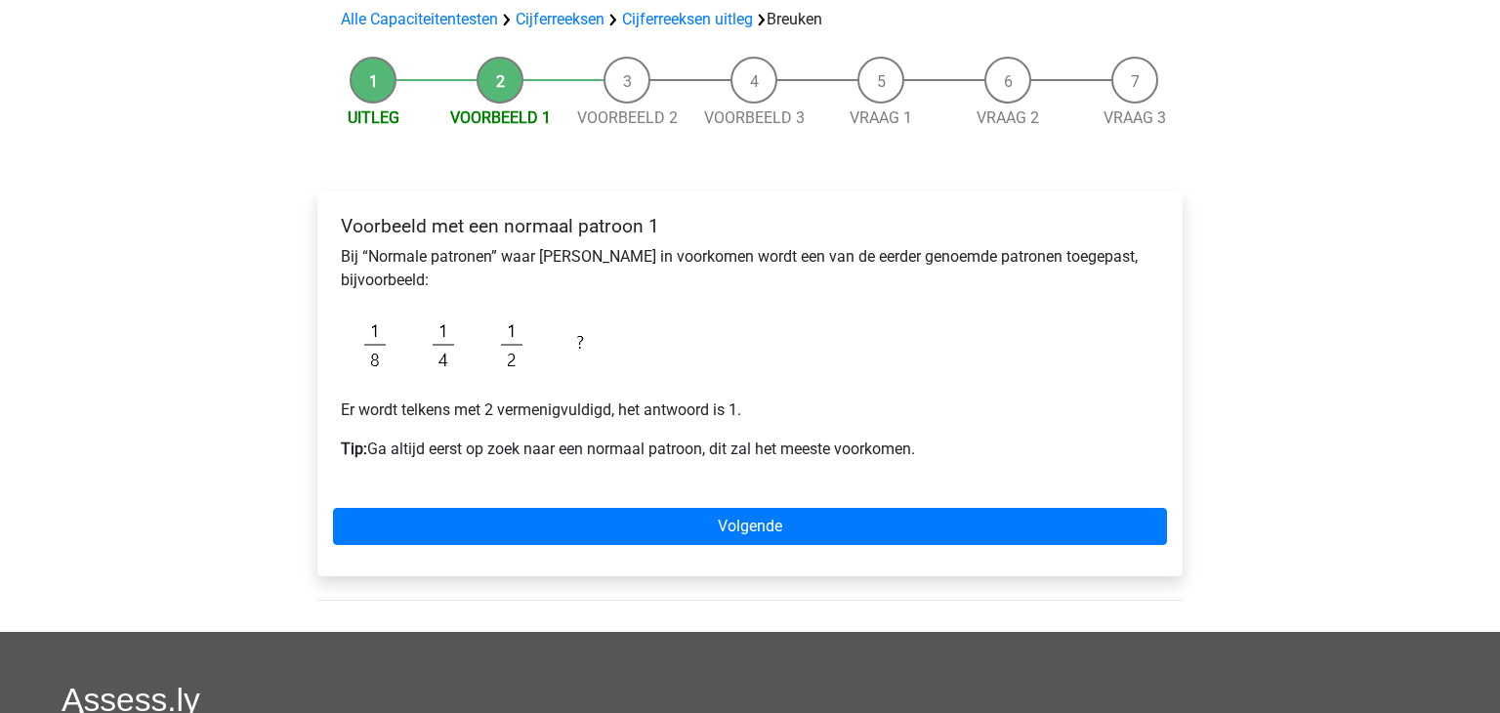
scroll to position [158, 0]
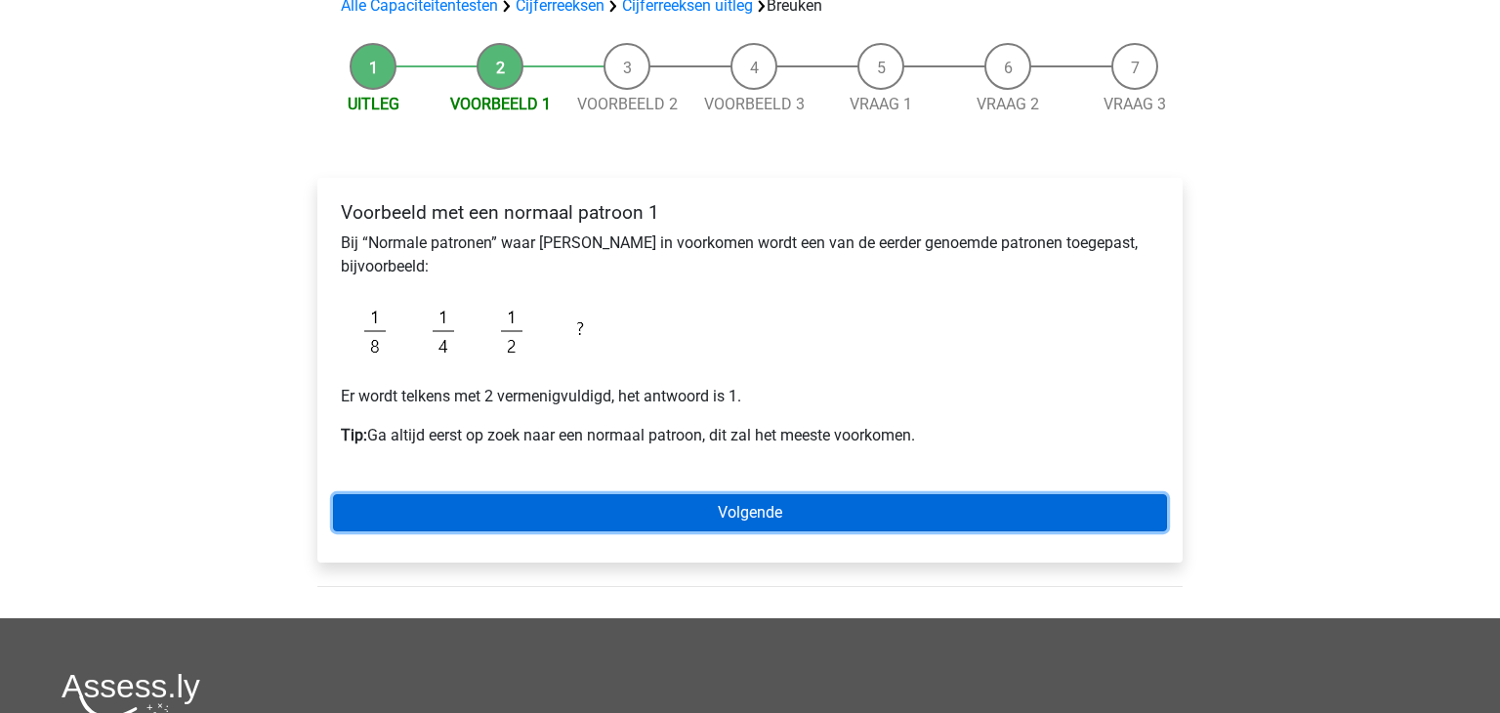
click at [630, 518] on link "Volgende" at bounding box center [750, 512] width 834 height 37
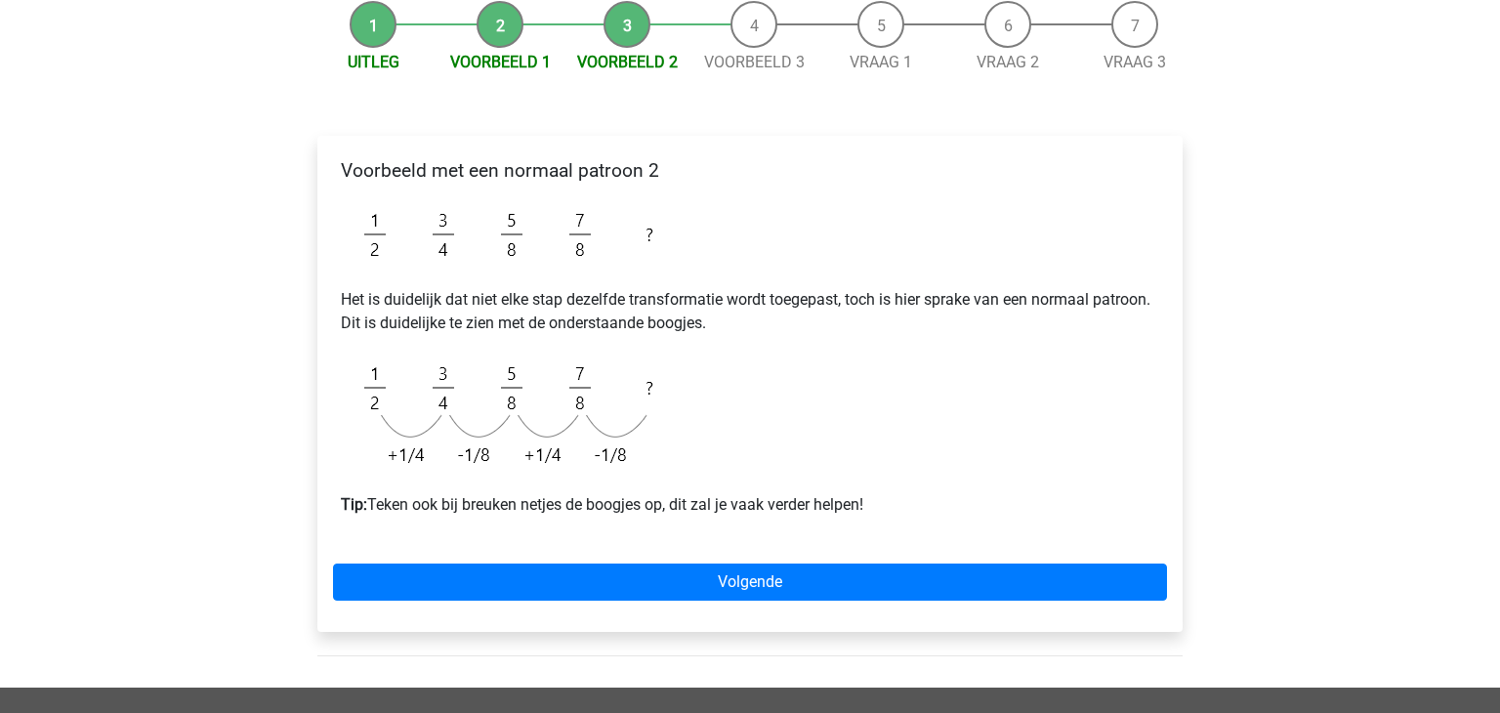
scroll to position [203, 0]
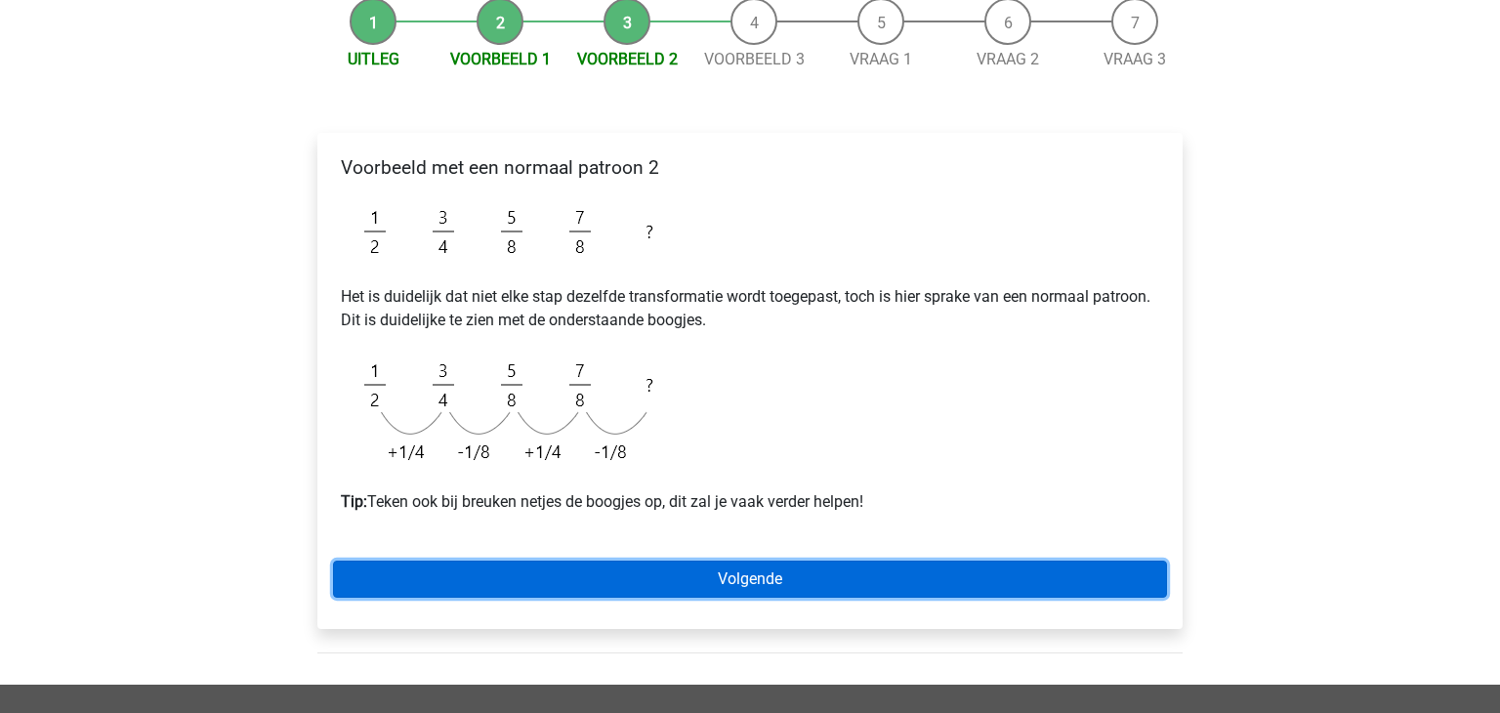
click at [636, 578] on link "Volgende" at bounding box center [750, 578] width 834 height 37
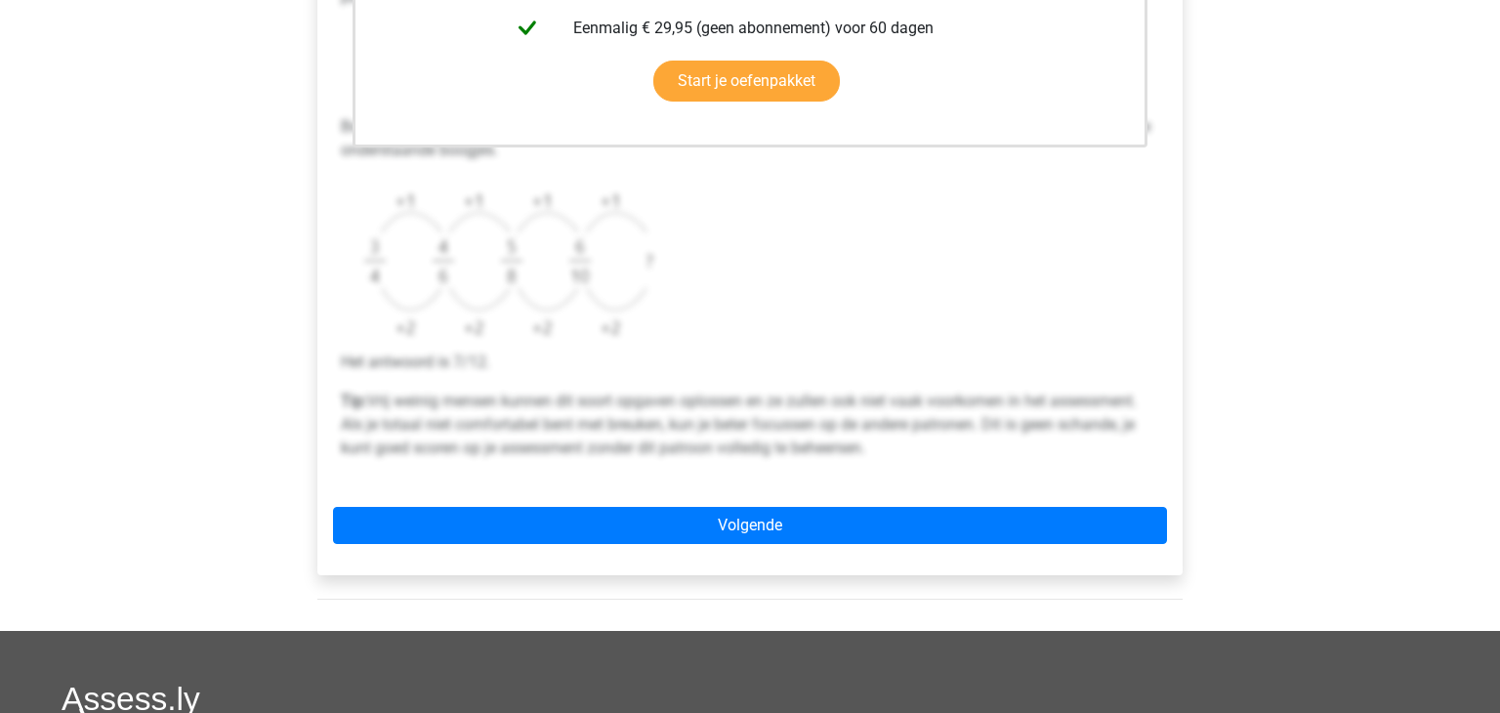
scroll to position [691, 0]
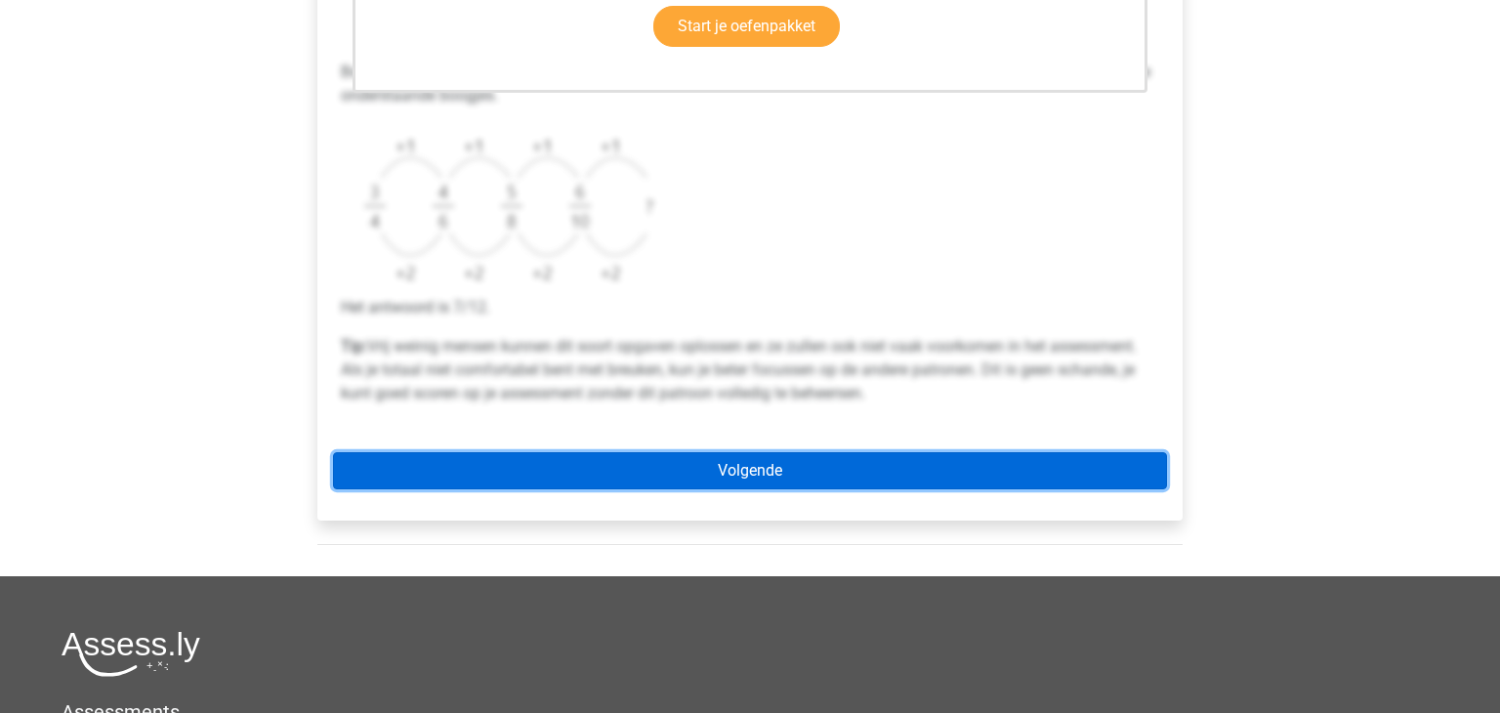
click at [674, 470] on link "Volgende" at bounding box center [750, 470] width 834 height 37
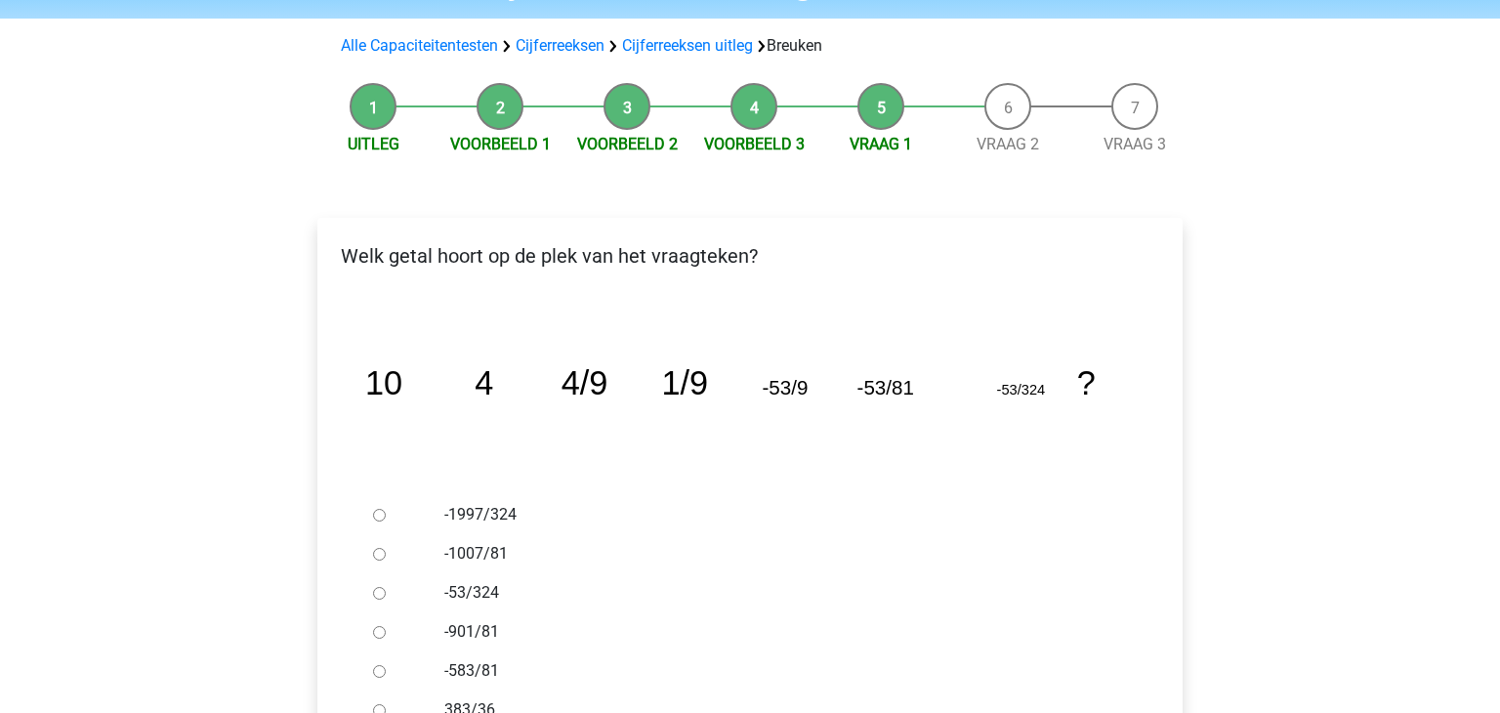
scroll to position [117, 0]
click at [575, 52] on link "Cijferreeksen" at bounding box center [560, 46] width 89 height 19
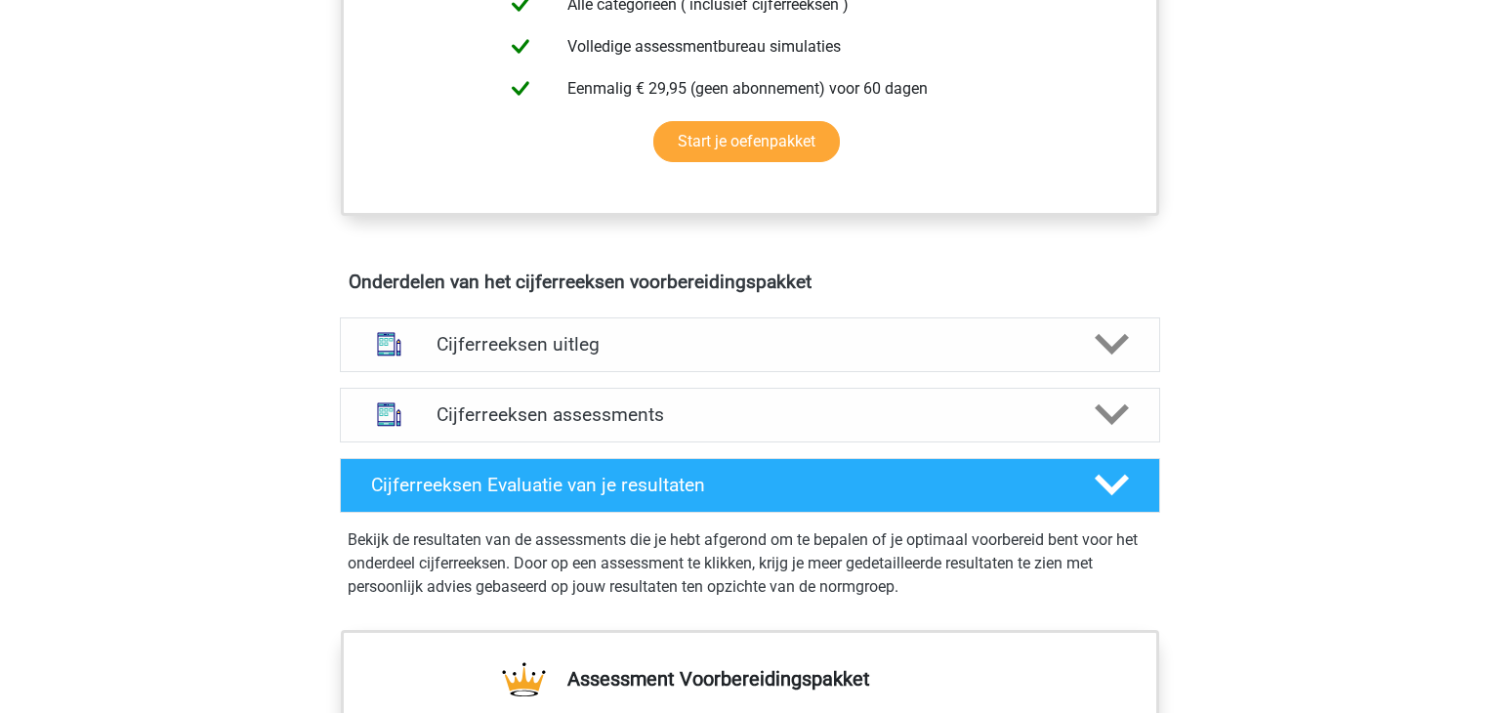
scroll to position [926, 0]
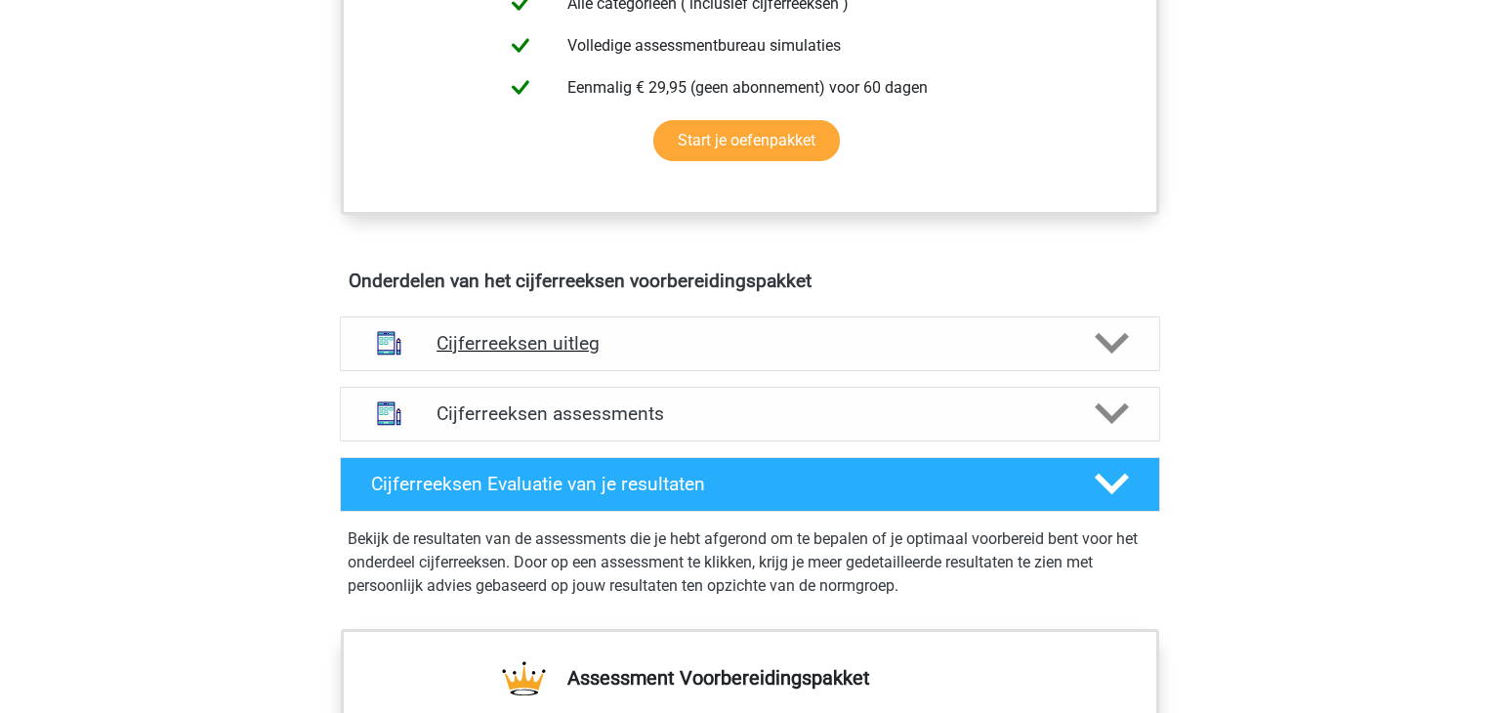
click at [514, 371] on div "Cijferreeksen uitleg" at bounding box center [750, 343] width 820 height 55
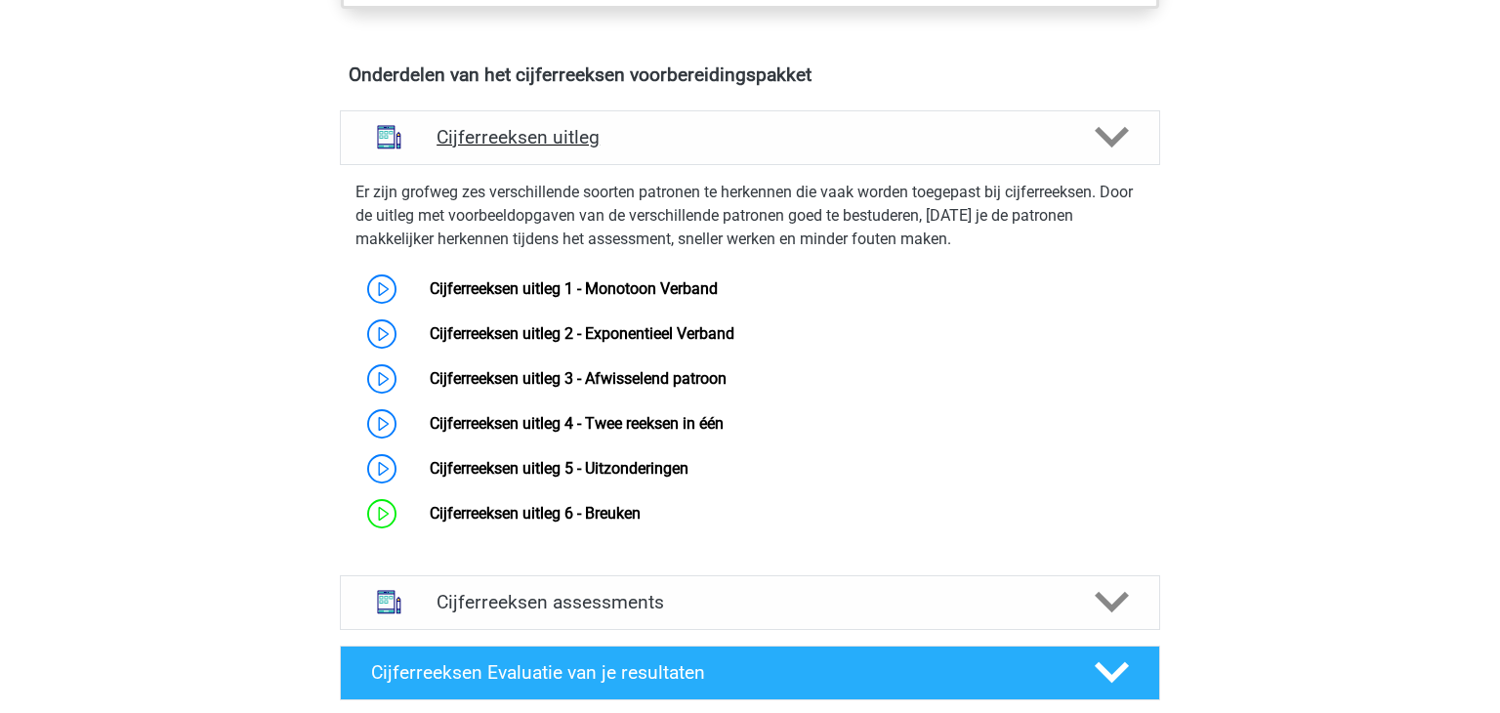
scroll to position [1133, 0]
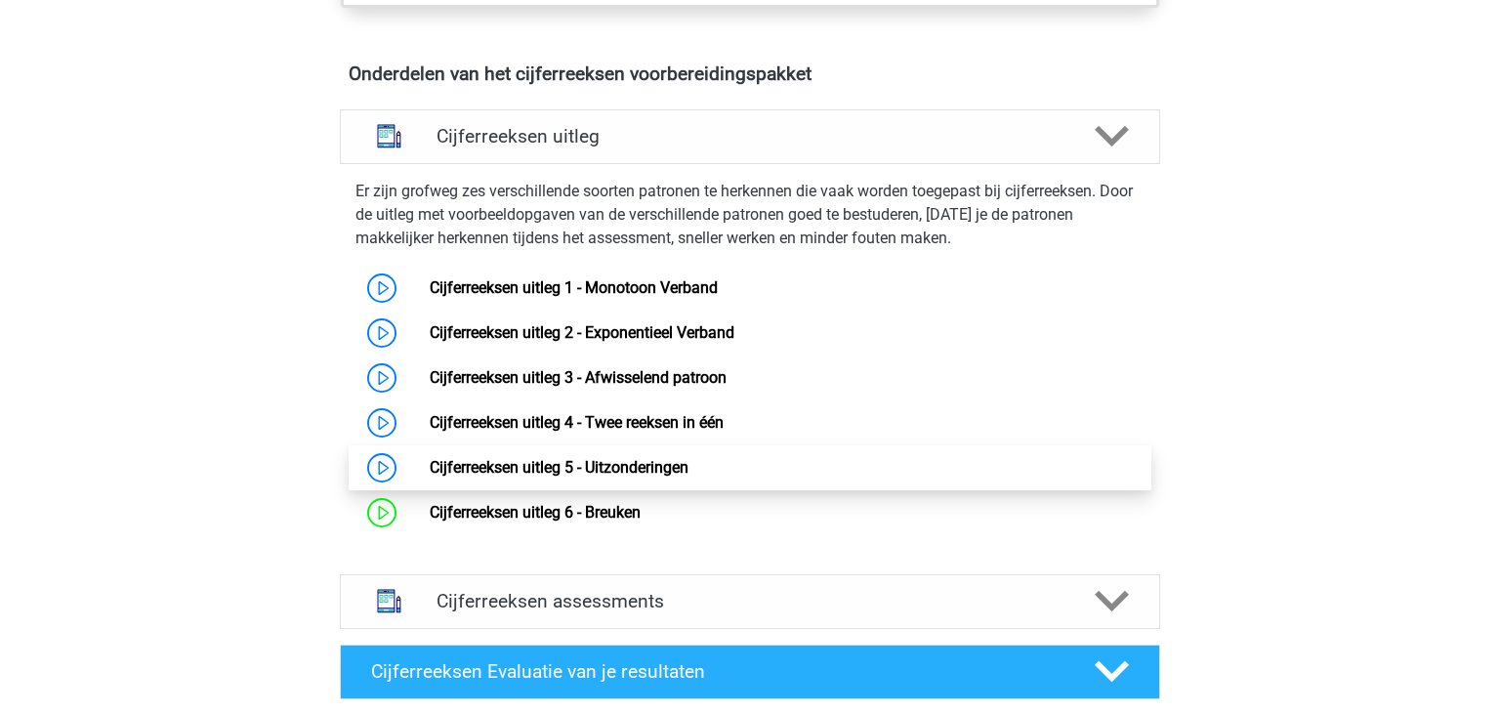
click at [445, 476] on link "Cijferreeksen uitleg 5 - Uitzonderingen" at bounding box center [559, 467] width 259 height 19
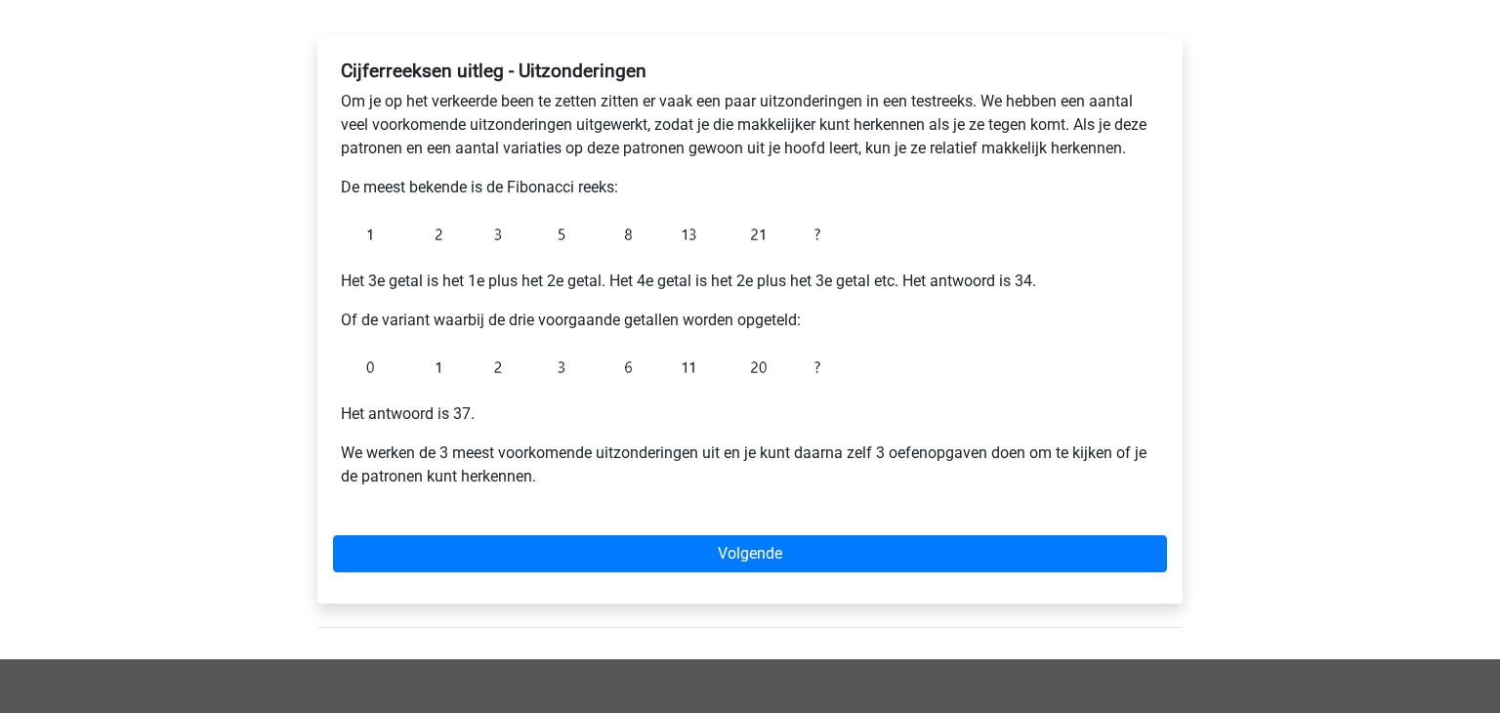
scroll to position [301, 0]
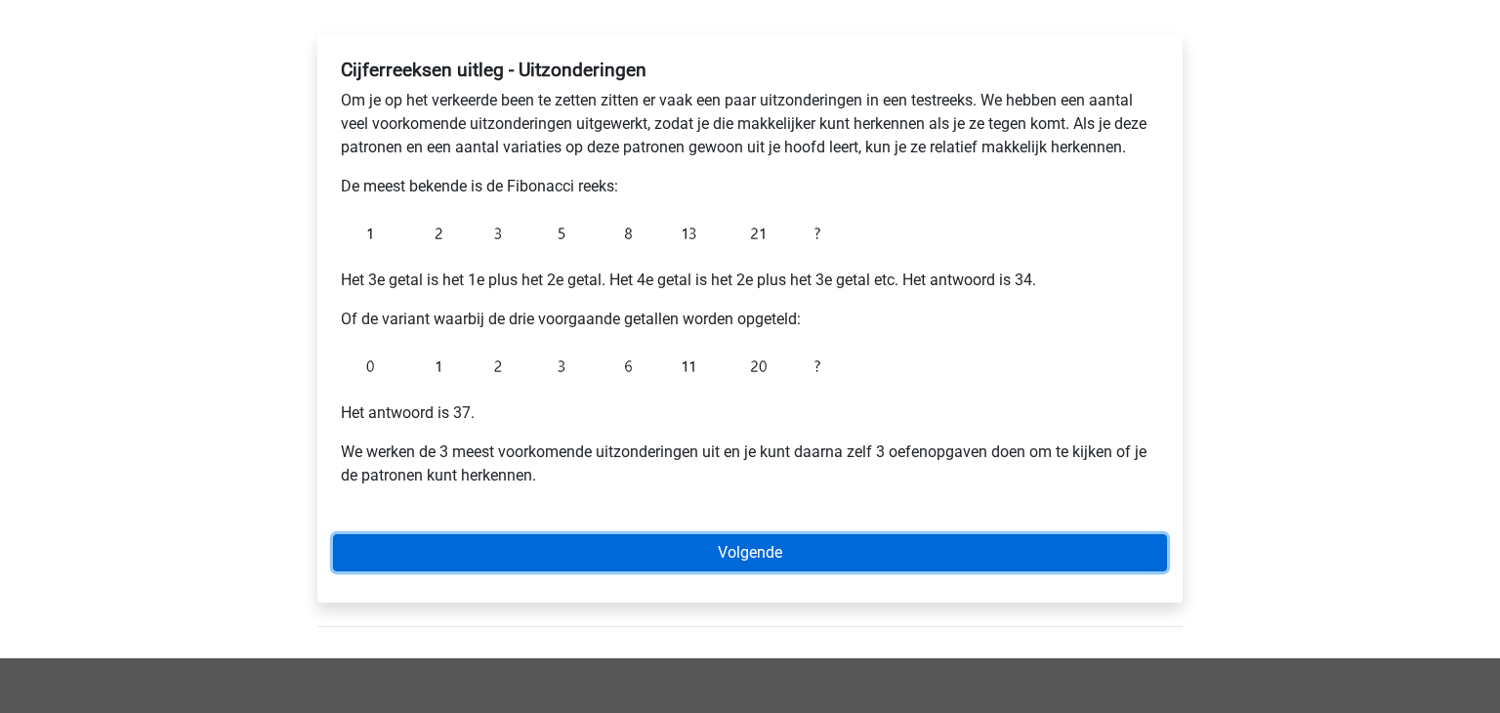
click at [455, 560] on link "Volgende" at bounding box center [750, 552] width 834 height 37
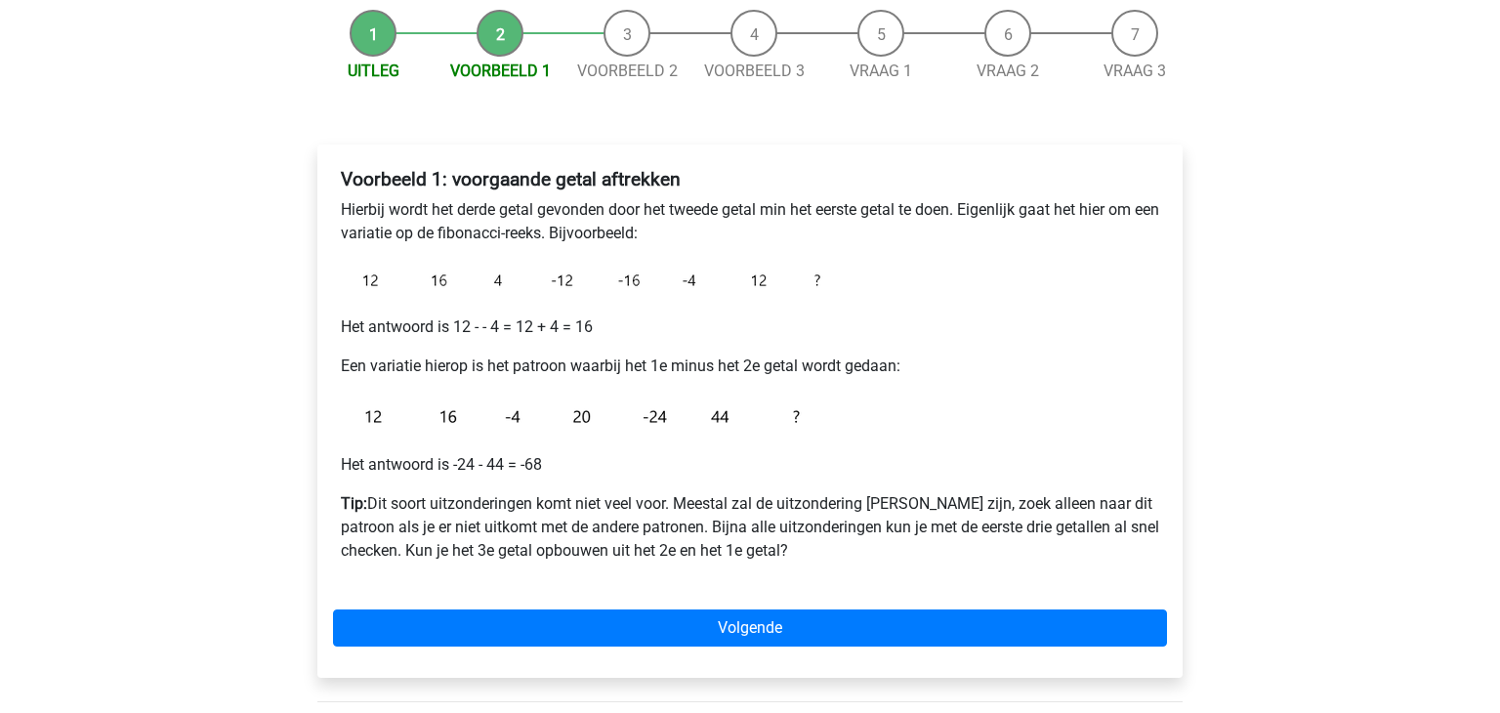
scroll to position [203, 0]
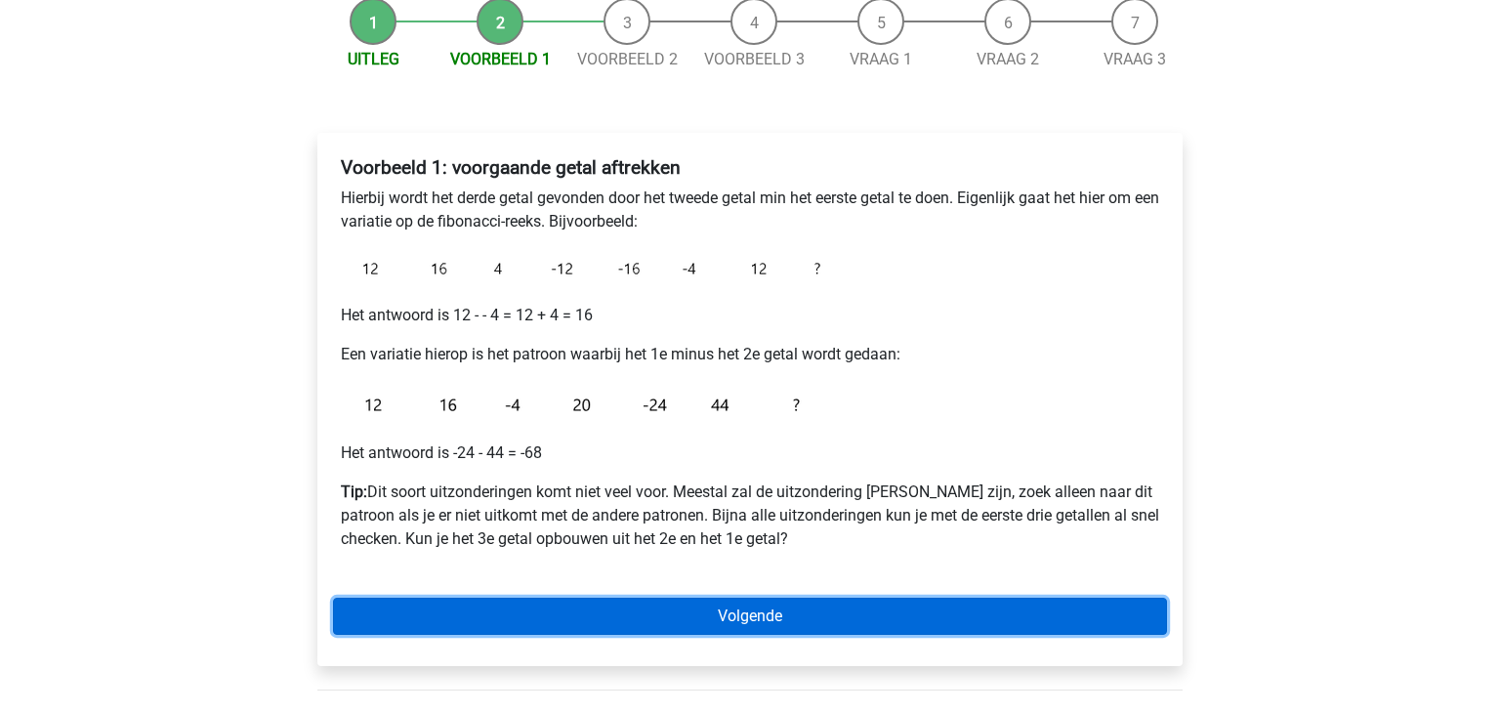
click at [425, 623] on link "Volgende" at bounding box center [750, 616] width 834 height 37
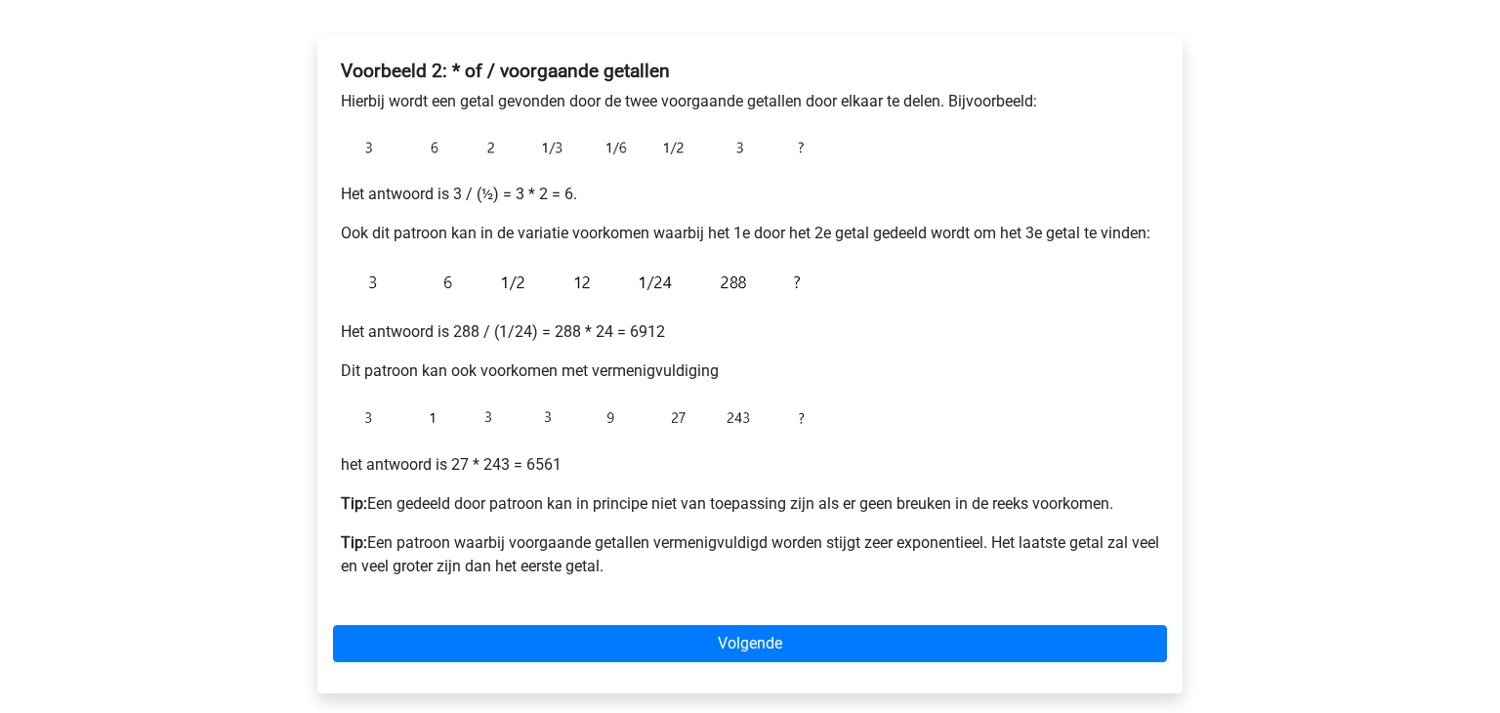
scroll to position [301, 0]
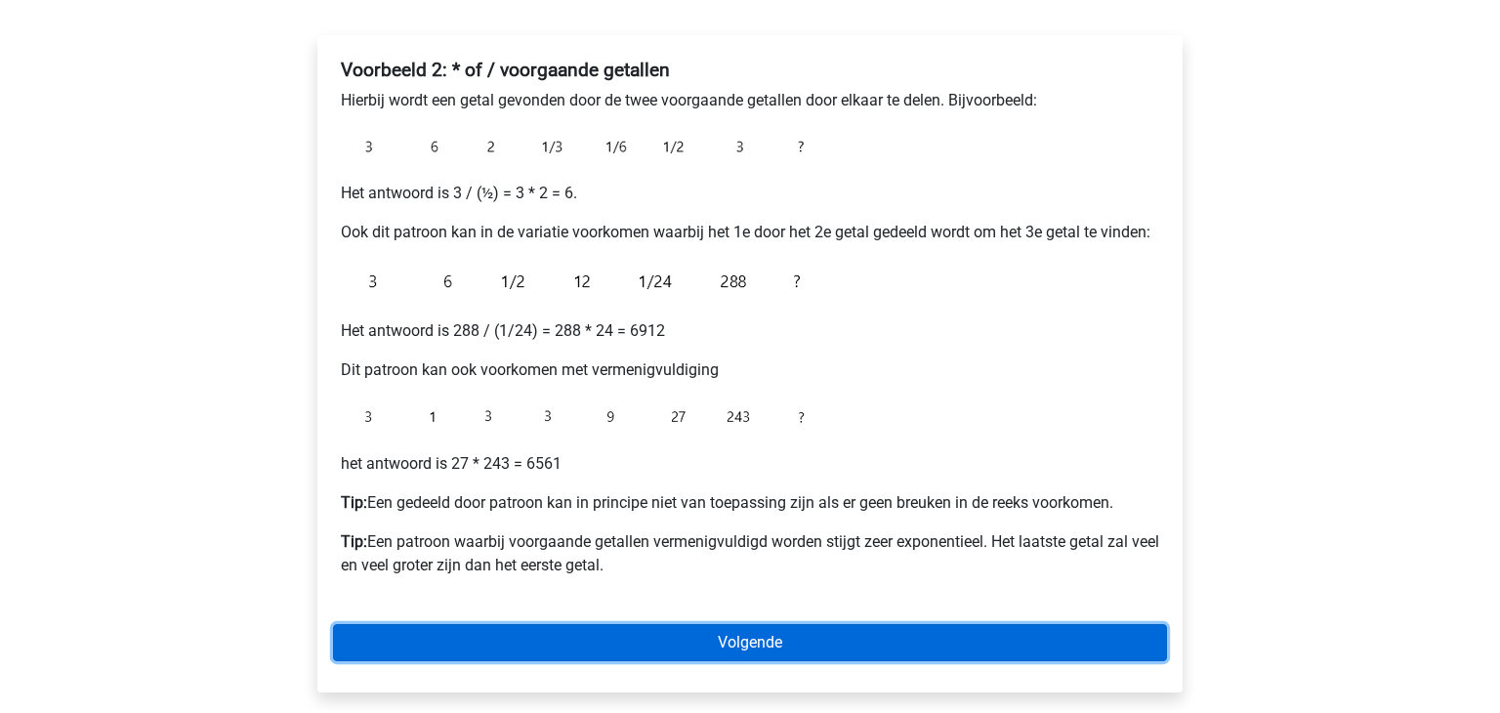
click at [671, 656] on link "Volgende" at bounding box center [750, 642] width 834 height 37
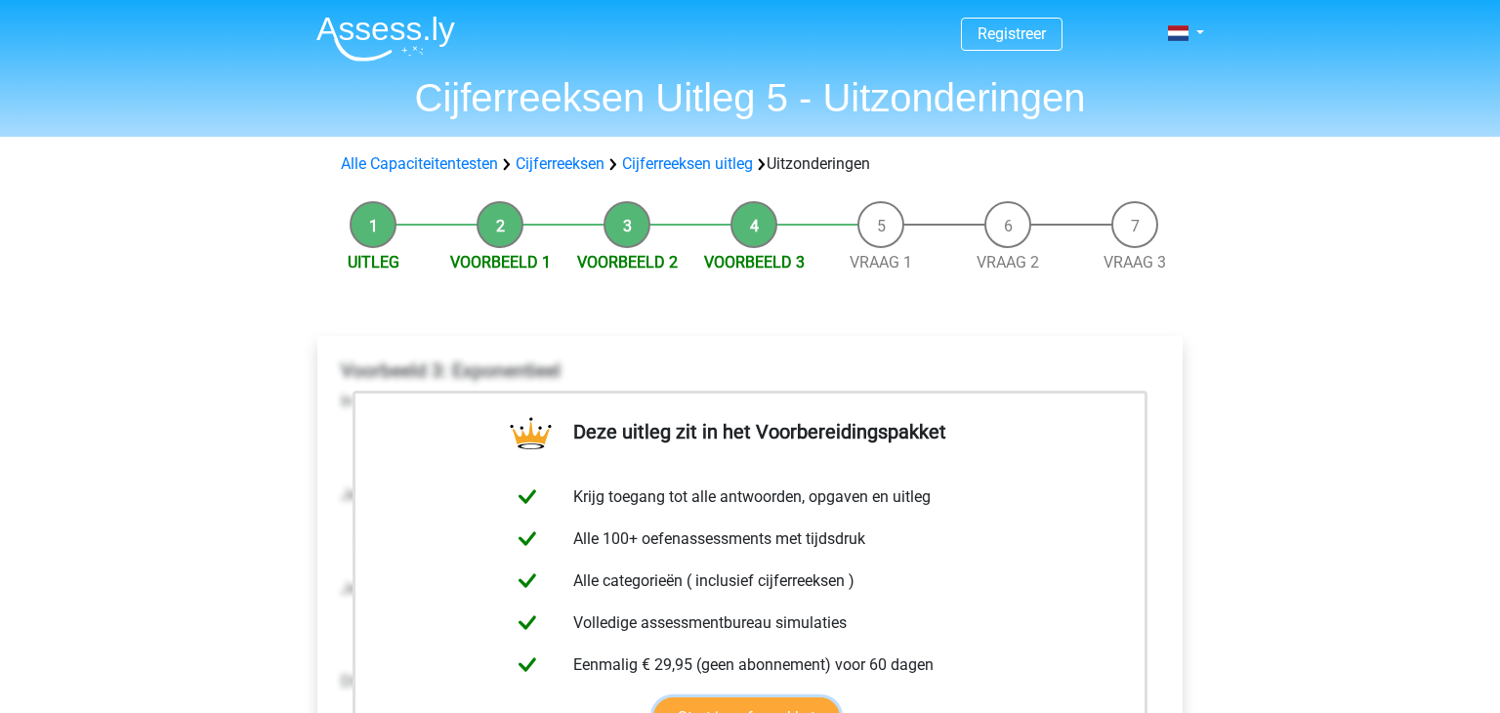
click at [742, 697] on link "Start je oefenpakket" at bounding box center [746, 717] width 186 height 41
click at [558, 170] on link "Cijferreeksen" at bounding box center [560, 163] width 89 height 19
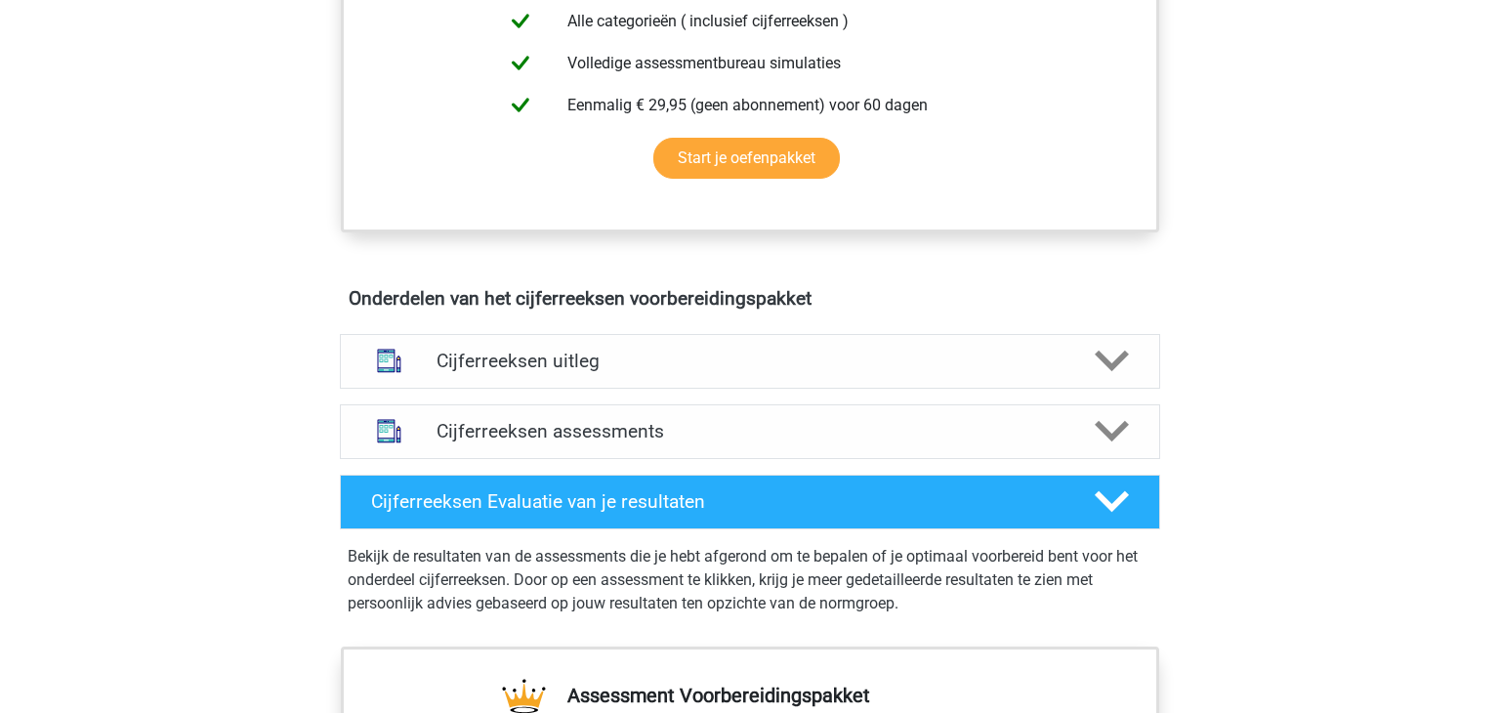
scroll to position [913, 0]
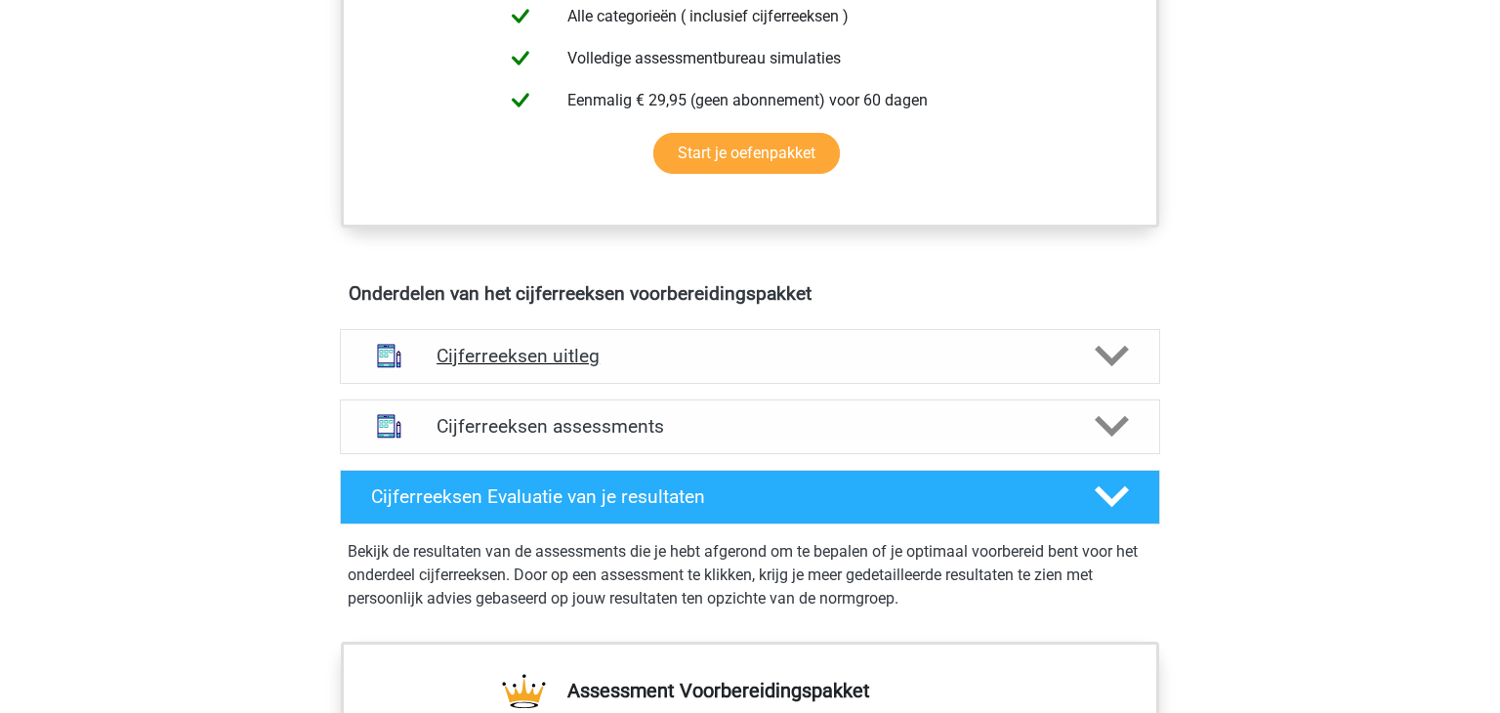
click at [552, 384] on div "Cijferreeksen uitleg" at bounding box center [750, 356] width 820 height 55
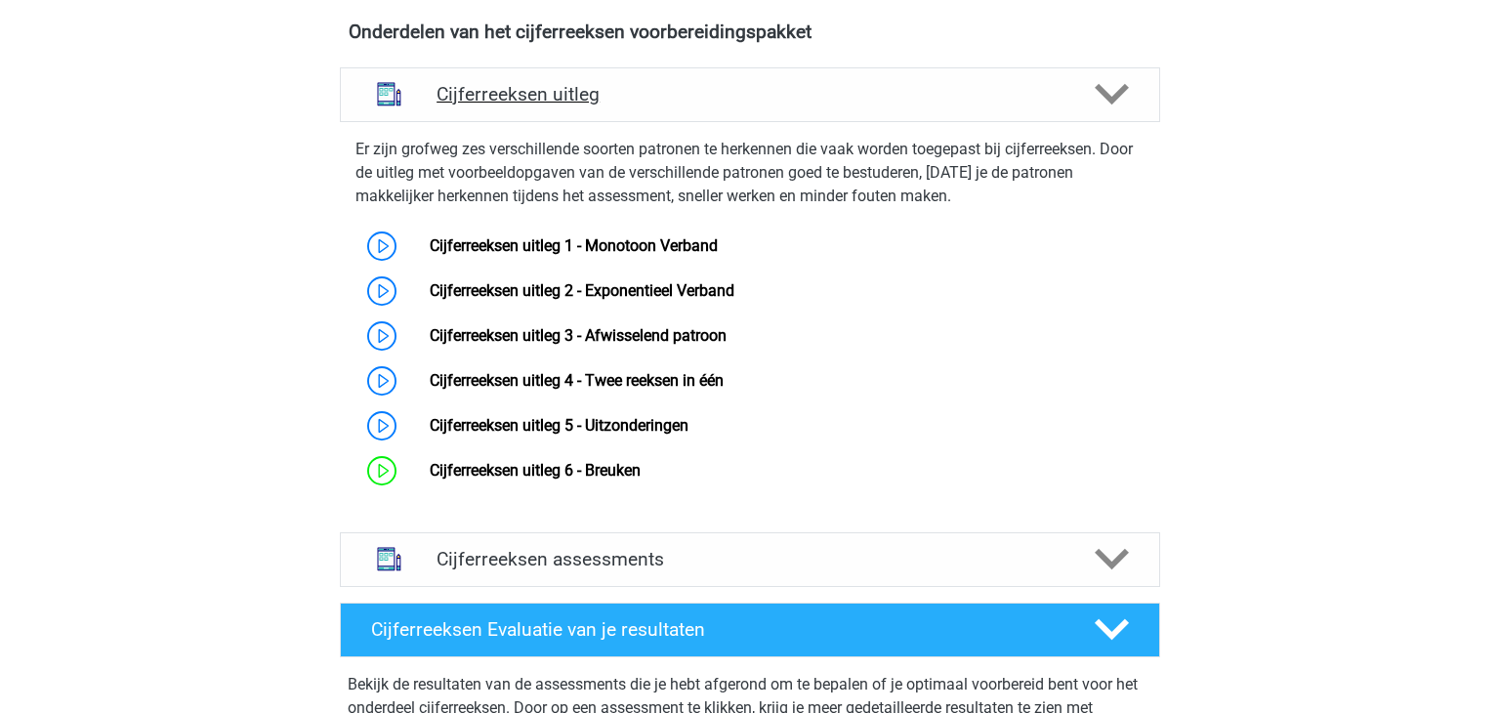
scroll to position [1219, 0]
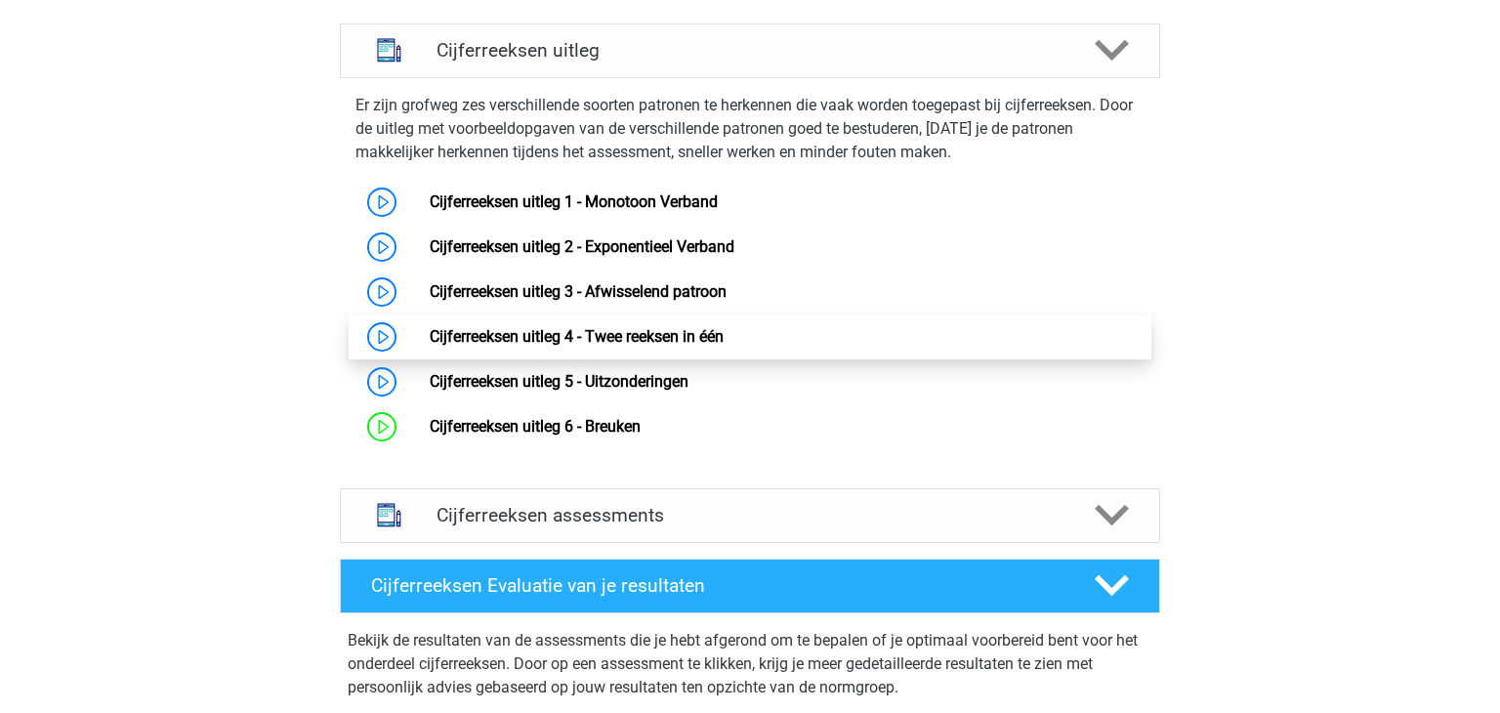
click at [499, 346] on link "Cijferreeksen uitleg 4 - Twee reeksen in één" at bounding box center [577, 336] width 294 height 19
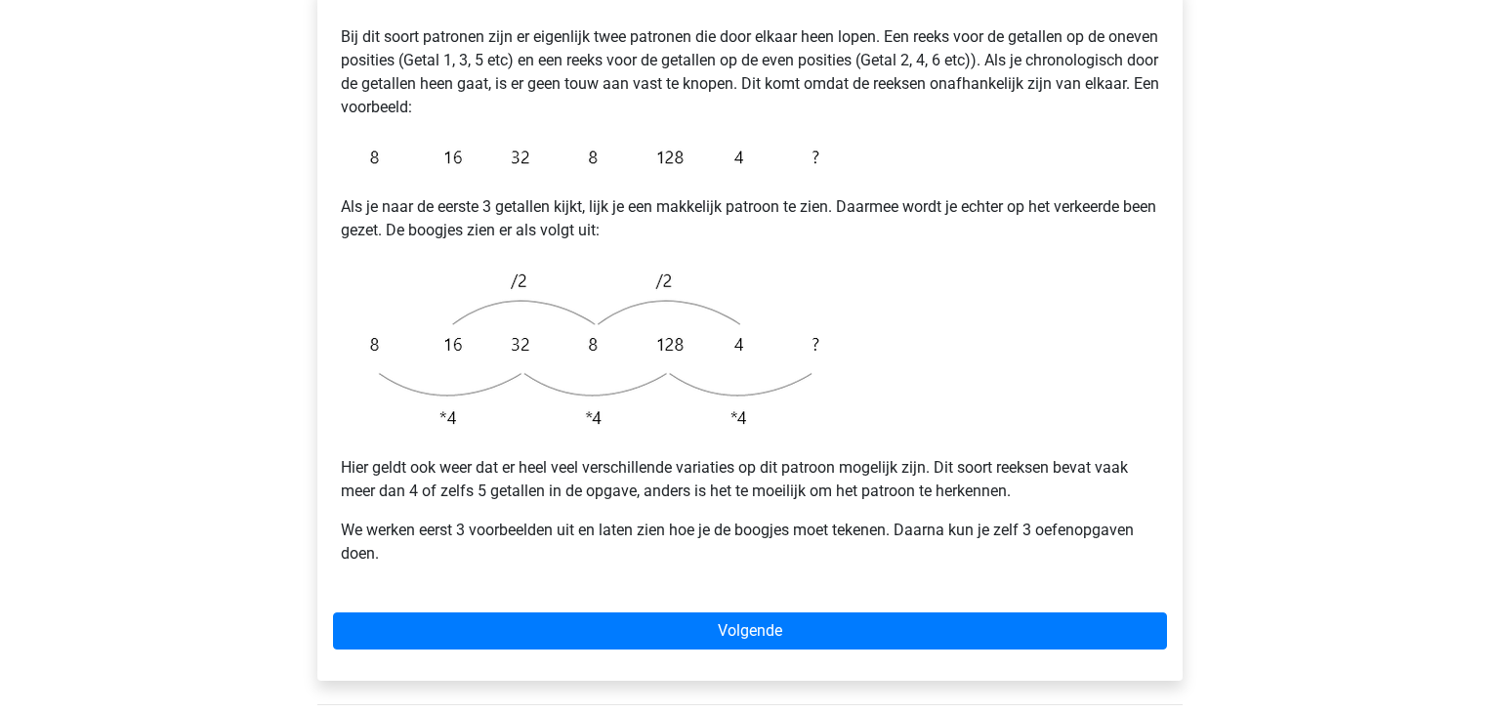
scroll to position [426, 0]
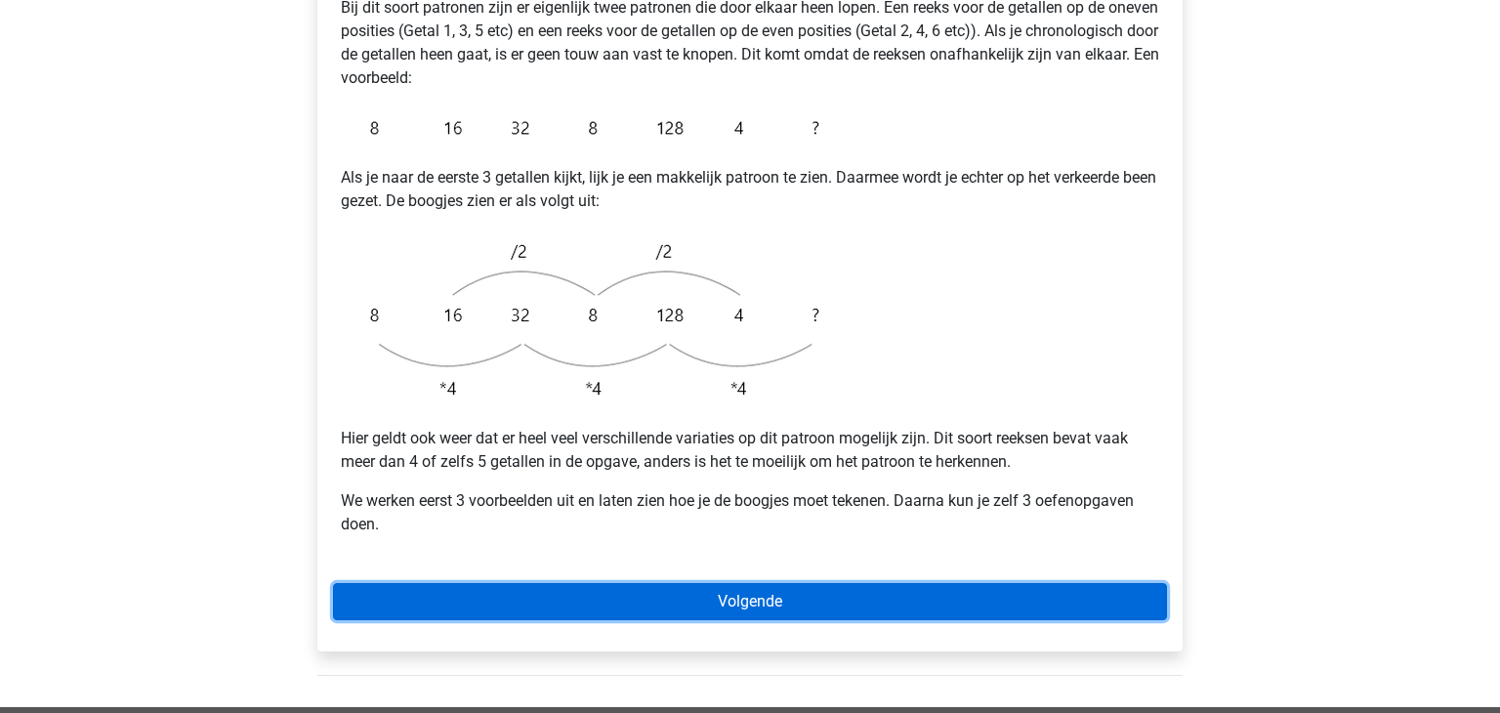
click at [573, 583] on link "Volgende" at bounding box center [750, 601] width 834 height 37
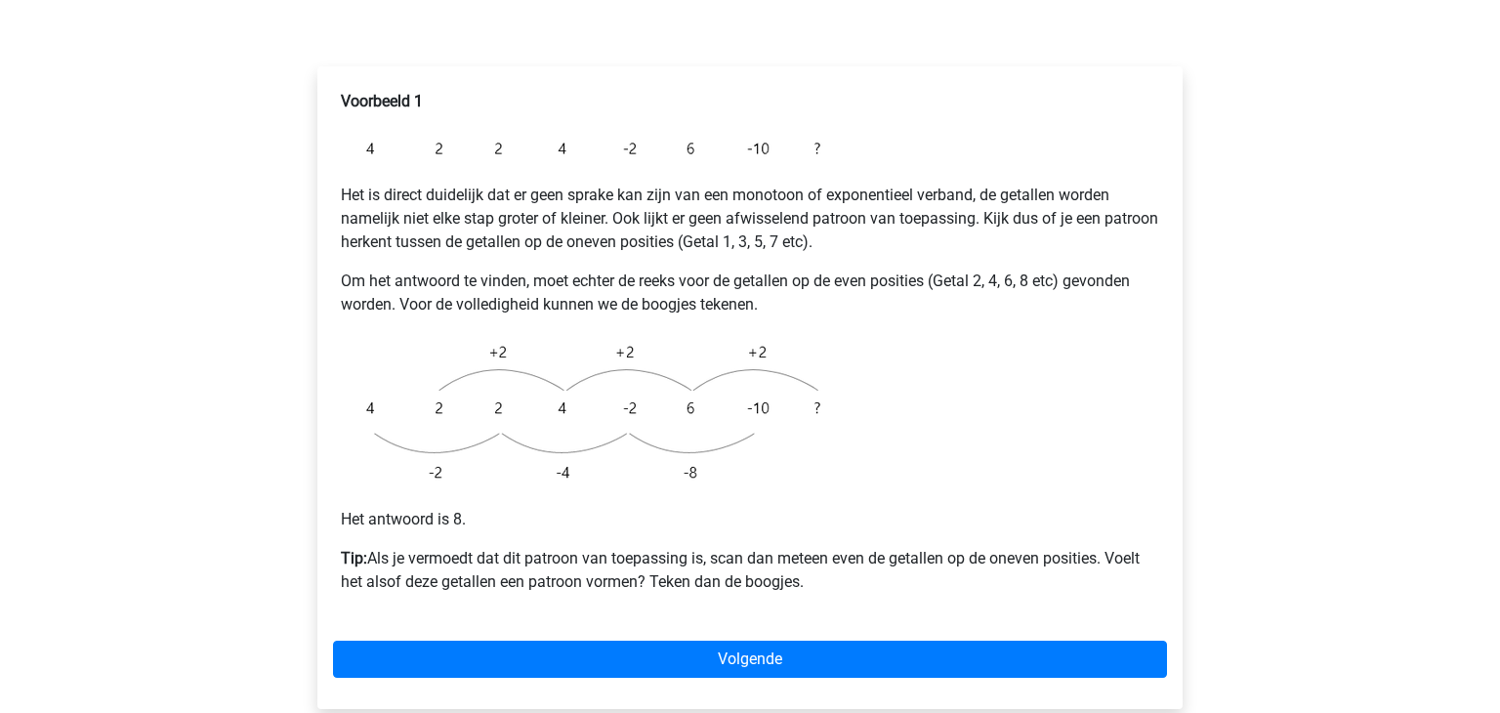
scroll to position [320, 0]
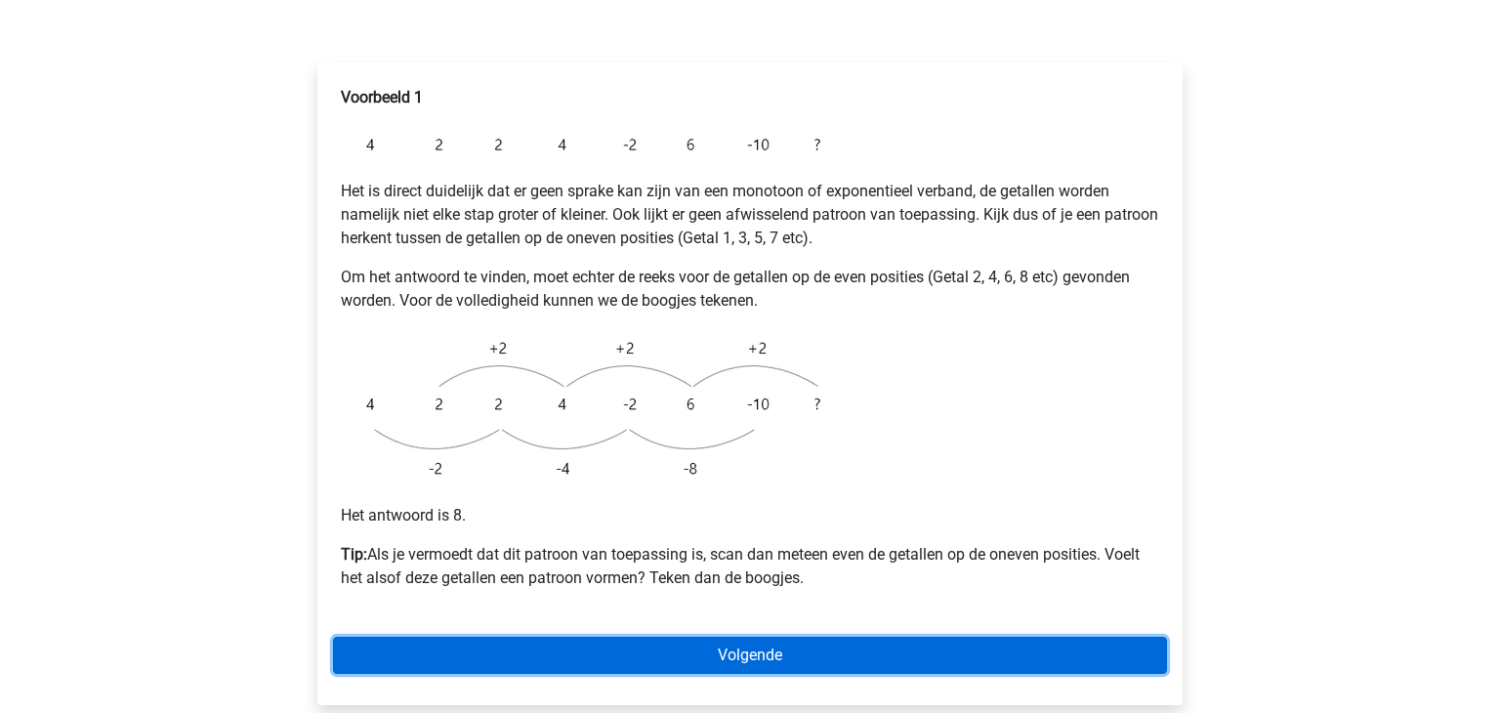
click at [553, 637] on link "Volgende" at bounding box center [750, 655] width 834 height 37
